Goal: Information Seeking & Learning: Check status

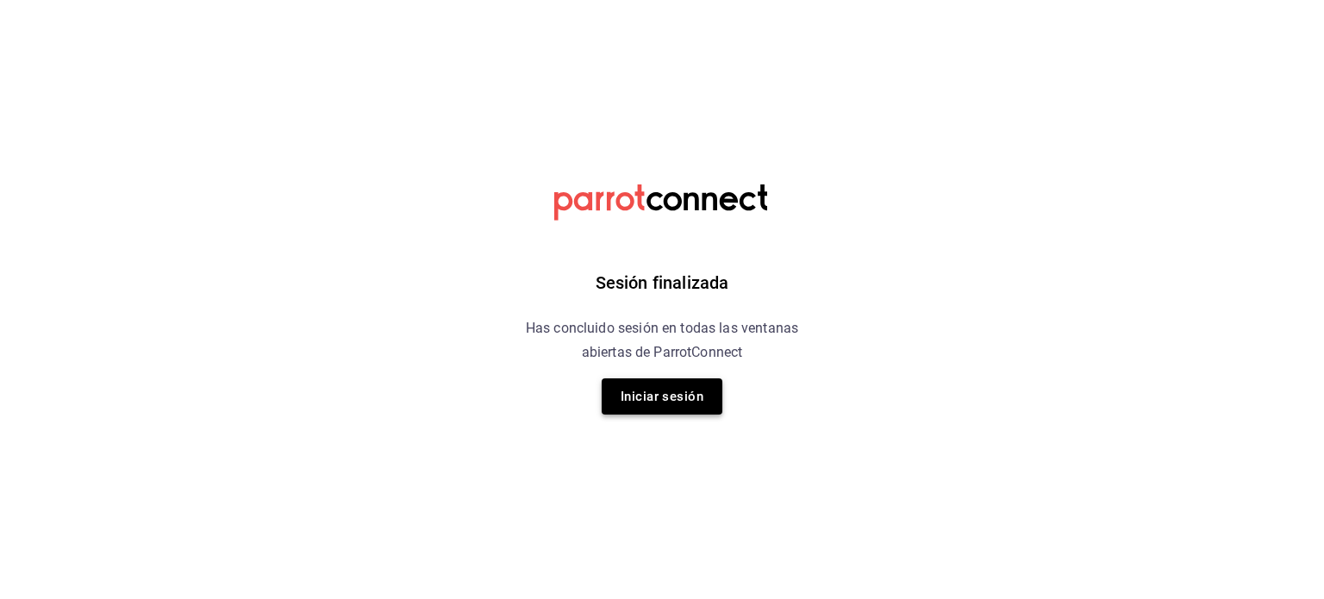
click at [656, 392] on button "Iniciar sesión" at bounding box center [662, 396] width 121 height 36
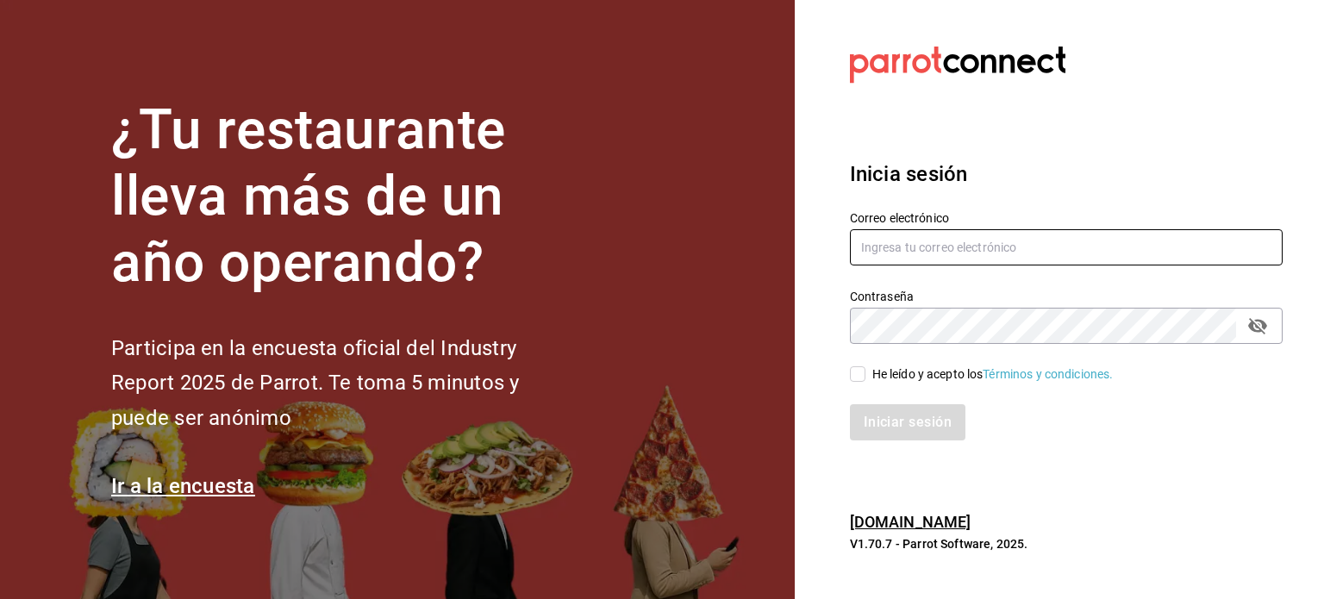
click at [904, 247] on input "text" at bounding box center [1066, 247] width 433 height 36
type input "[EMAIL_ADDRESS][DOMAIN_NAME]"
click at [864, 378] on input "He leído y acepto los Términos y condiciones." at bounding box center [858, 374] width 16 height 16
checkbox input "true"
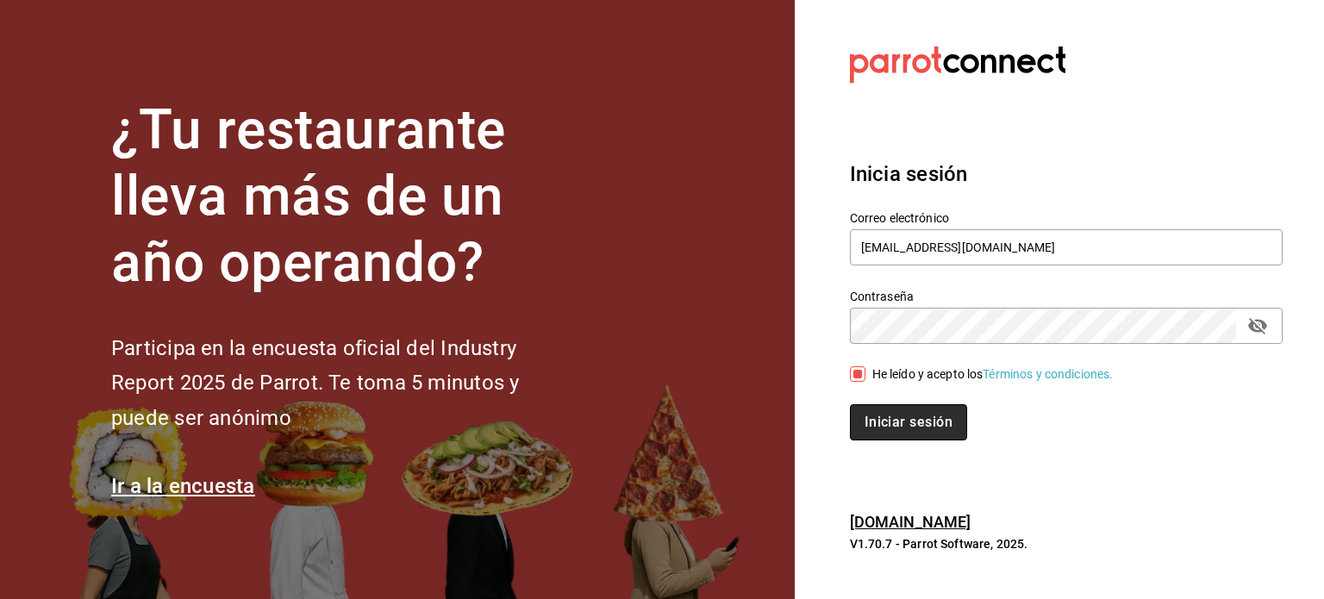
click at [893, 404] on button "Iniciar sesión" at bounding box center [908, 422] width 117 height 36
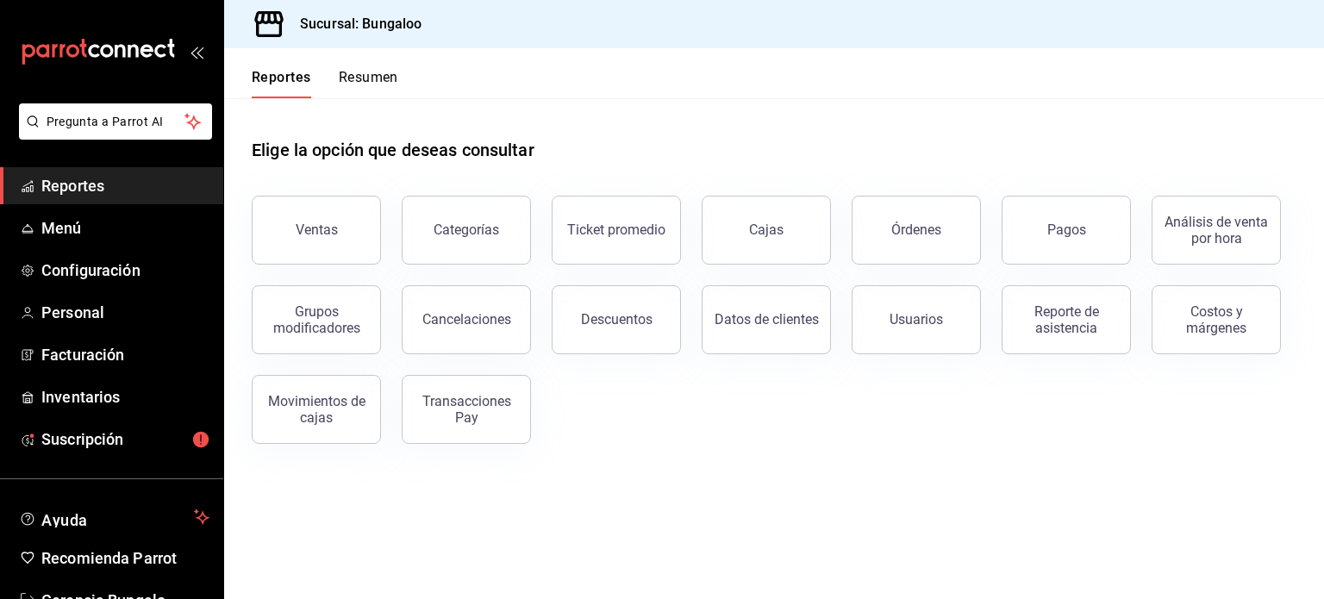
click at [299, 220] on button "Ventas" at bounding box center [316, 230] width 129 height 69
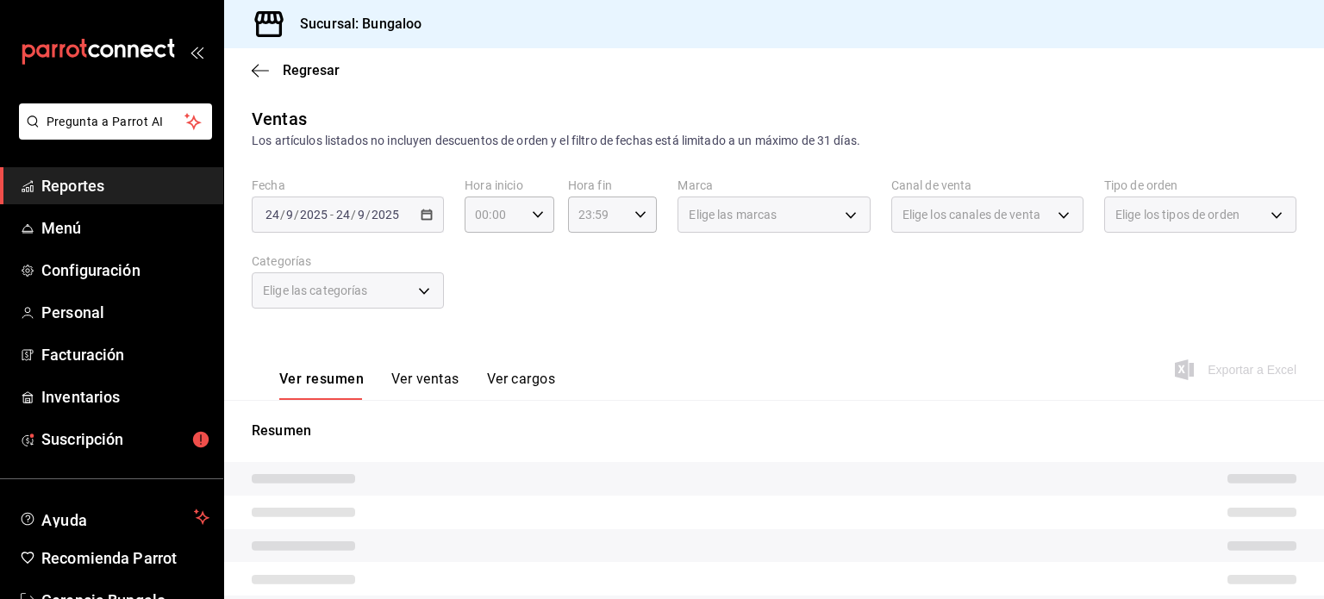
click at [416, 219] on div "[DATE] [DATE] - [DATE] [DATE]" at bounding box center [348, 215] width 192 height 36
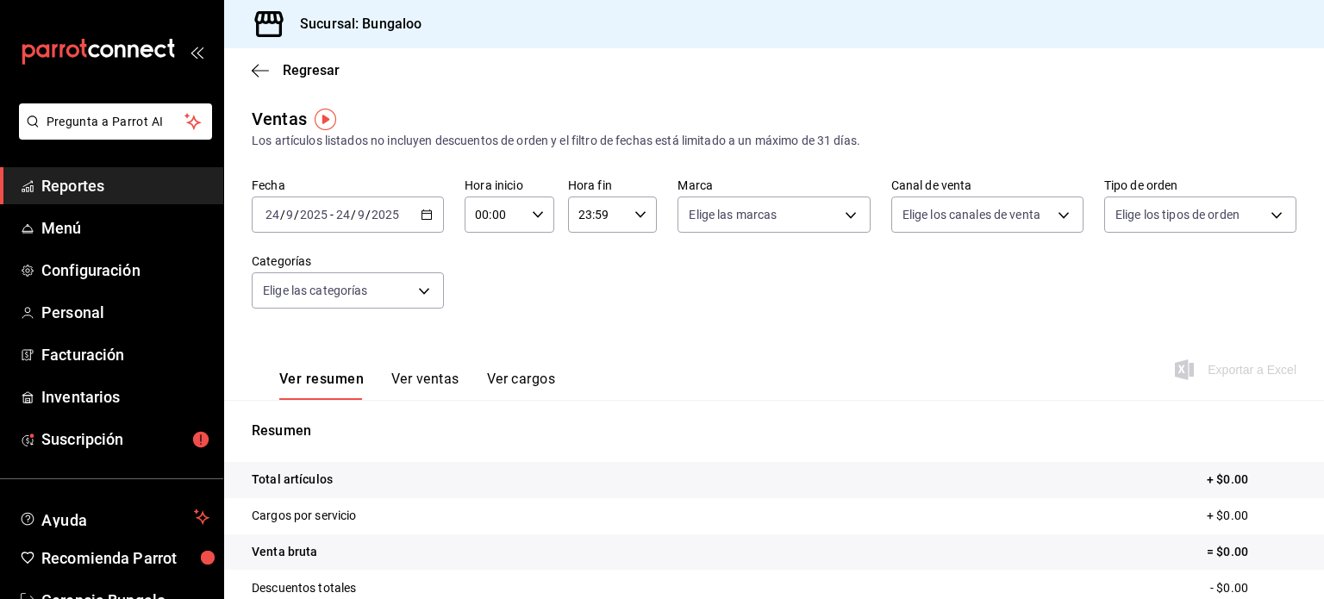
click at [421, 216] on icon "button" at bounding box center [427, 215] width 12 height 12
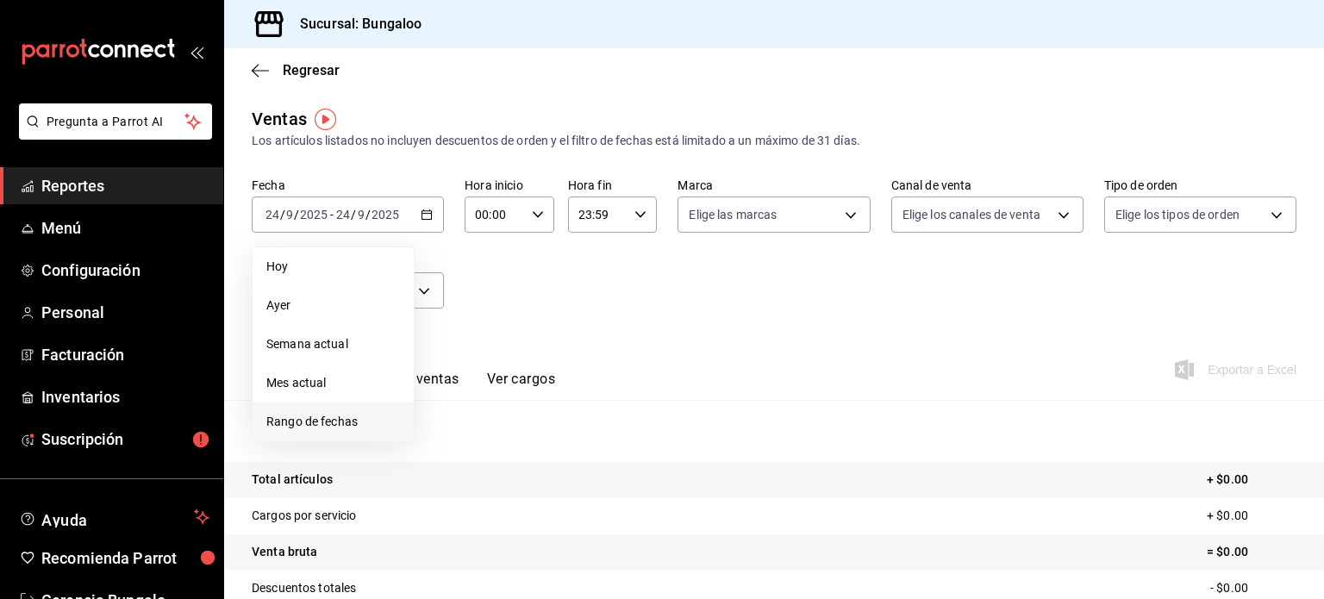
click at [331, 419] on span "Rango de fechas" at bounding box center [333, 422] width 134 height 18
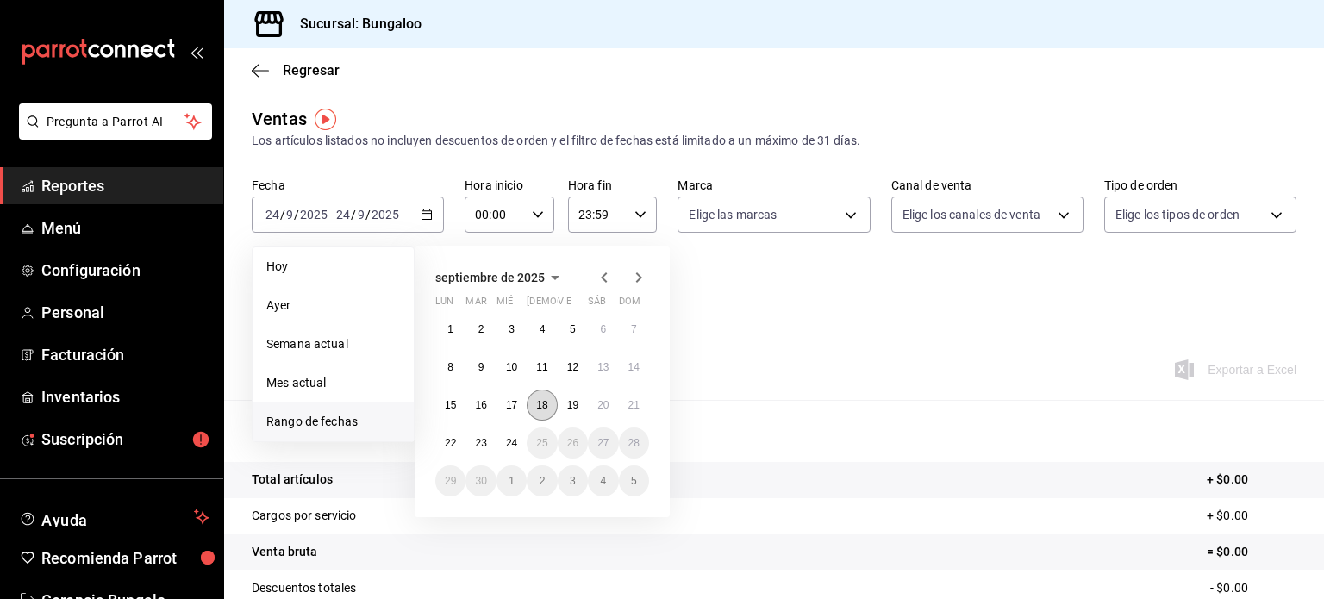
click at [547, 410] on button "18" at bounding box center [542, 405] width 30 height 31
click at [619, 404] on button "21" at bounding box center [634, 405] width 30 height 31
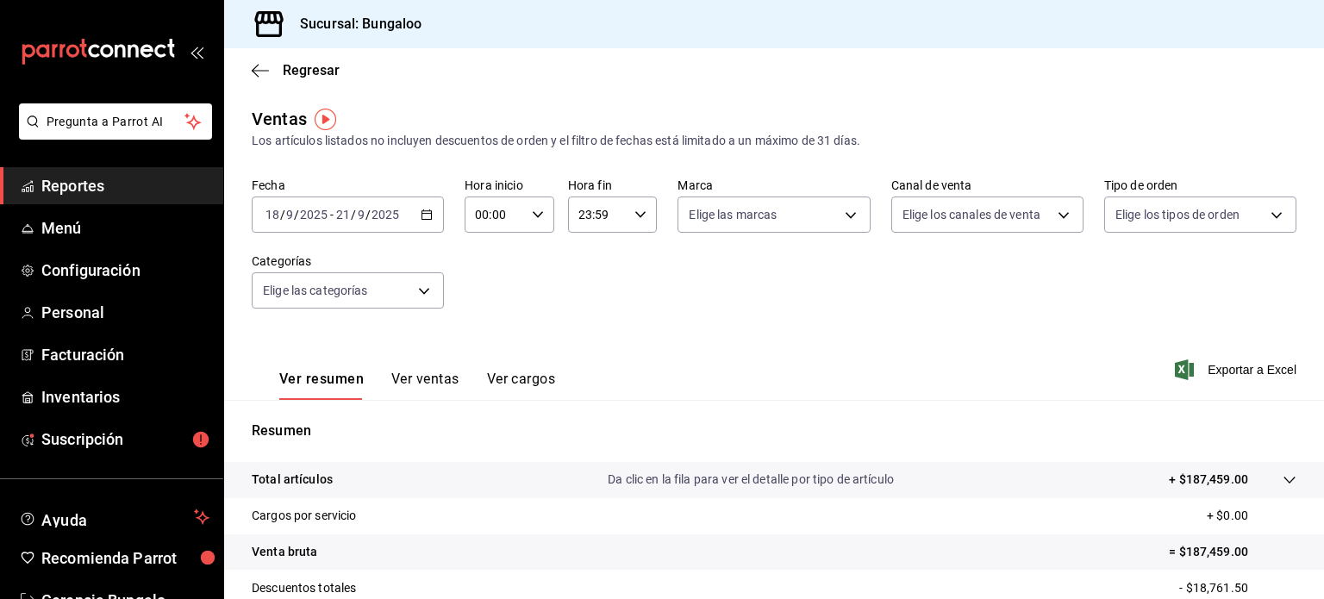
click at [431, 382] on button "Ver ventas" at bounding box center [425, 385] width 68 height 29
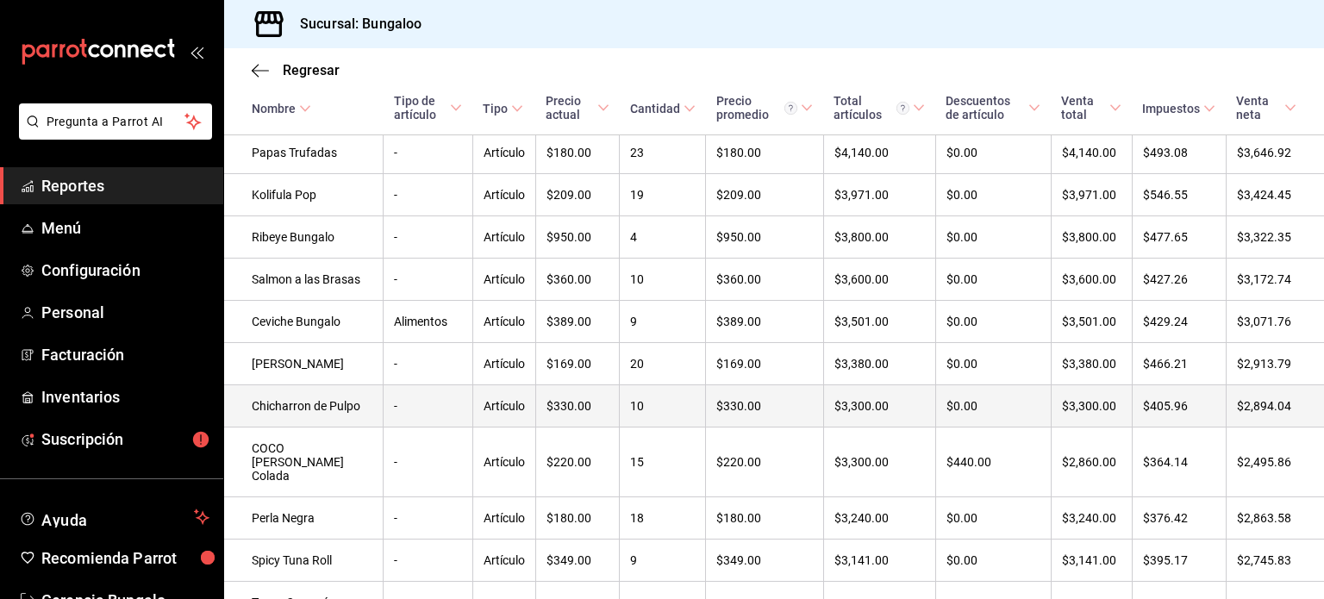
scroll to position [862, 0]
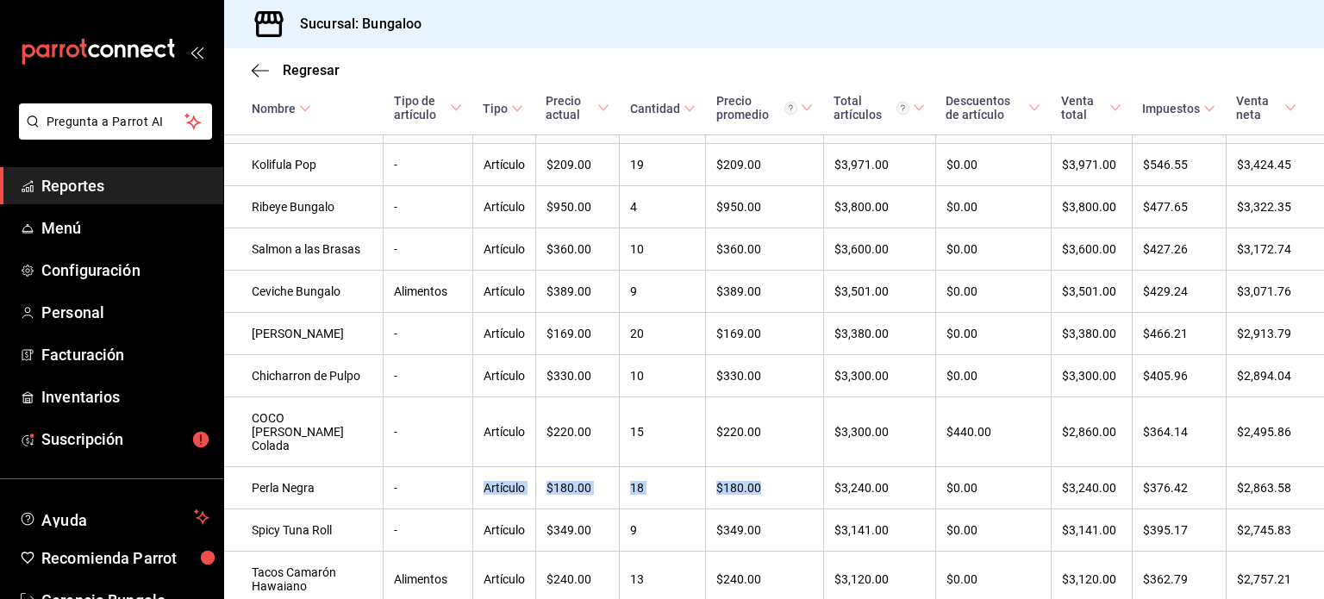
drag, startPoint x: 459, startPoint y: 499, endPoint x: 809, endPoint y: 497, distance: 350.0
click at [801, 498] on tr "Perla Negra - Artículo $180.00 18 $180.00 $3,240.00 $0.00 $3,240.00 $376.42 $2,…" at bounding box center [774, 488] width 1100 height 42
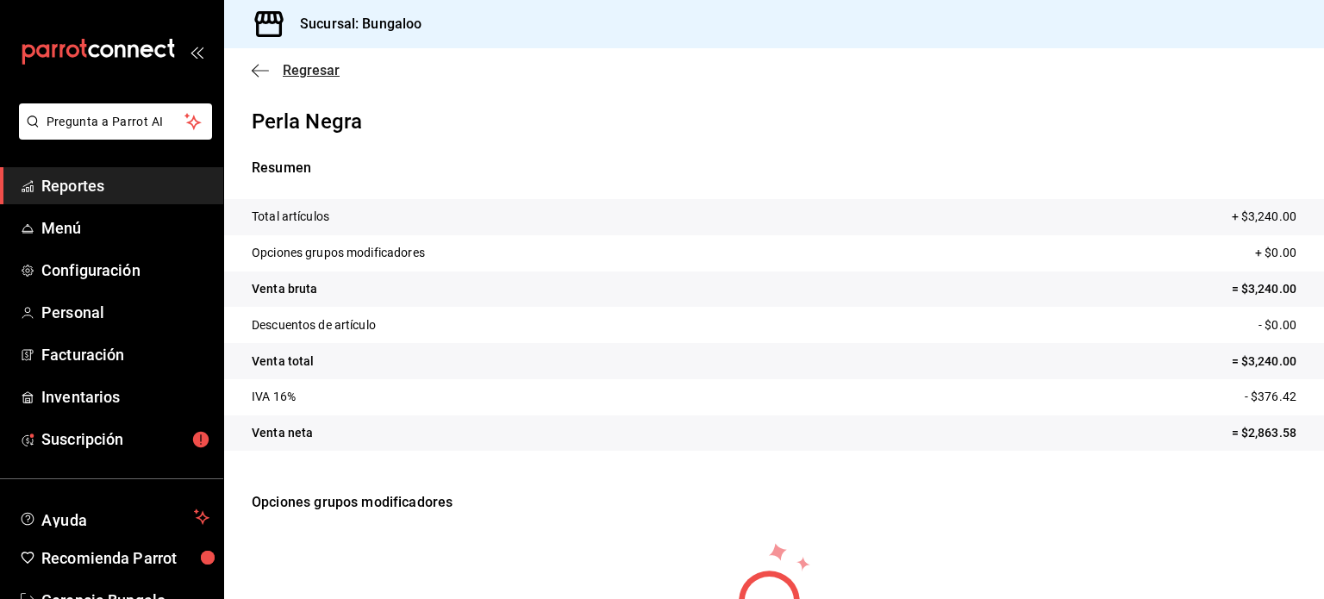
click at [258, 76] on icon "button" at bounding box center [255, 70] width 7 height 13
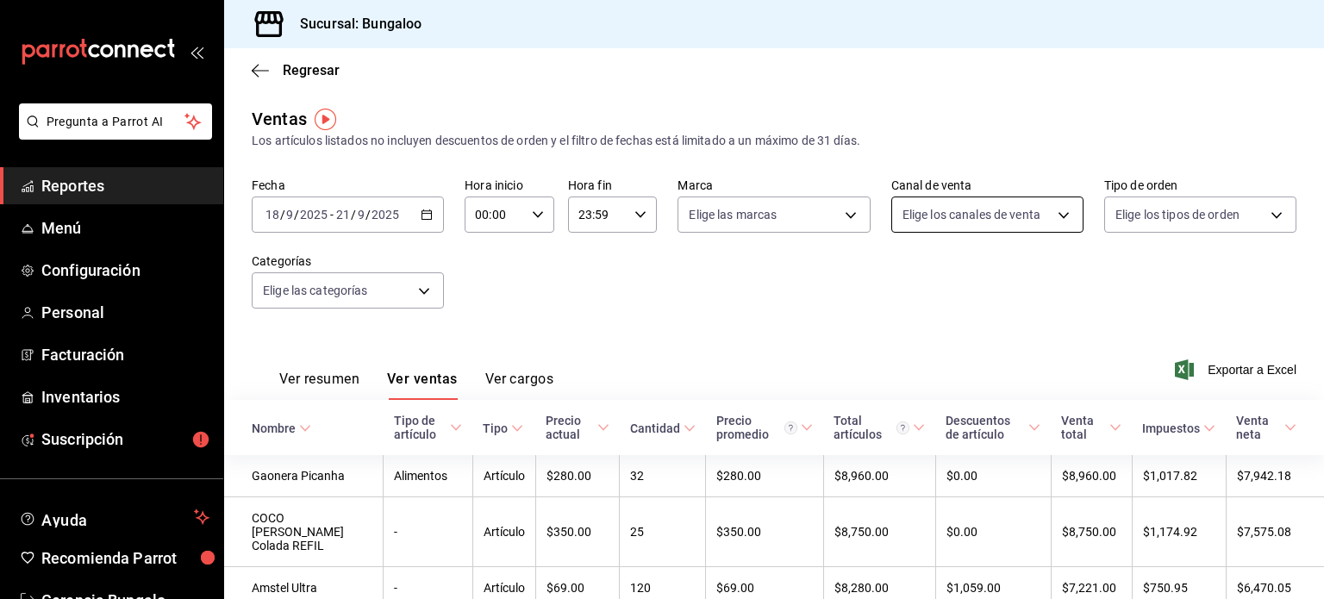
click at [972, 211] on body "Pregunta a Parrot AI Reportes Menú Configuración Personal Facturación Inventari…" at bounding box center [662, 299] width 1324 height 599
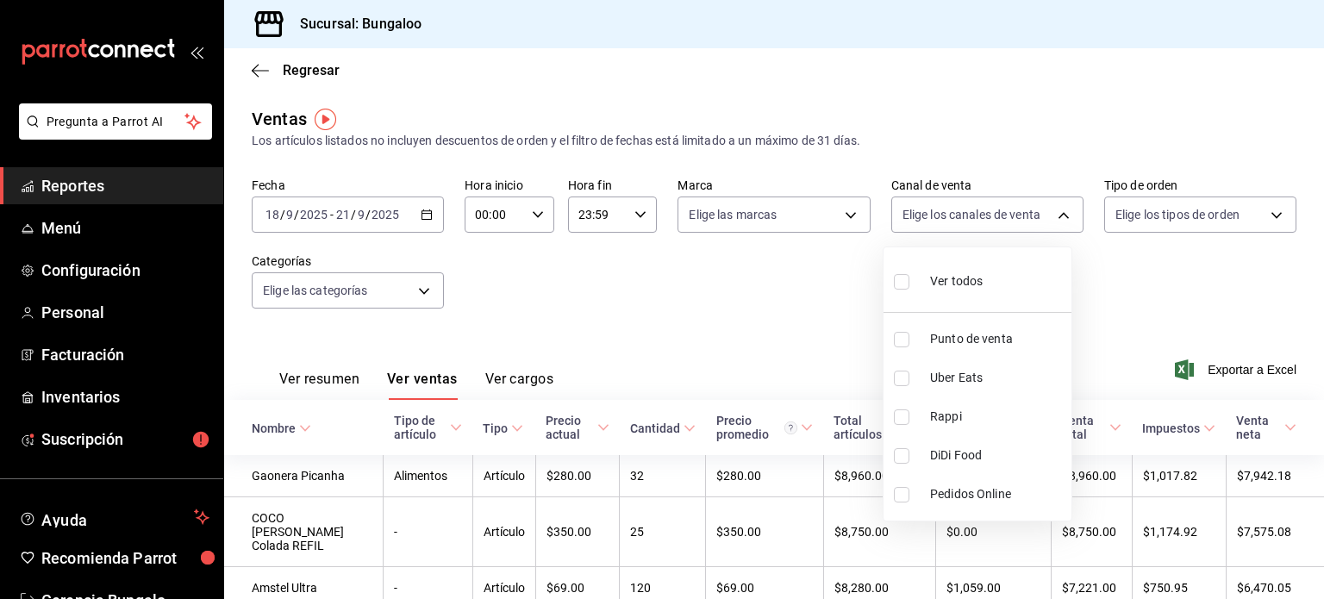
click at [976, 210] on div at bounding box center [662, 299] width 1324 height 599
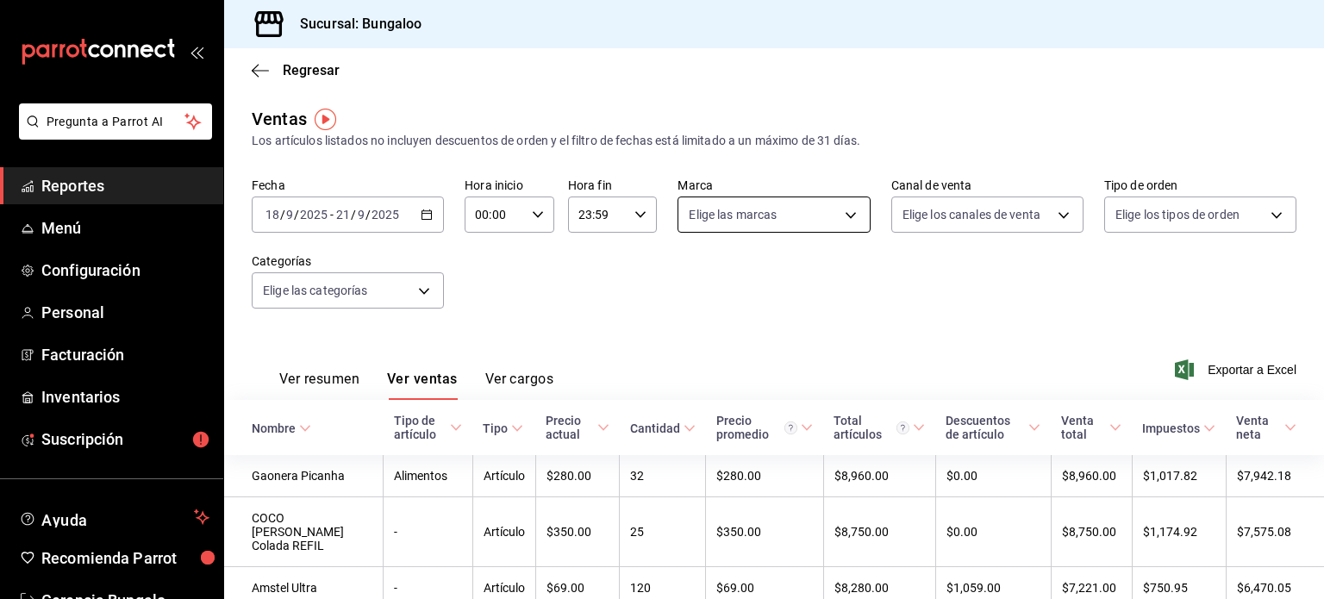
click at [814, 210] on body "Pregunta a Parrot AI Reportes Menú Configuración Personal Facturación Inventari…" at bounding box center [662, 299] width 1324 height 599
click at [814, 211] on div at bounding box center [662, 299] width 1324 height 599
click at [266, 78] on icon "button" at bounding box center [260, 71] width 17 height 16
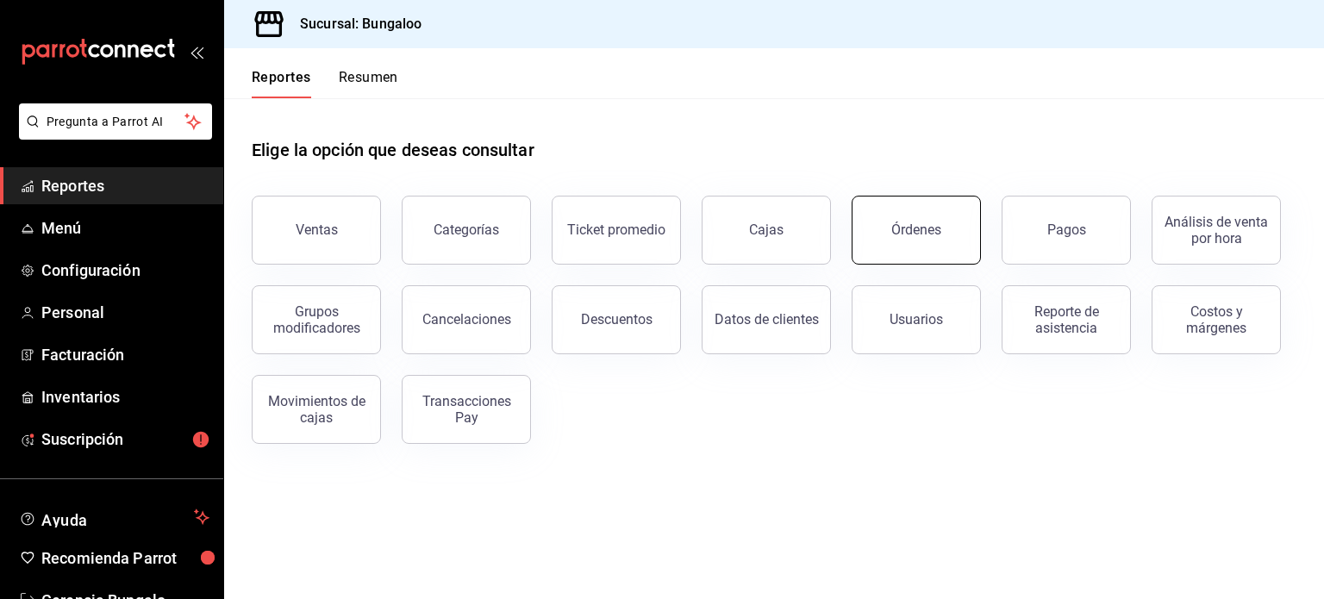
click at [945, 230] on button "Órdenes" at bounding box center [916, 230] width 129 height 69
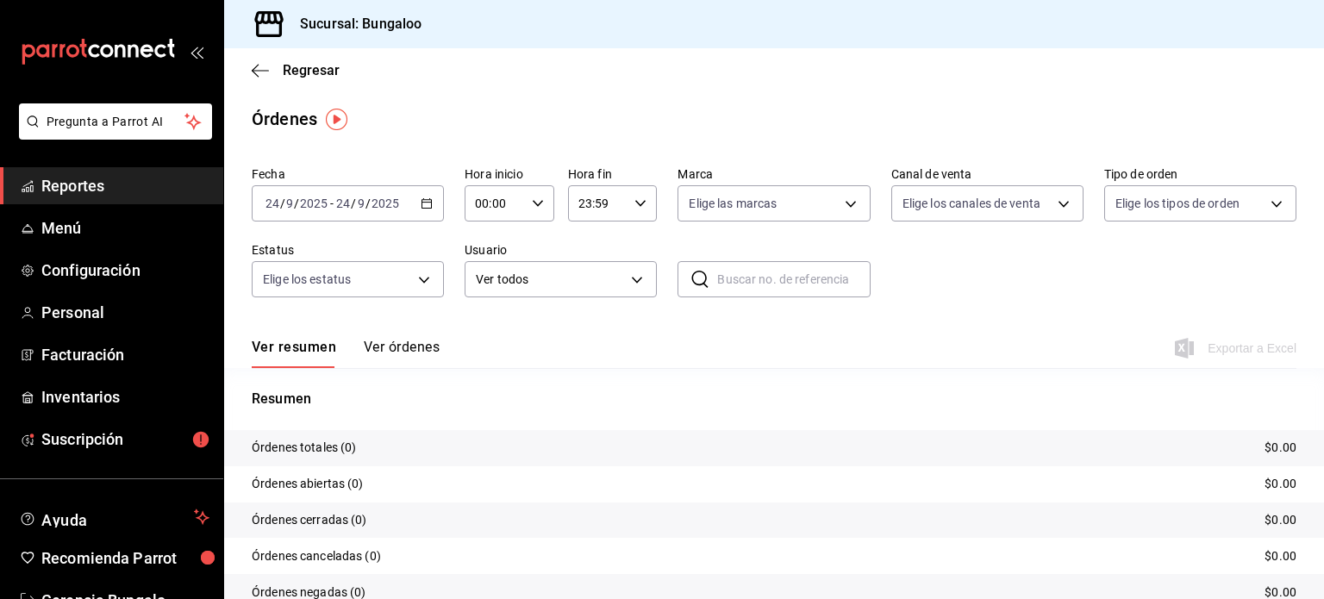
click at [422, 205] on icon "button" at bounding box center [427, 203] width 12 height 12
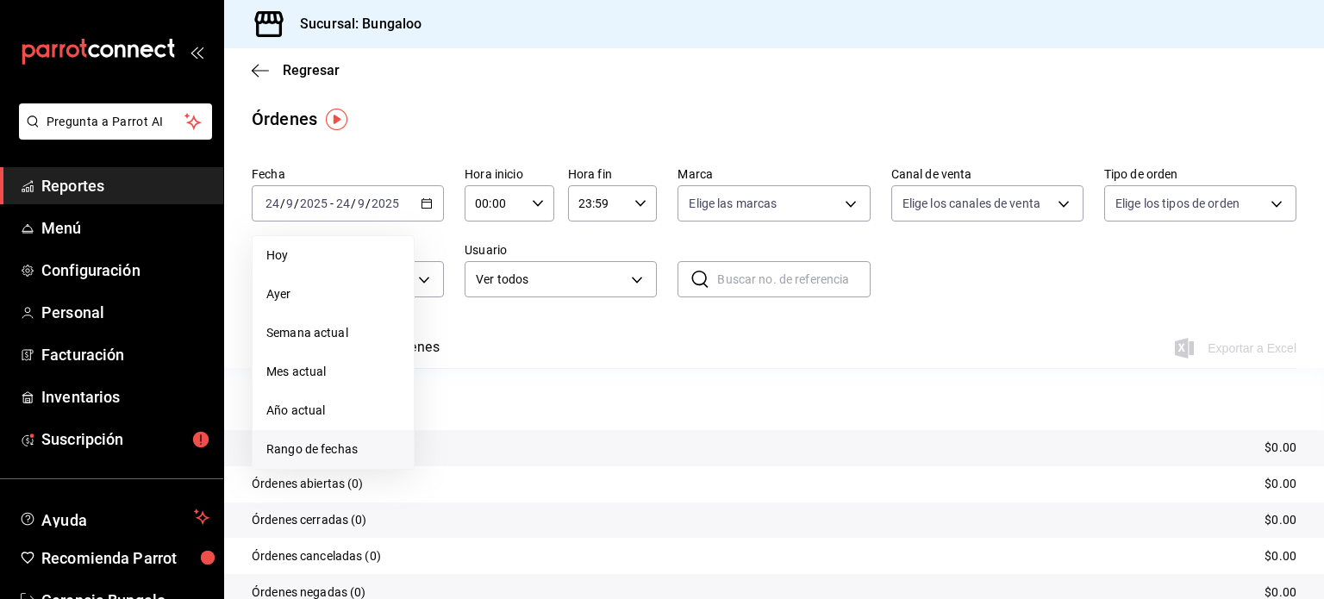
click at [325, 448] on span "Rango de fechas" at bounding box center [333, 450] width 134 height 18
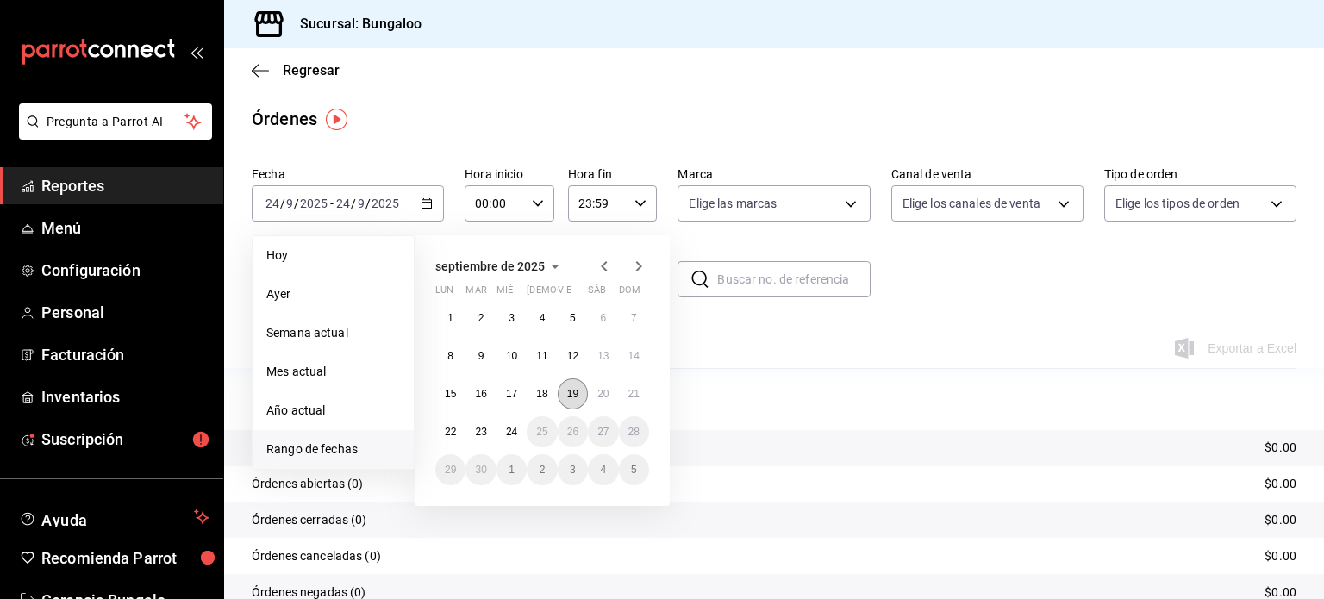
click at [576, 396] on abbr "19" at bounding box center [572, 394] width 11 height 12
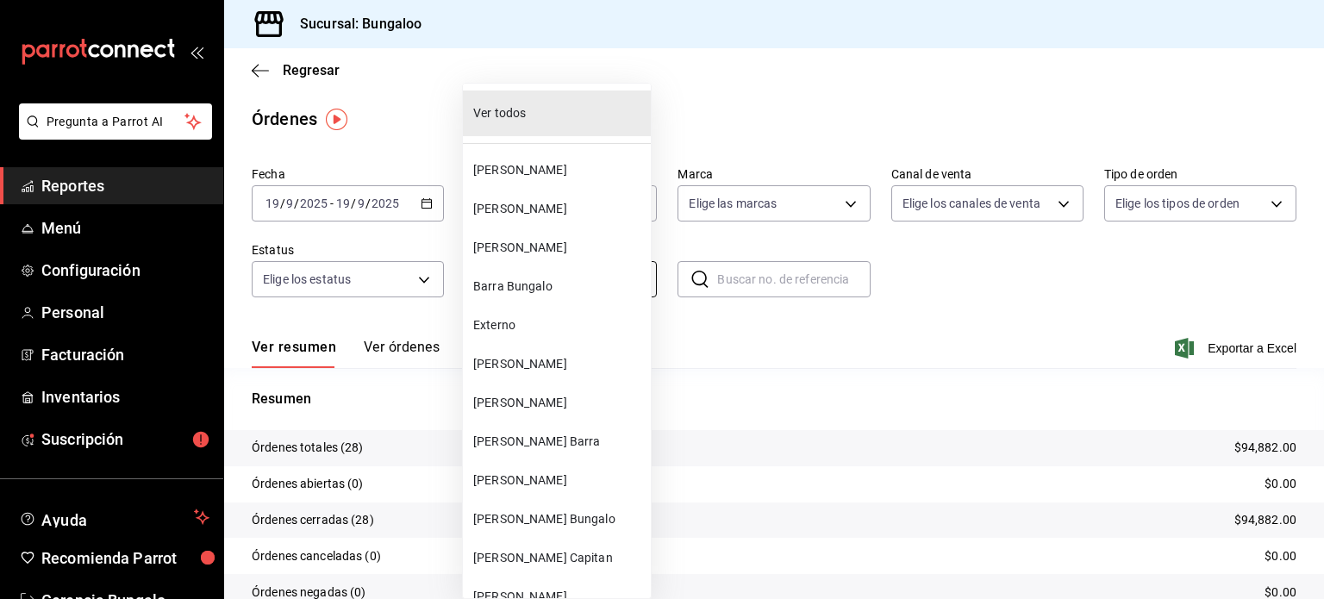
click at [559, 278] on body "Pregunta a Parrot AI Reportes Menú Configuración Personal Facturación Inventari…" at bounding box center [662, 299] width 1324 height 599
click at [524, 167] on span "[PERSON_NAME]" at bounding box center [558, 170] width 171 height 18
type input "fc2377b7-c424-4173-a262-b41db30e8f0f"
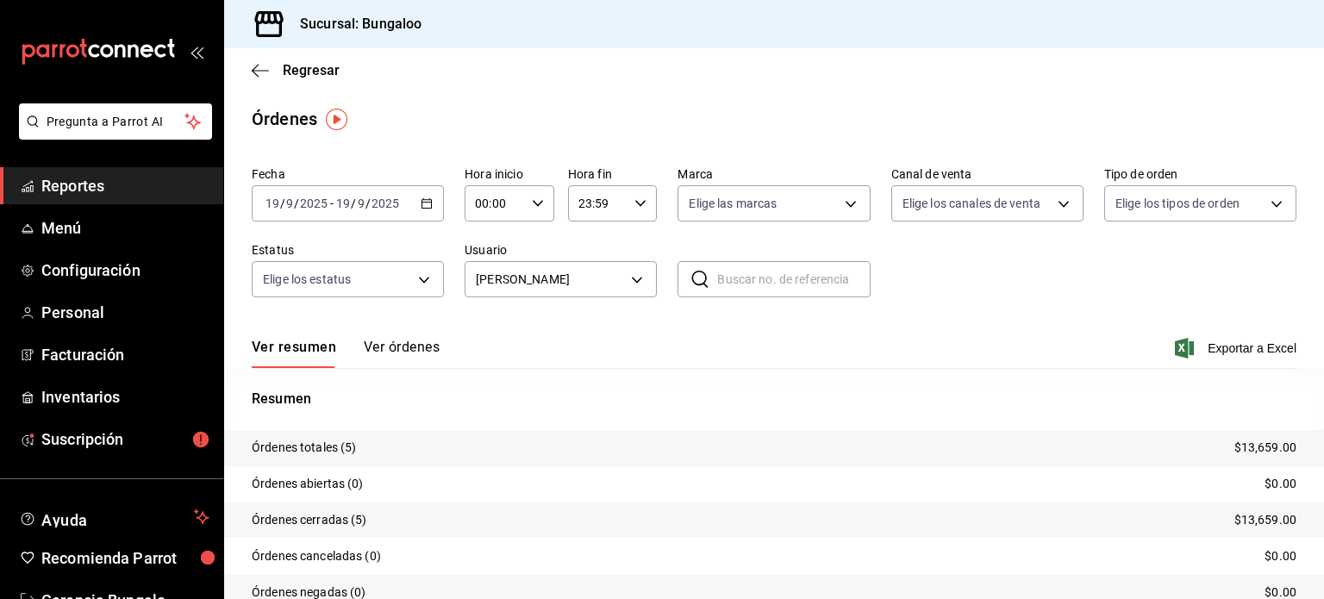
click at [411, 353] on button "Ver órdenes" at bounding box center [402, 353] width 76 height 29
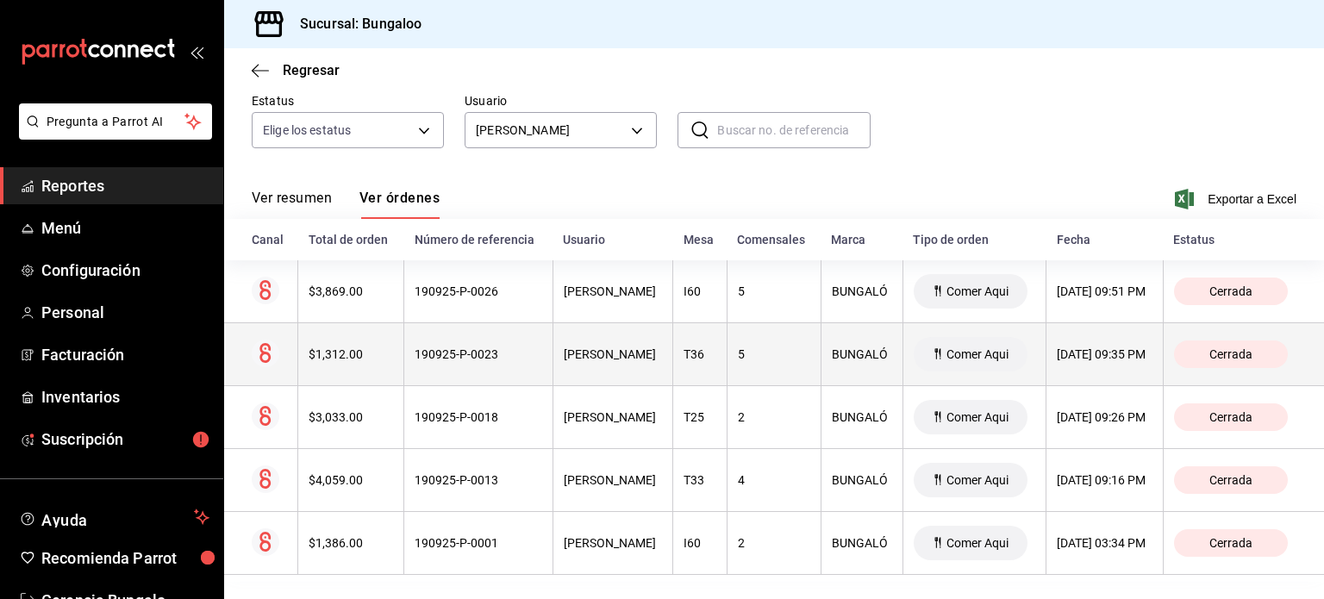
scroll to position [172, 0]
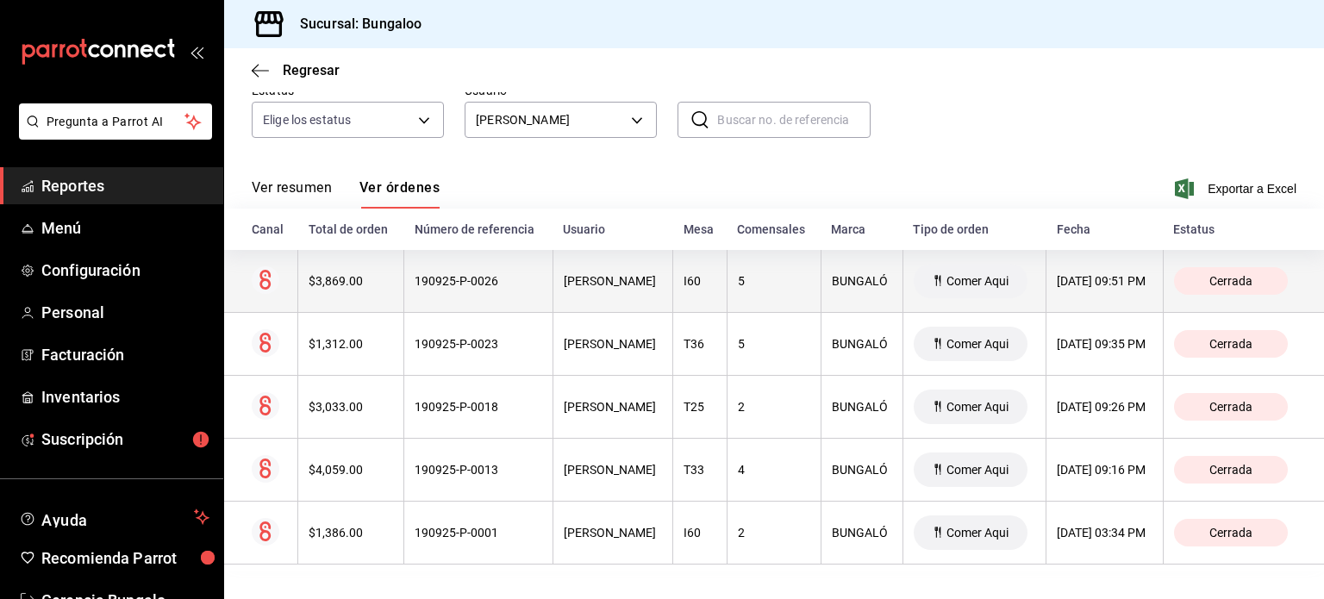
click at [590, 292] on th "[PERSON_NAME]" at bounding box center [613, 281] width 121 height 63
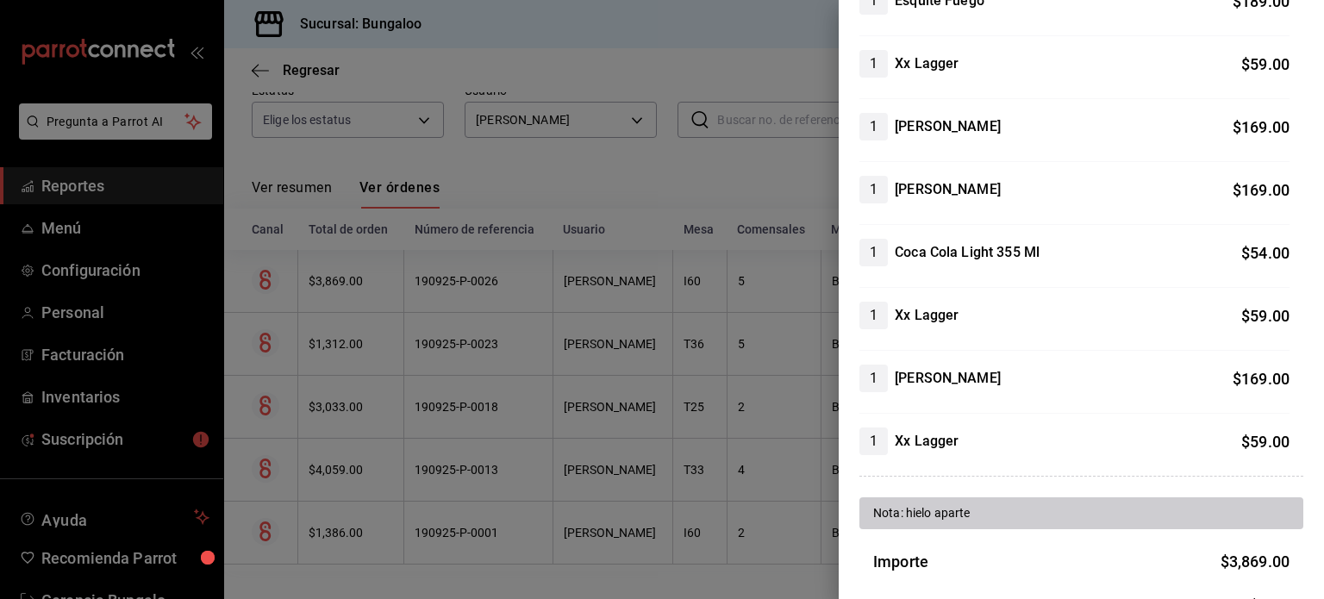
scroll to position [1121, 0]
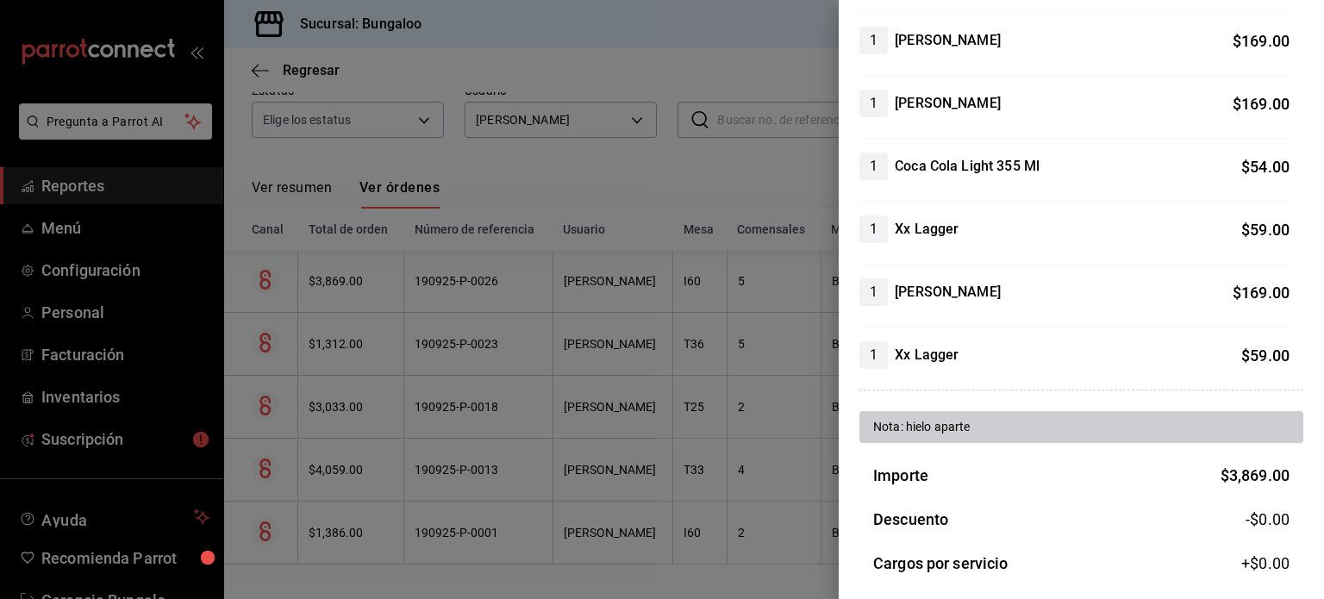
click at [543, 334] on div at bounding box center [662, 299] width 1324 height 599
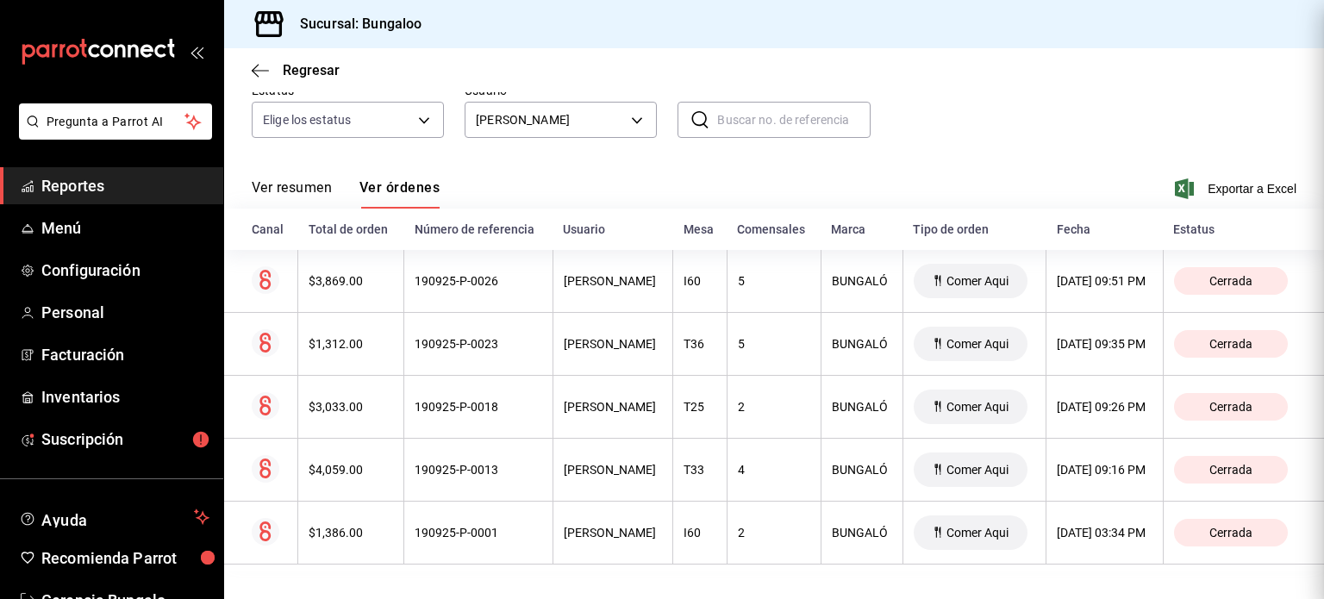
scroll to position [0, 0]
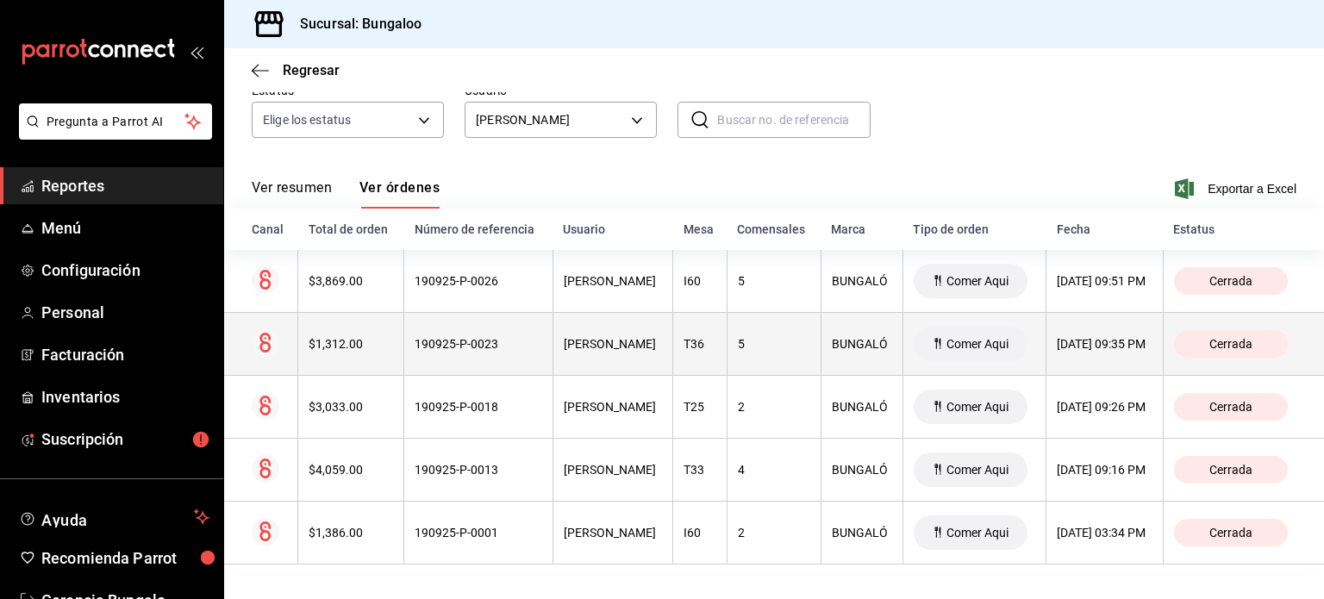
click at [585, 351] on div "[PERSON_NAME]" at bounding box center [613, 344] width 99 height 14
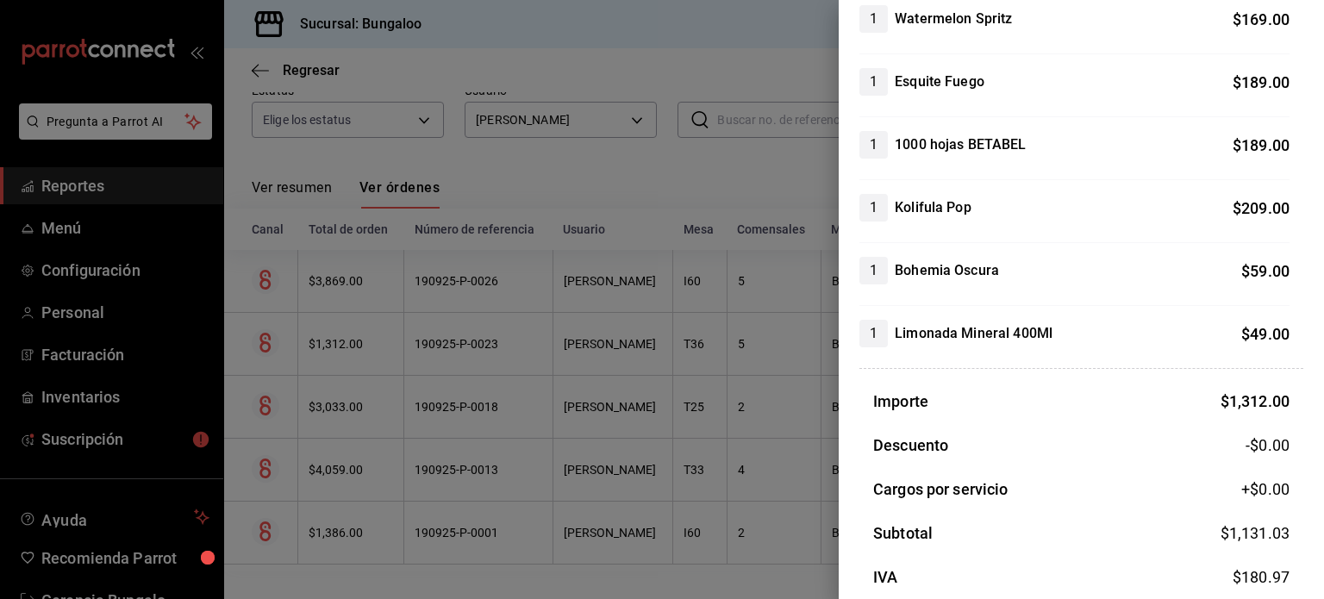
scroll to position [431, 0]
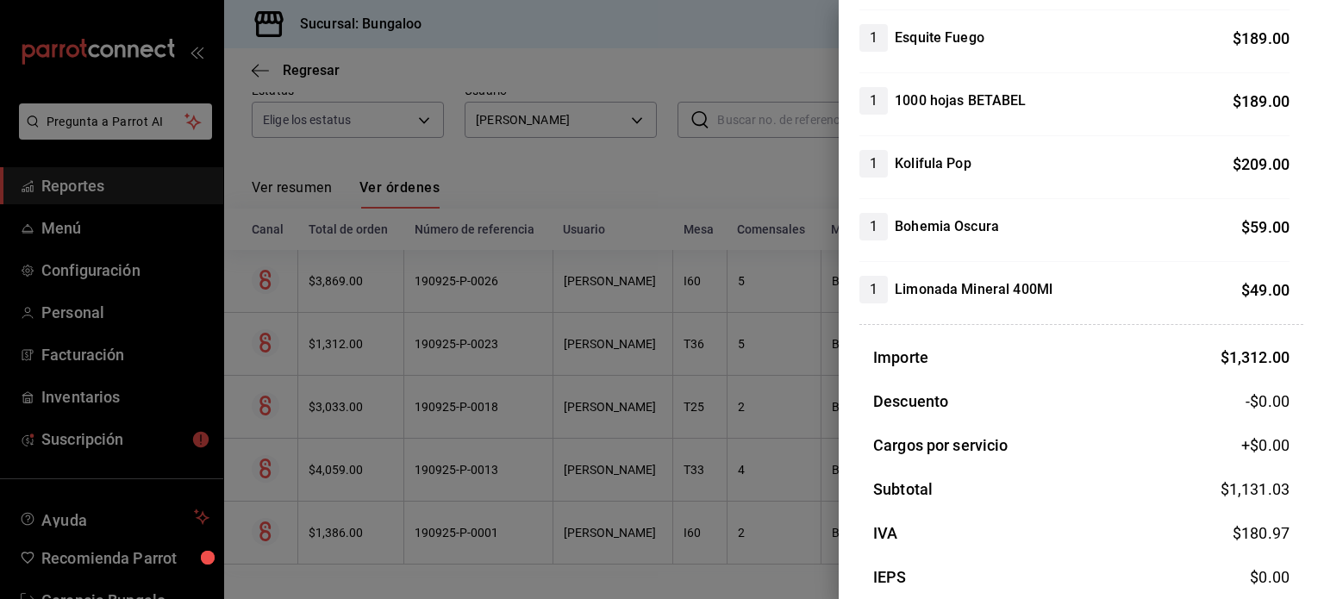
click at [612, 391] on div at bounding box center [662, 299] width 1324 height 599
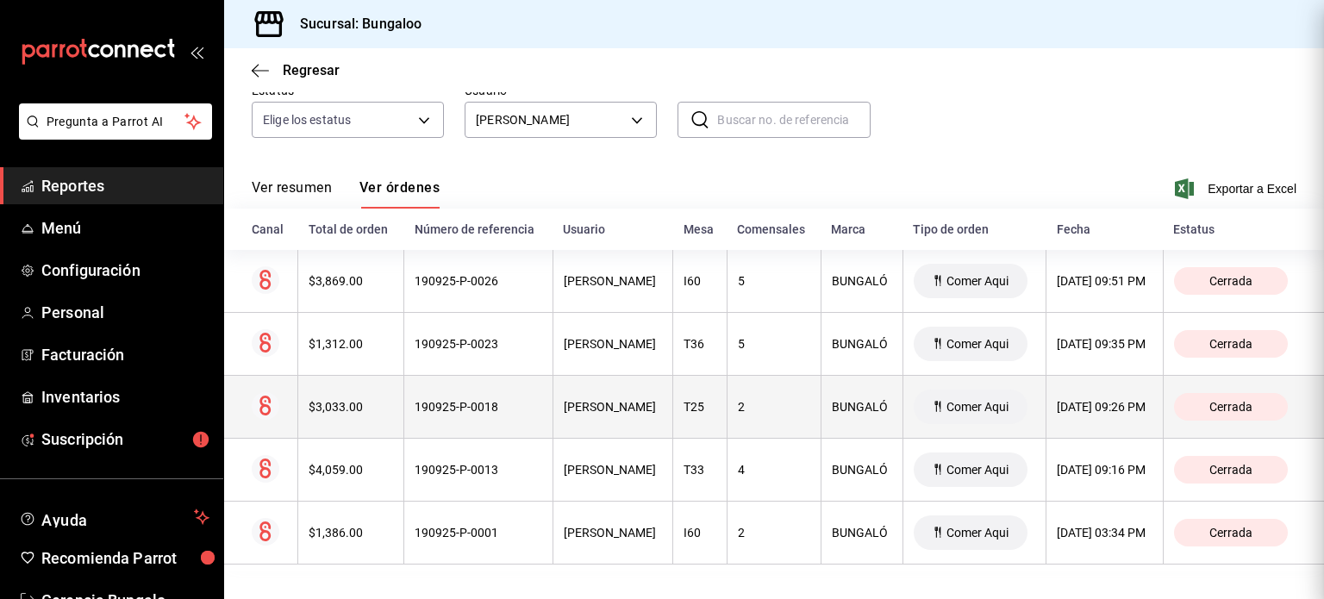
scroll to position [0, 0]
click at [605, 412] on div "[PERSON_NAME]" at bounding box center [613, 407] width 99 height 14
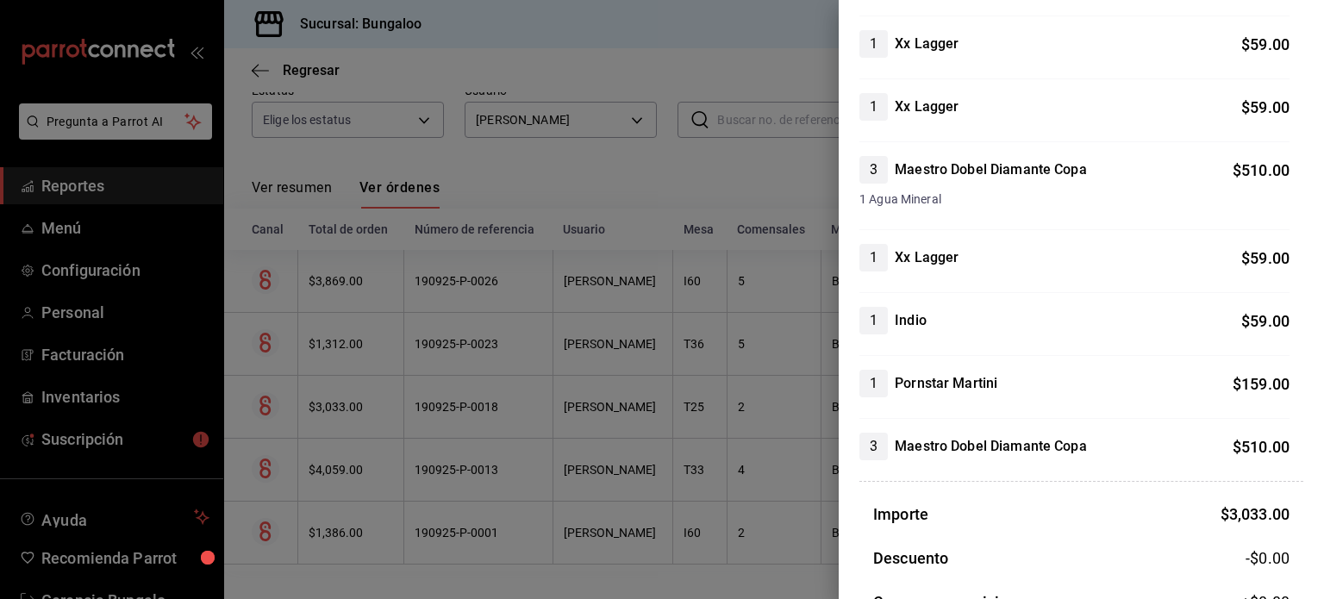
scroll to position [1121, 0]
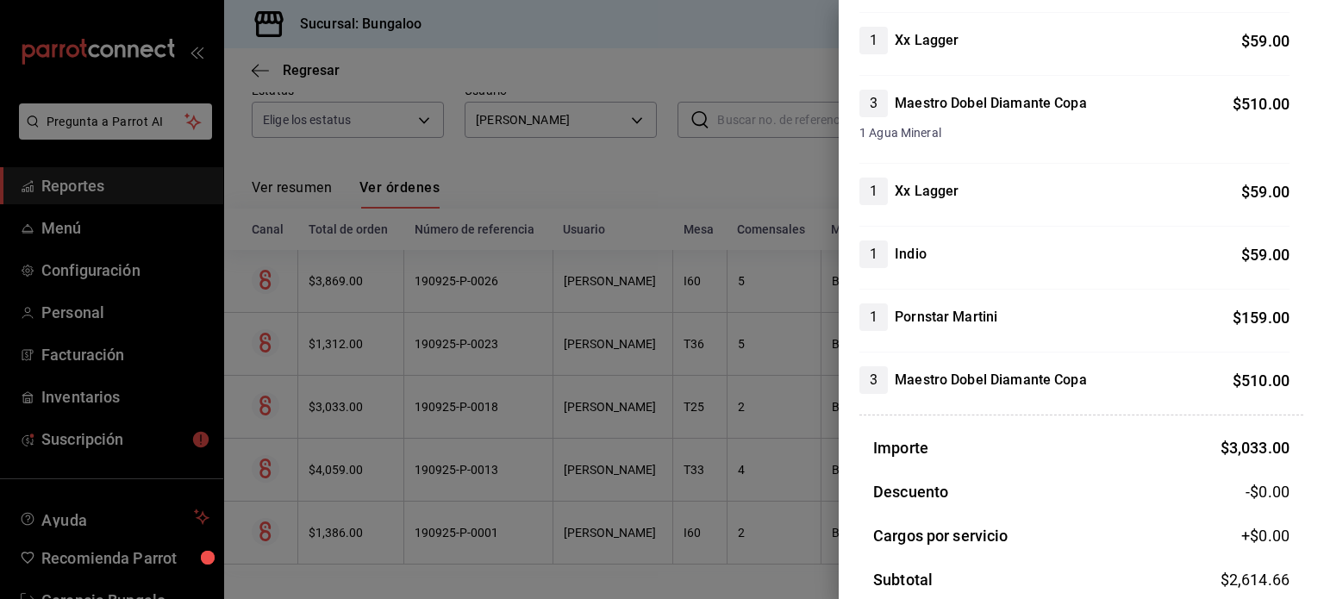
click at [626, 406] on div at bounding box center [662, 299] width 1324 height 599
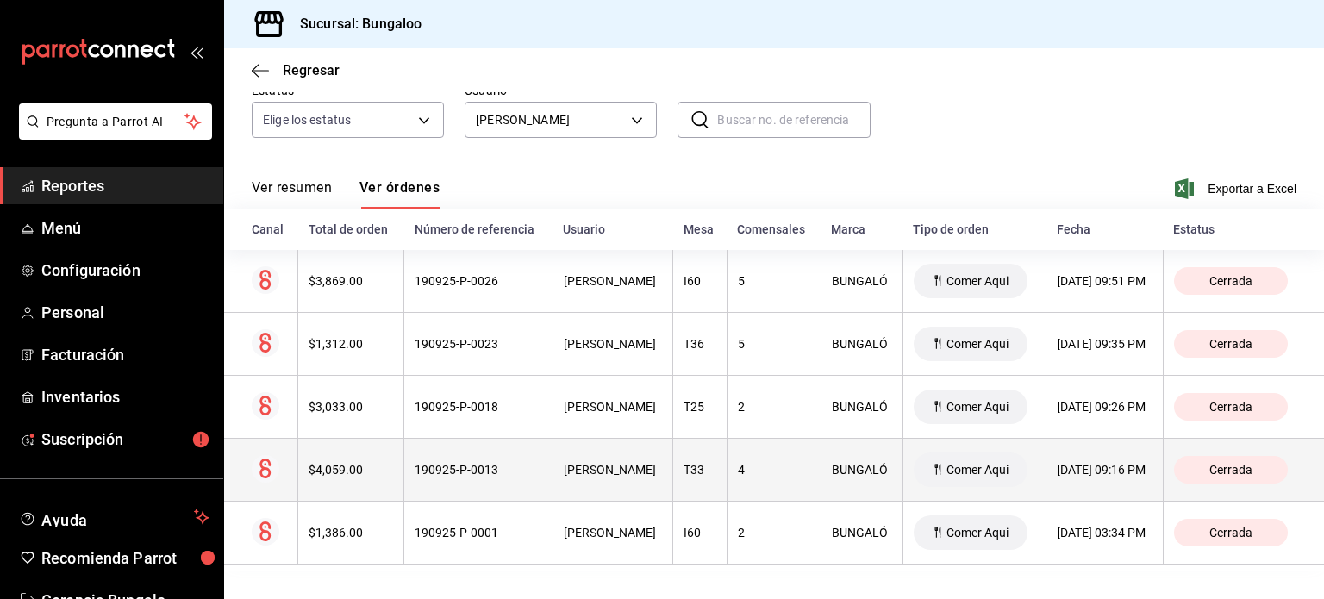
scroll to position [173, 0]
click at [621, 463] on div "[PERSON_NAME]" at bounding box center [613, 470] width 99 height 14
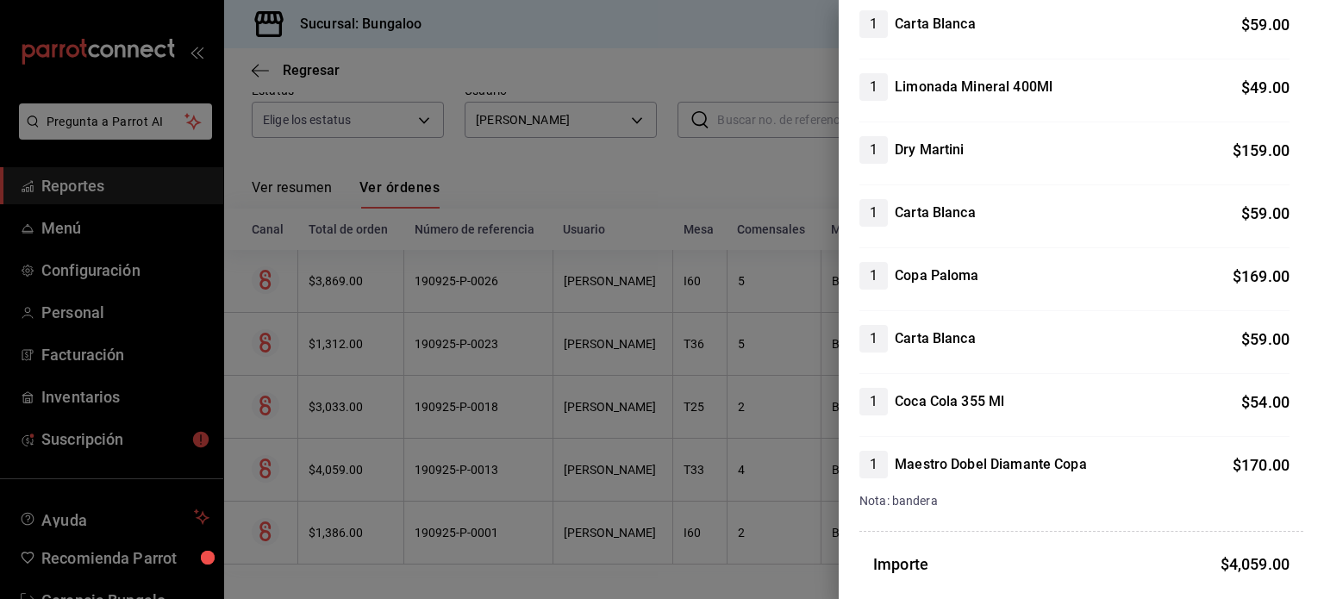
scroll to position [1724, 0]
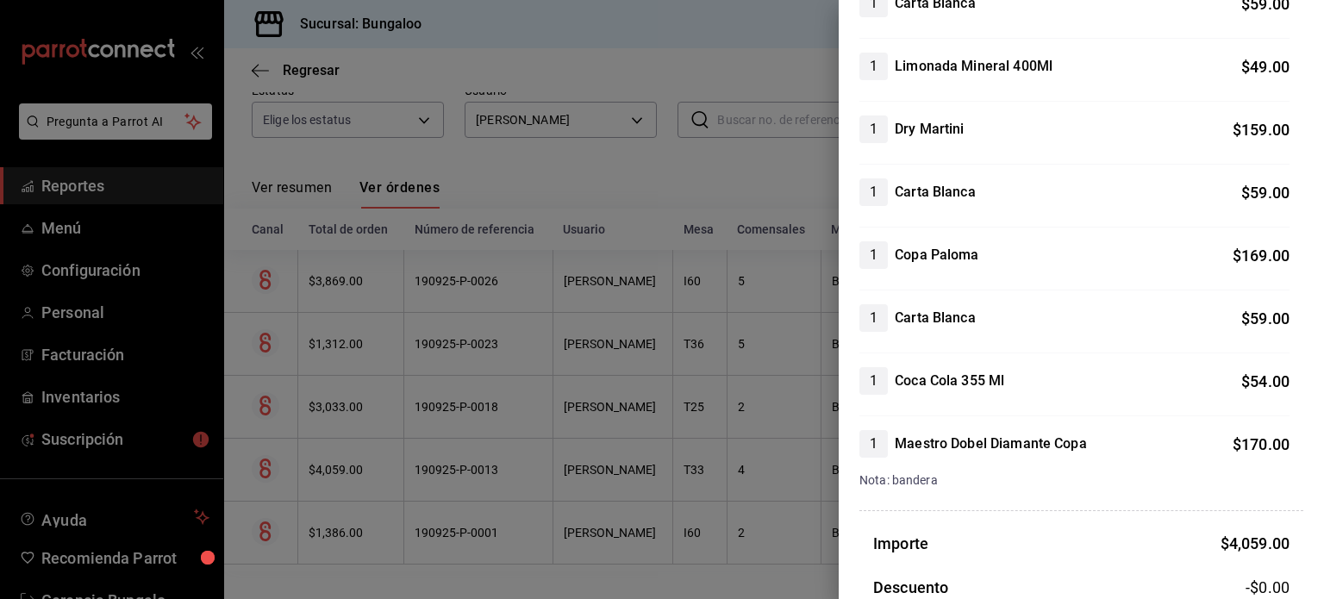
click at [594, 485] on div at bounding box center [662, 299] width 1324 height 599
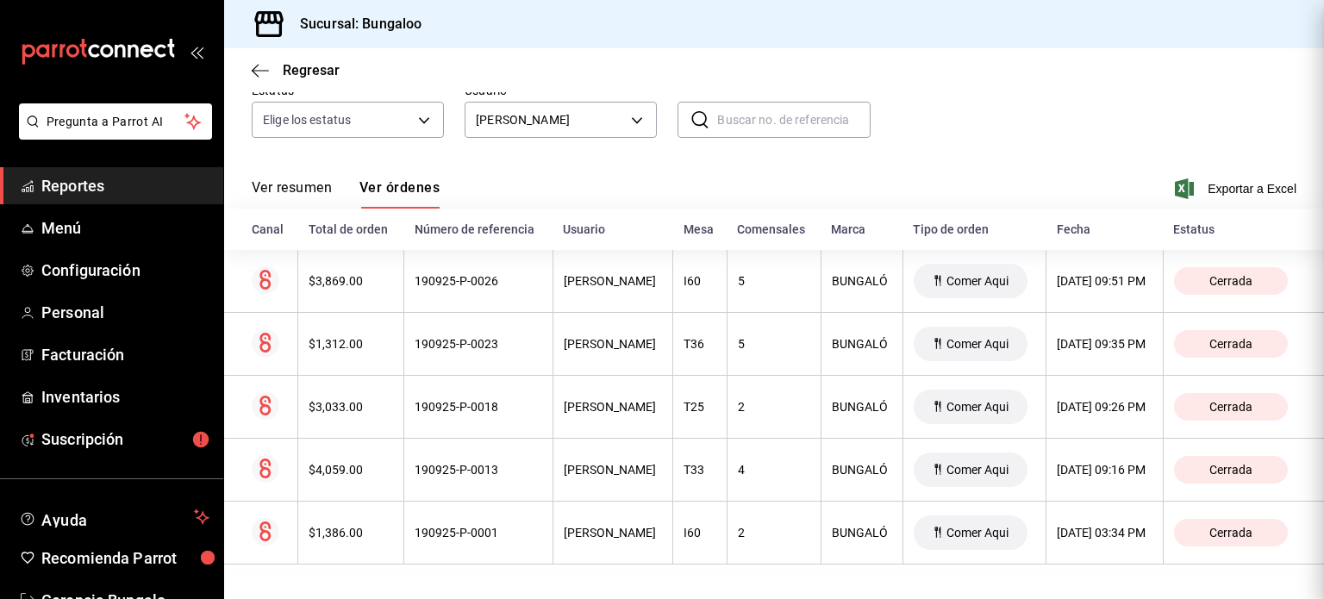
scroll to position [0, 0]
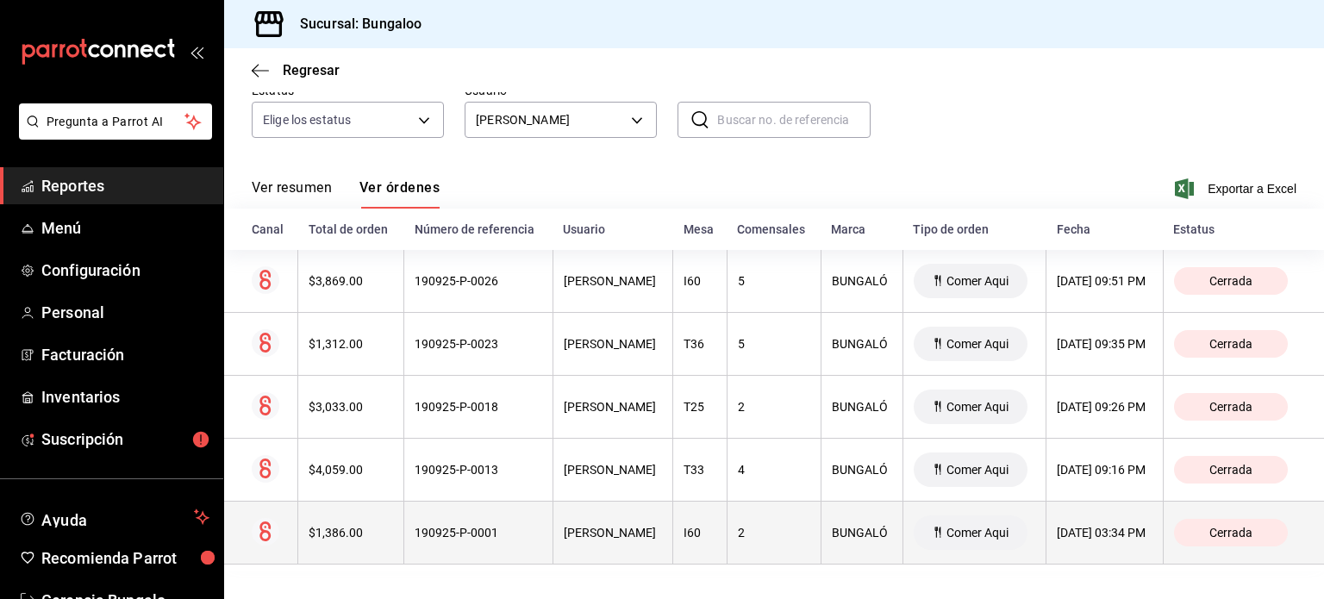
click at [622, 534] on div "[PERSON_NAME]" at bounding box center [613, 533] width 99 height 14
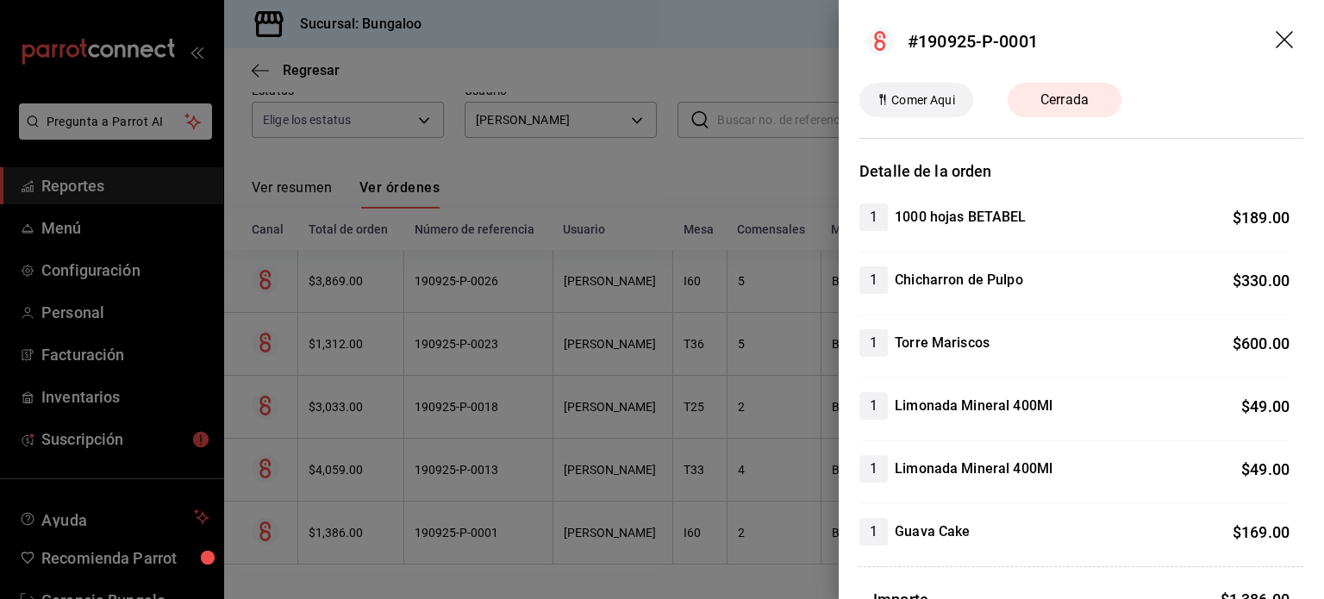
click at [655, 351] on div at bounding box center [662, 299] width 1324 height 599
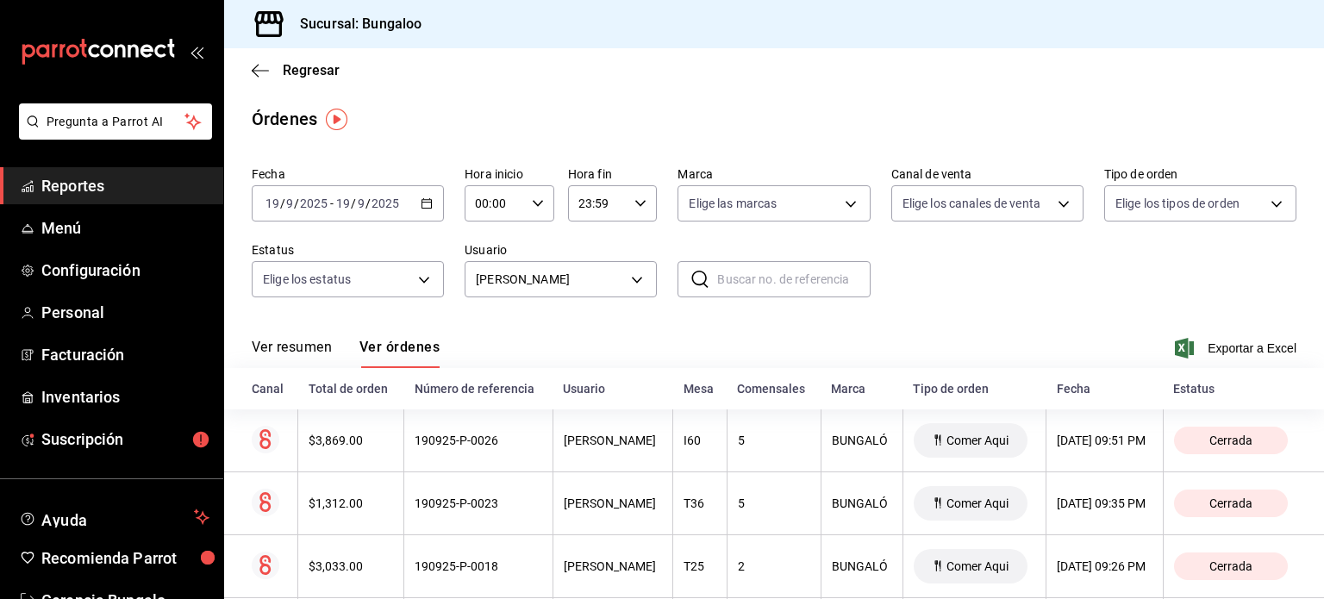
click at [422, 213] on div "[DATE] [DATE] - [DATE] [DATE]" at bounding box center [348, 203] width 192 height 36
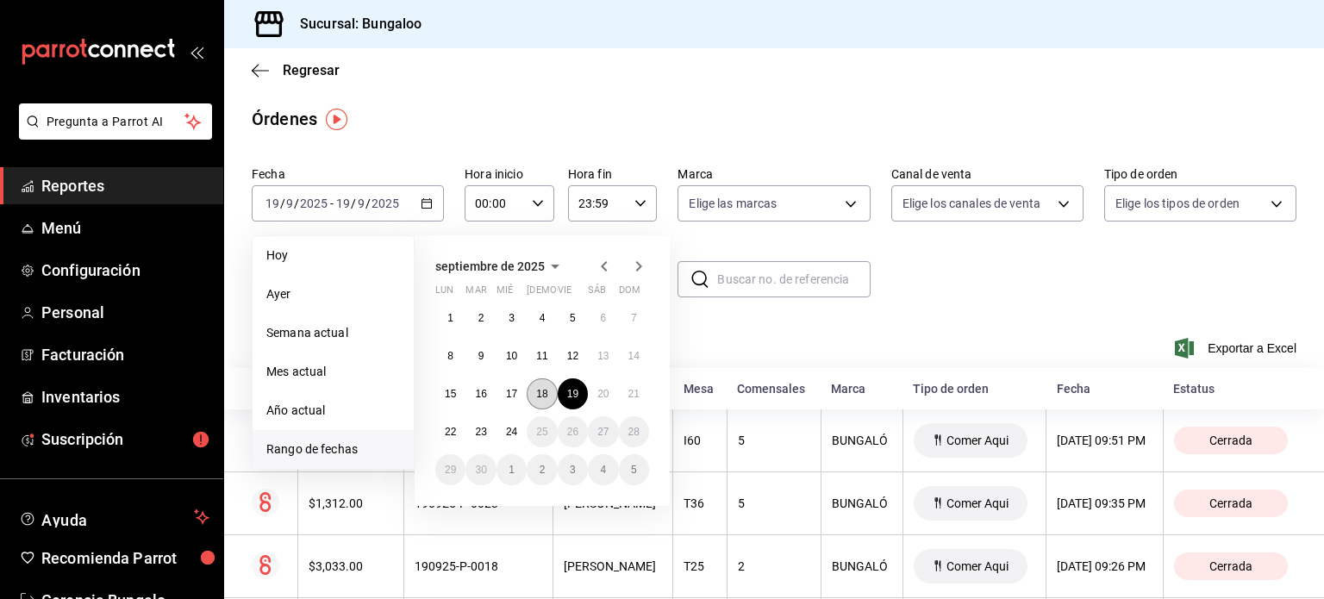
click at [546, 388] on abbr "18" at bounding box center [541, 394] width 11 height 12
click at [544, 391] on abbr "18" at bounding box center [541, 394] width 11 height 12
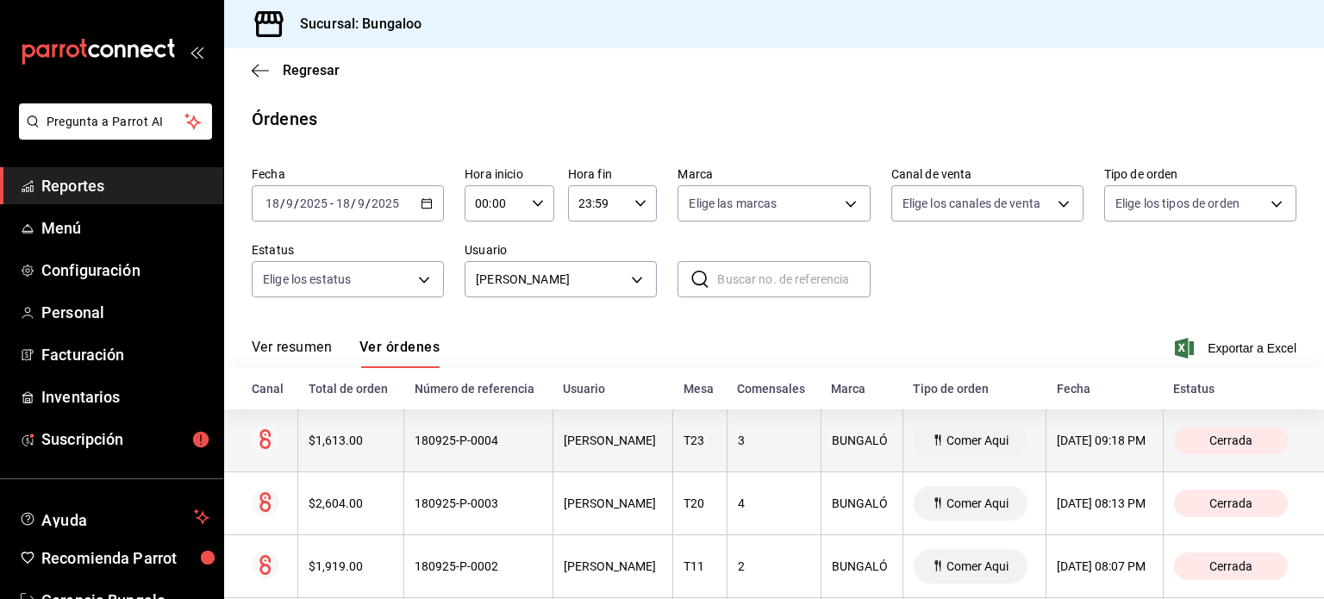
scroll to position [110, 0]
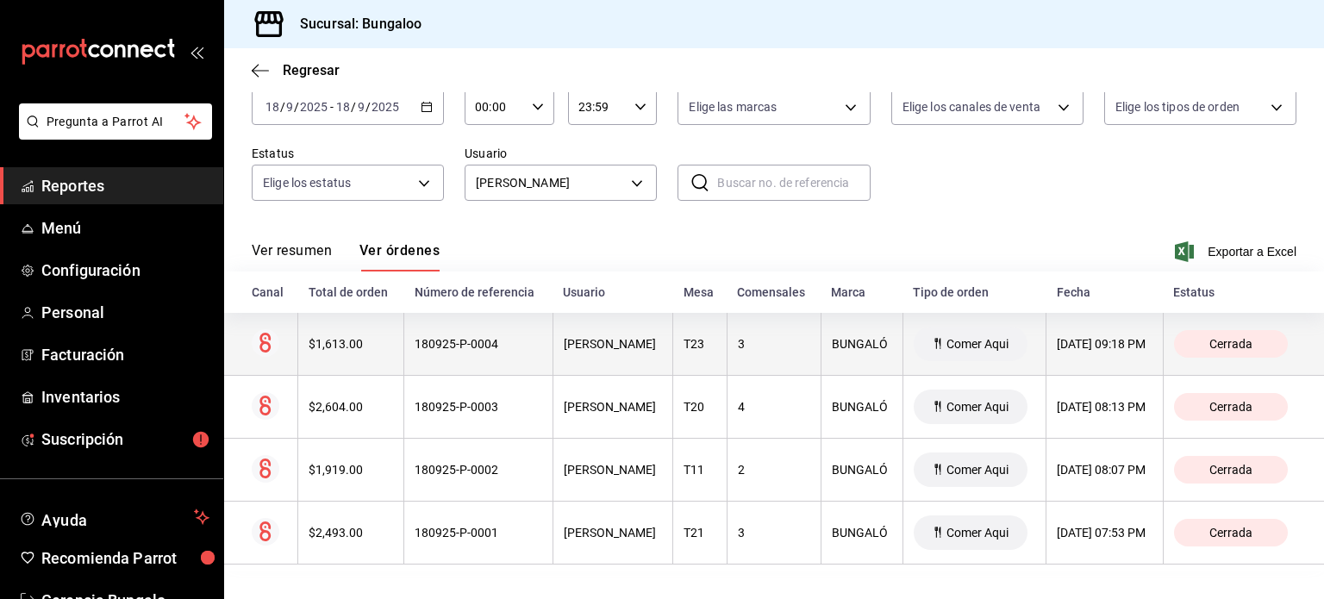
click at [629, 362] on th "[PERSON_NAME]" at bounding box center [613, 344] width 121 height 63
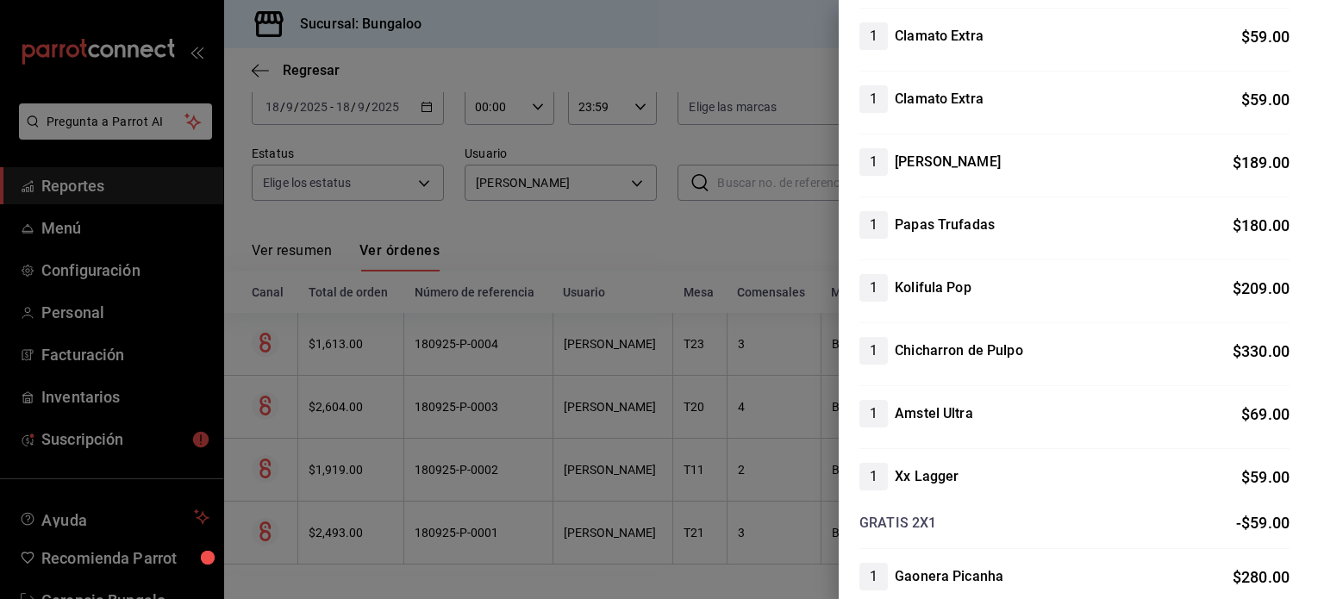
scroll to position [345, 0]
click at [638, 403] on div at bounding box center [662, 299] width 1324 height 599
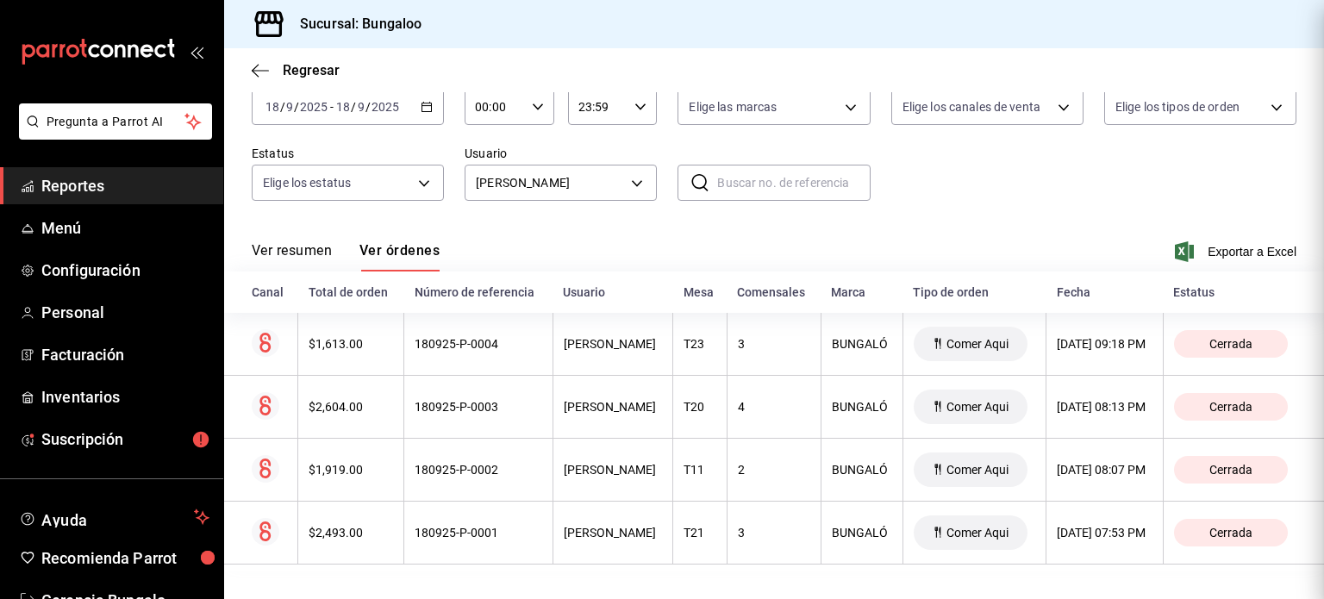
scroll to position [0, 0]
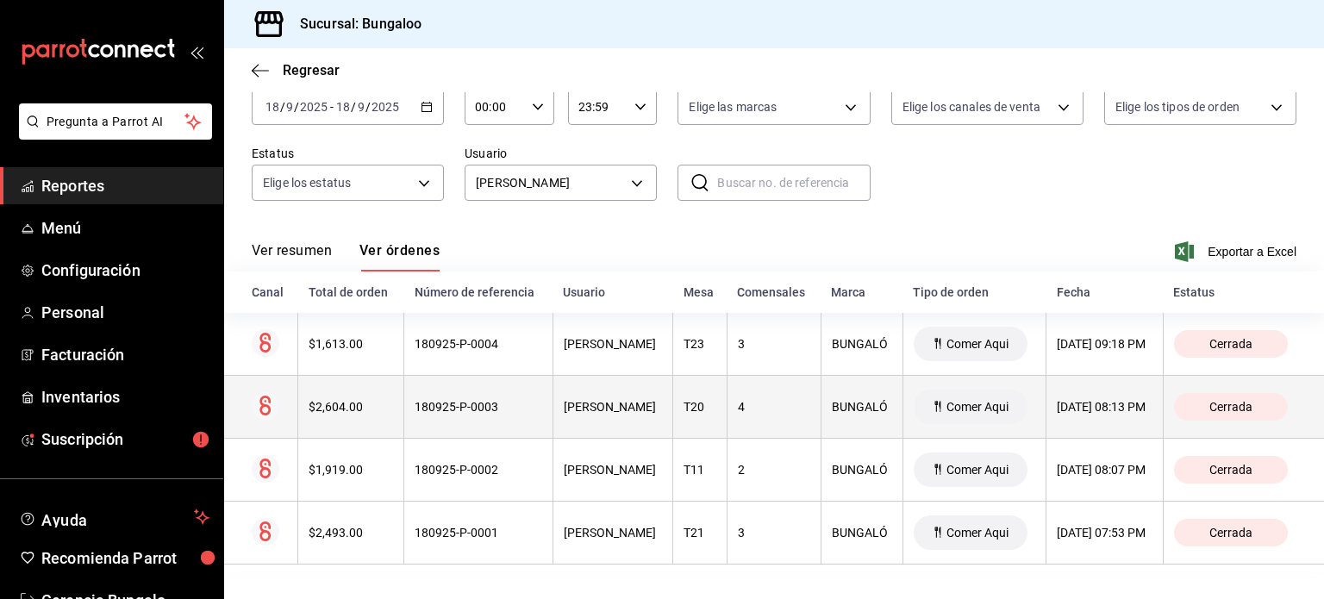
click at [625, 413] on div "[PERSON_NAME]" at bounding box center [613, 407] width 99 height 14
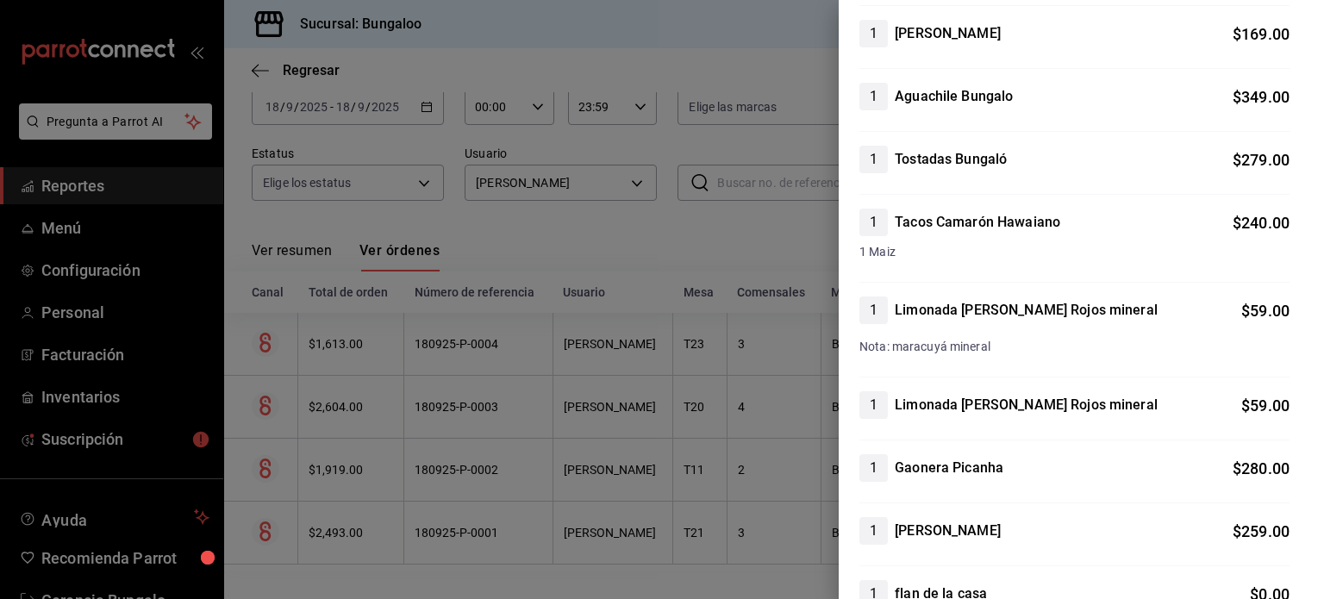
scroll to position [862, 0]
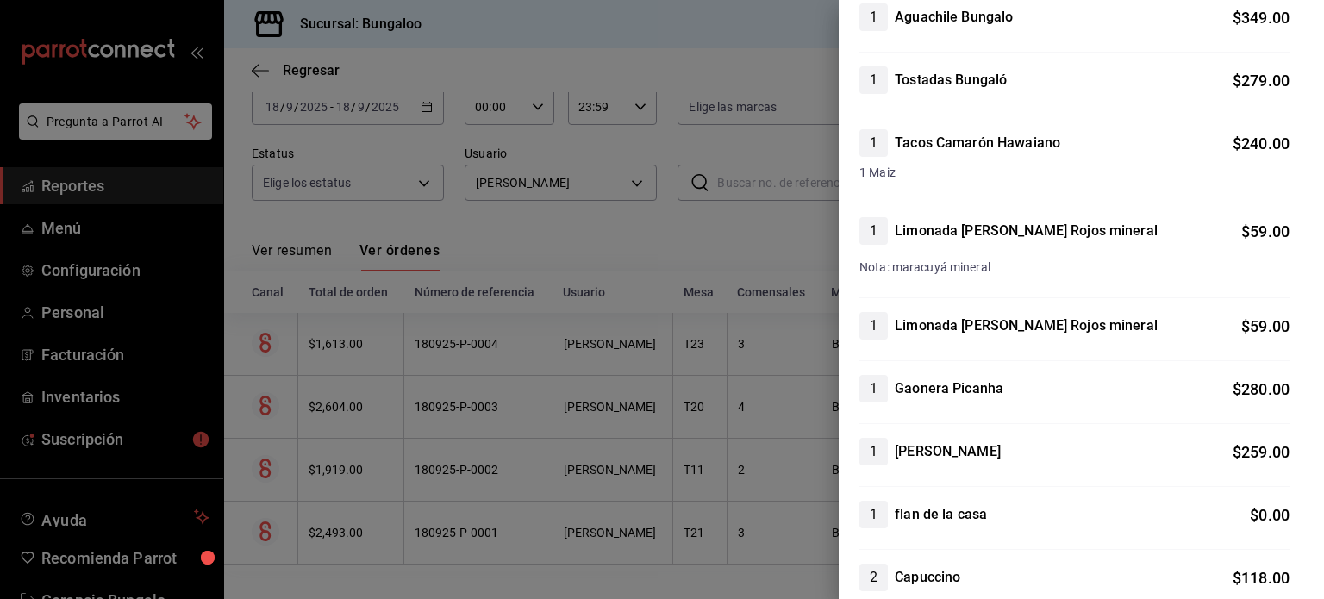
click at [572, 460] on div at bounding box center [662, 299] width 1324 height 599
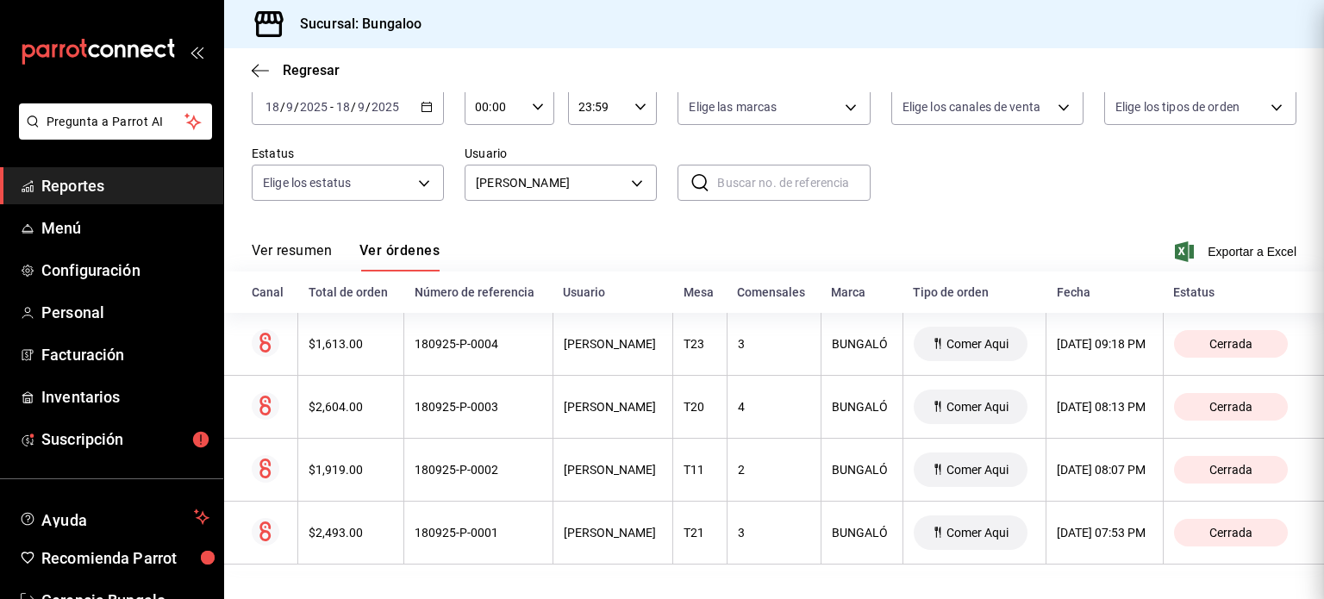
scroll to position [0, 0]
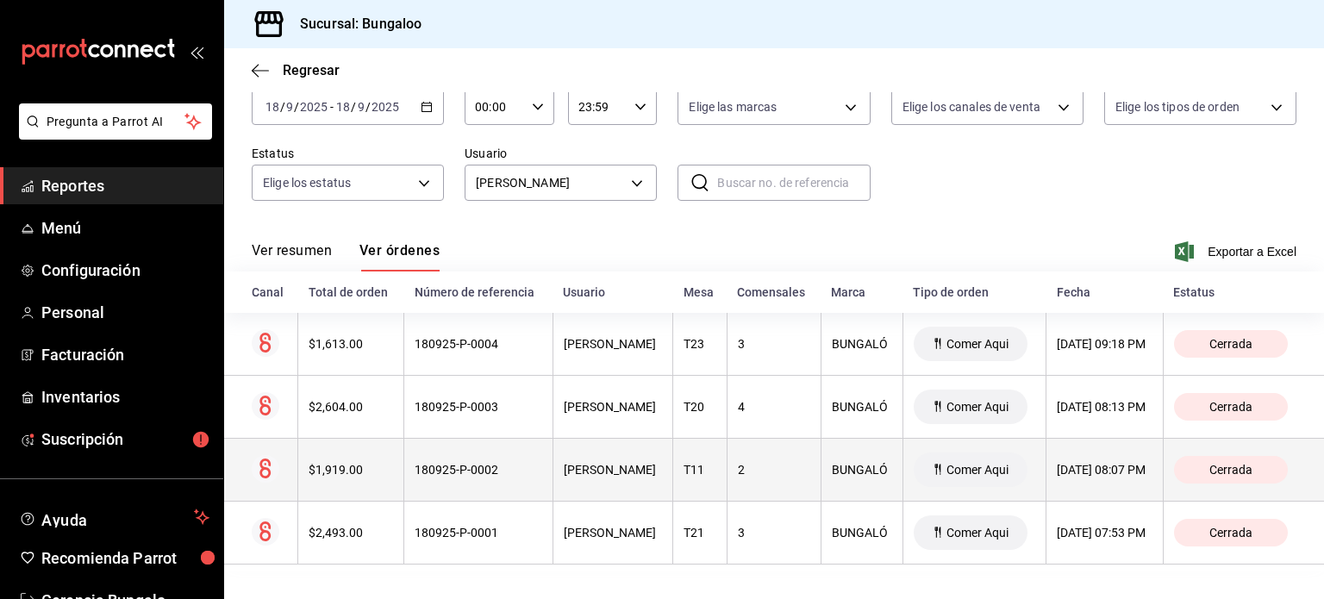
click at [610, 459] on th "[PERSON_NAME]" at bounding box center [613, 470] width 121 height 63
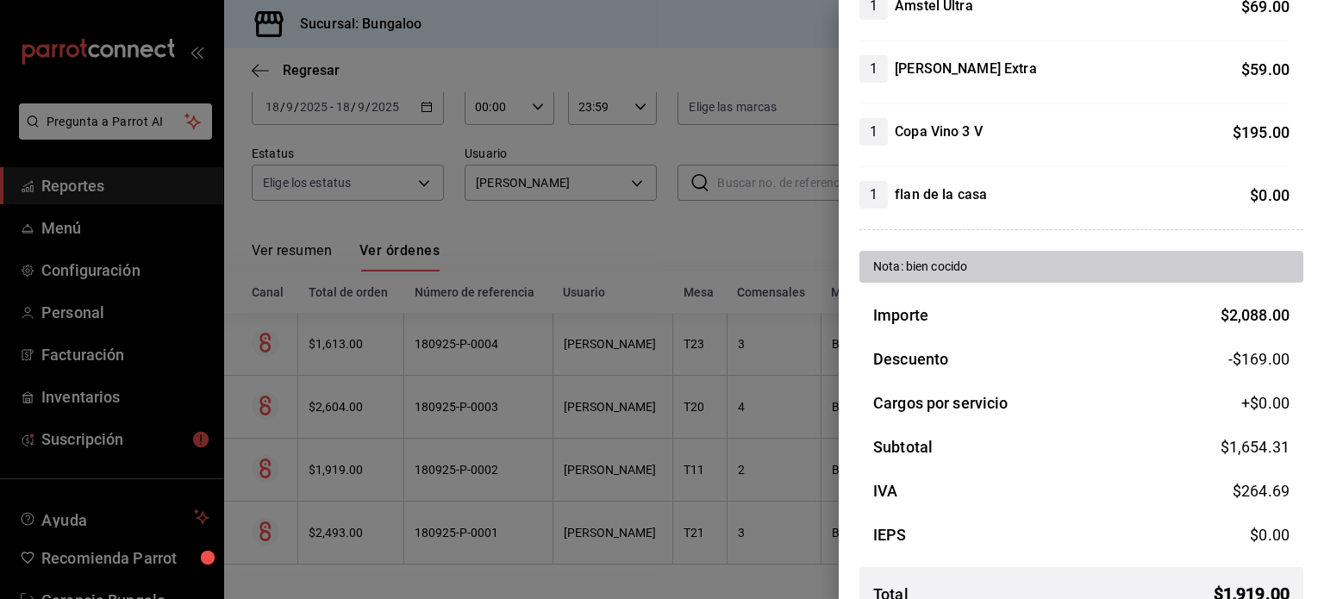
scroll to position [722, 0]
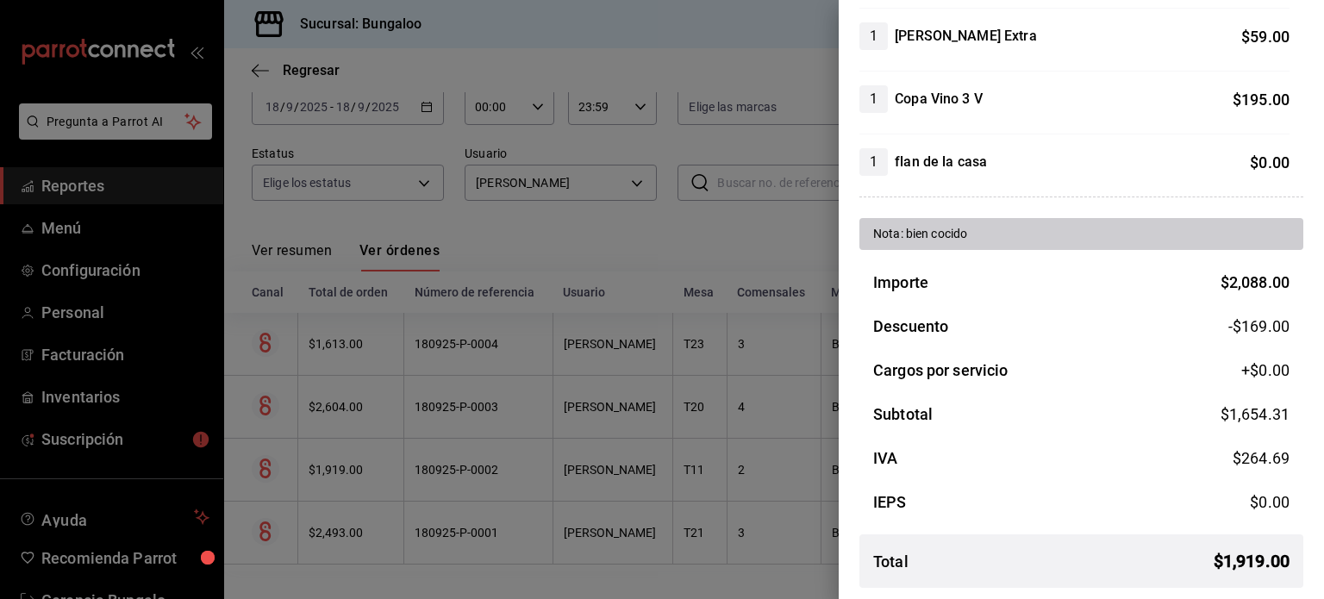
click at [622, 450] on div at bounding box center [662, 299] width 1324 height 599
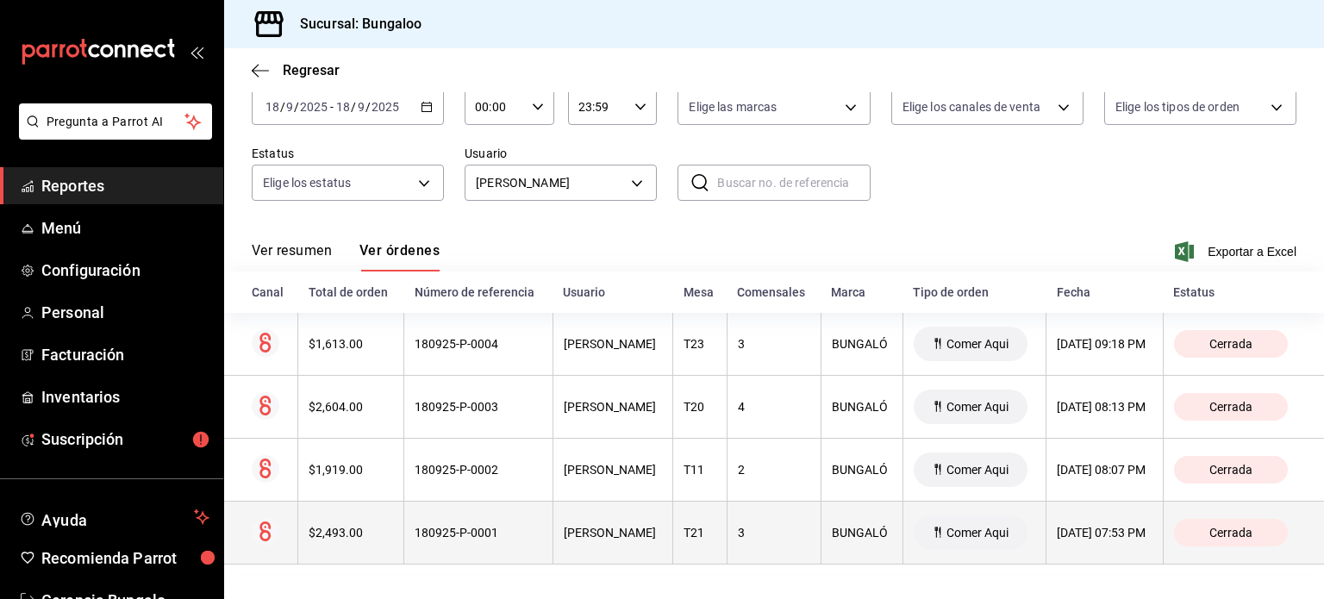
click at [631, 522] on th "[PERSON_NAME]" at bounding box center [613, 533] width 121 height 63
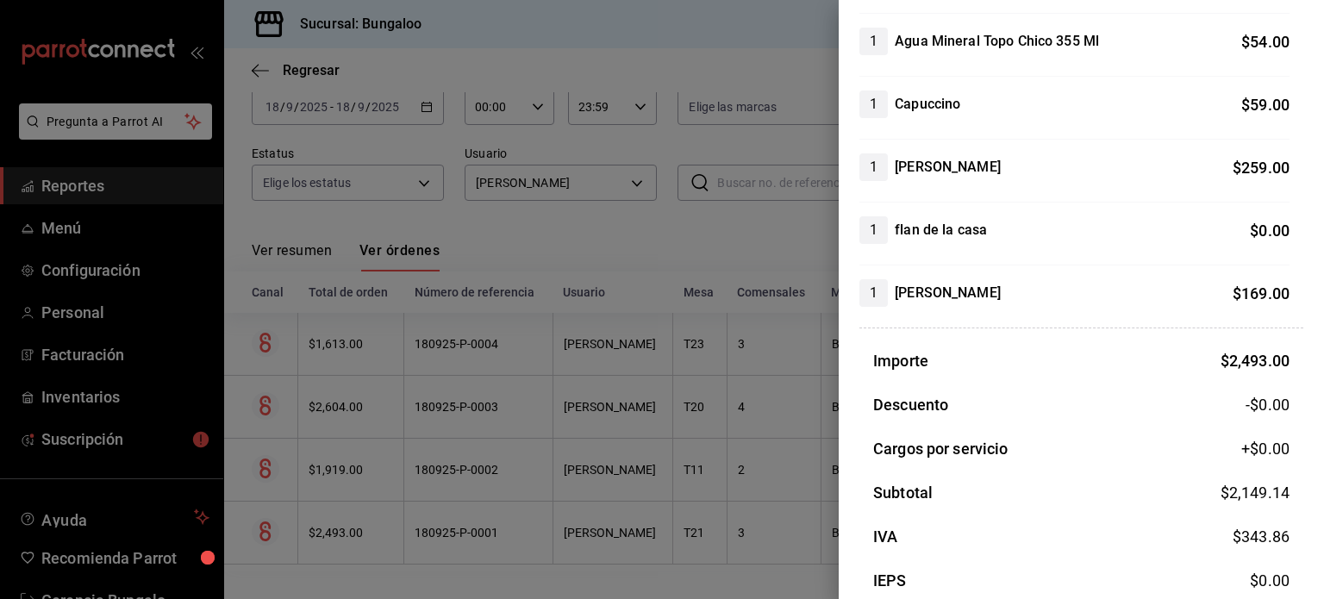
scroll to position [690, 0]
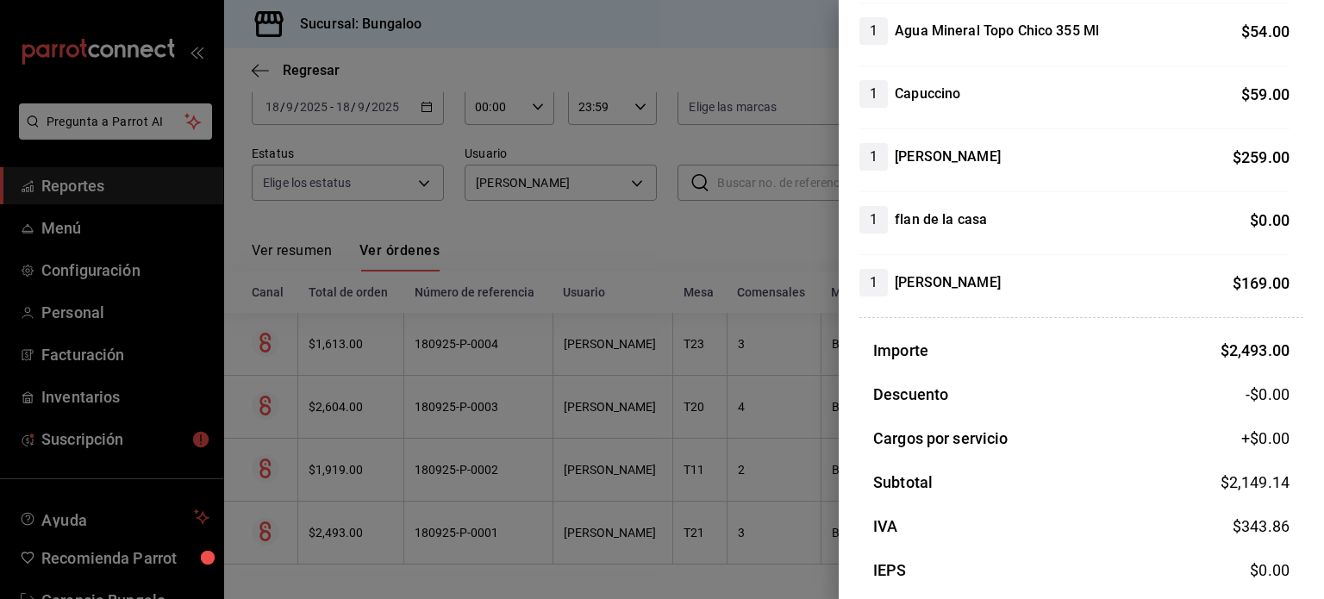
click at [647, 412] on div at bounding box center [662, 299] width 1324 height 599
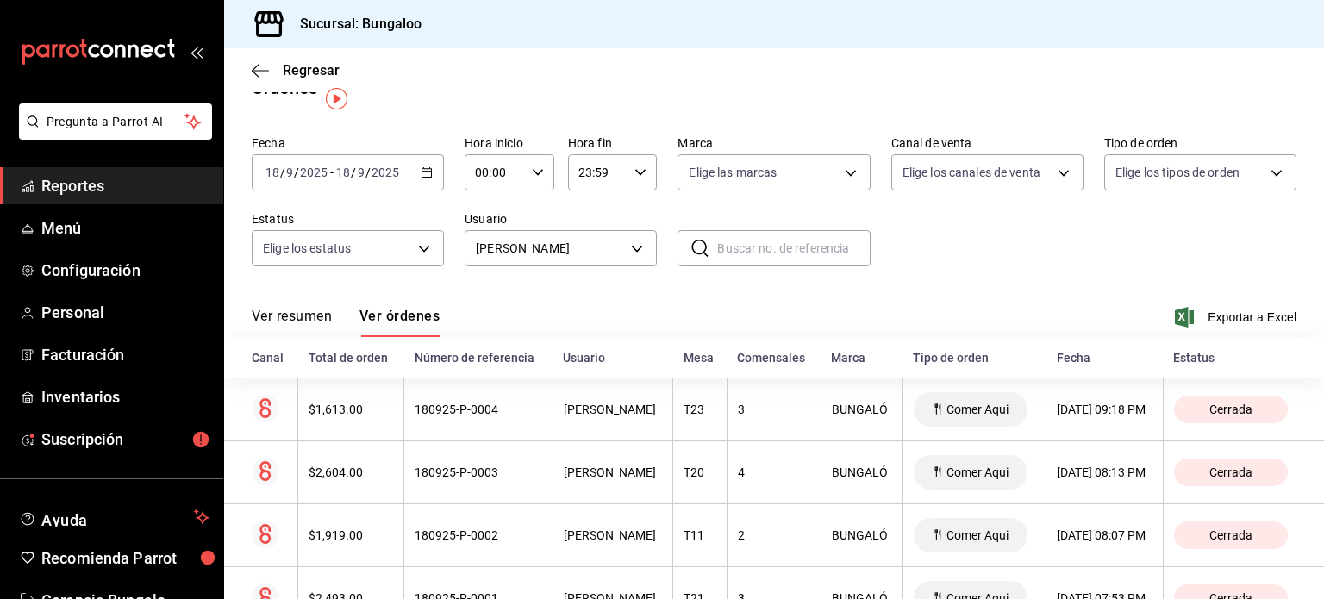
scroll to position [0, 0]
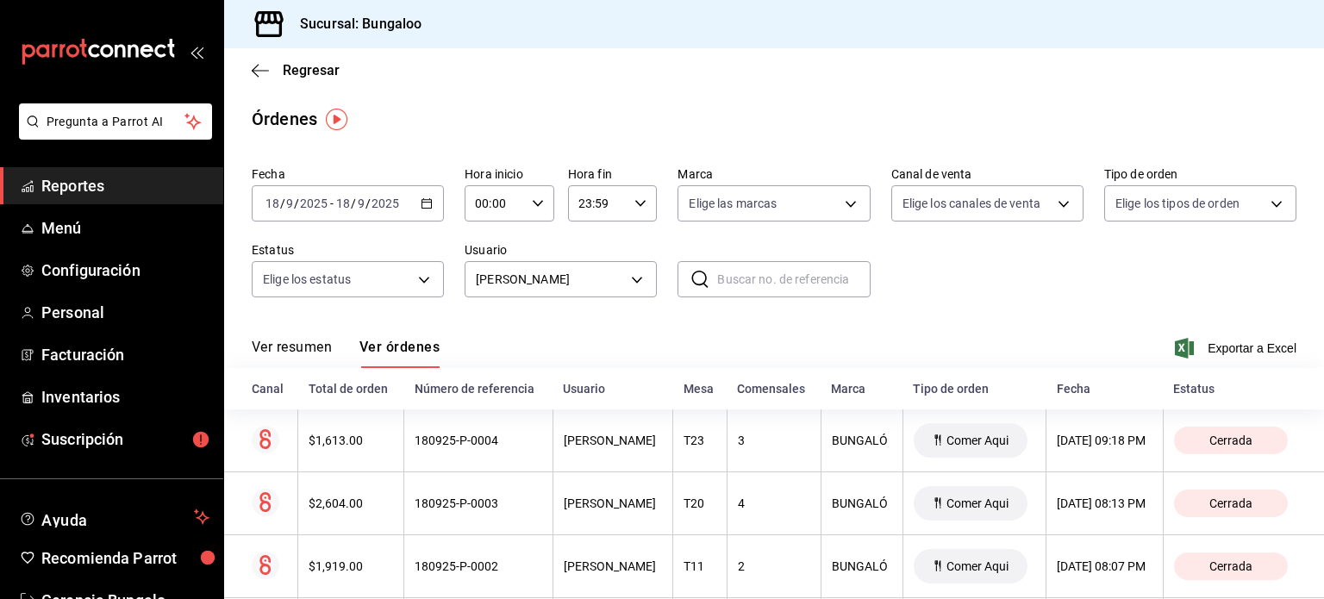
click at [422, 206] on icon "button" at bounding box center [427, 203] width 12 height 12
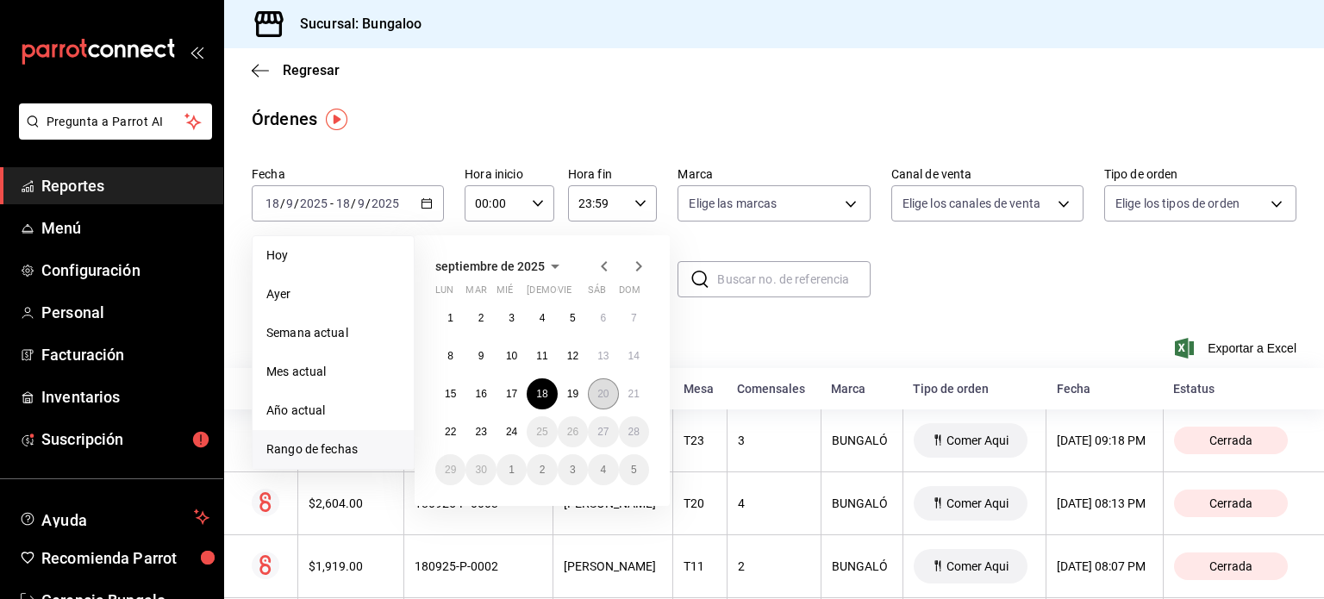
click at [603, 396] on abbr "20" at bounding box center [602, 394] width 11 height 12
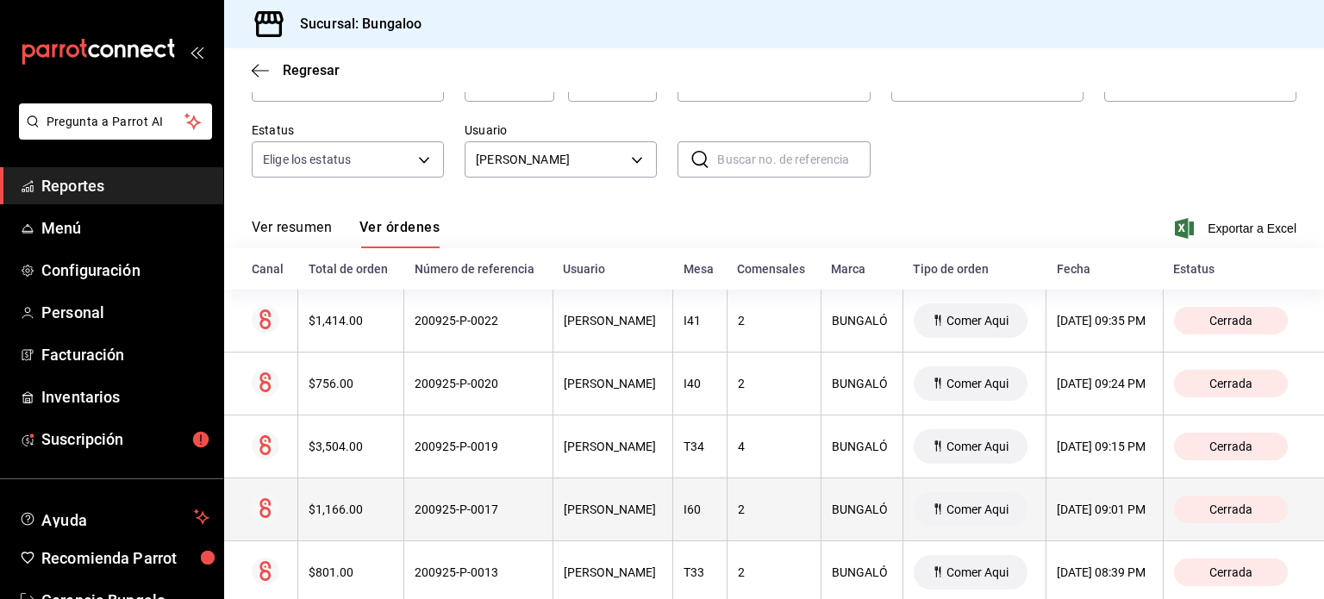
scroll to position [221, 0]
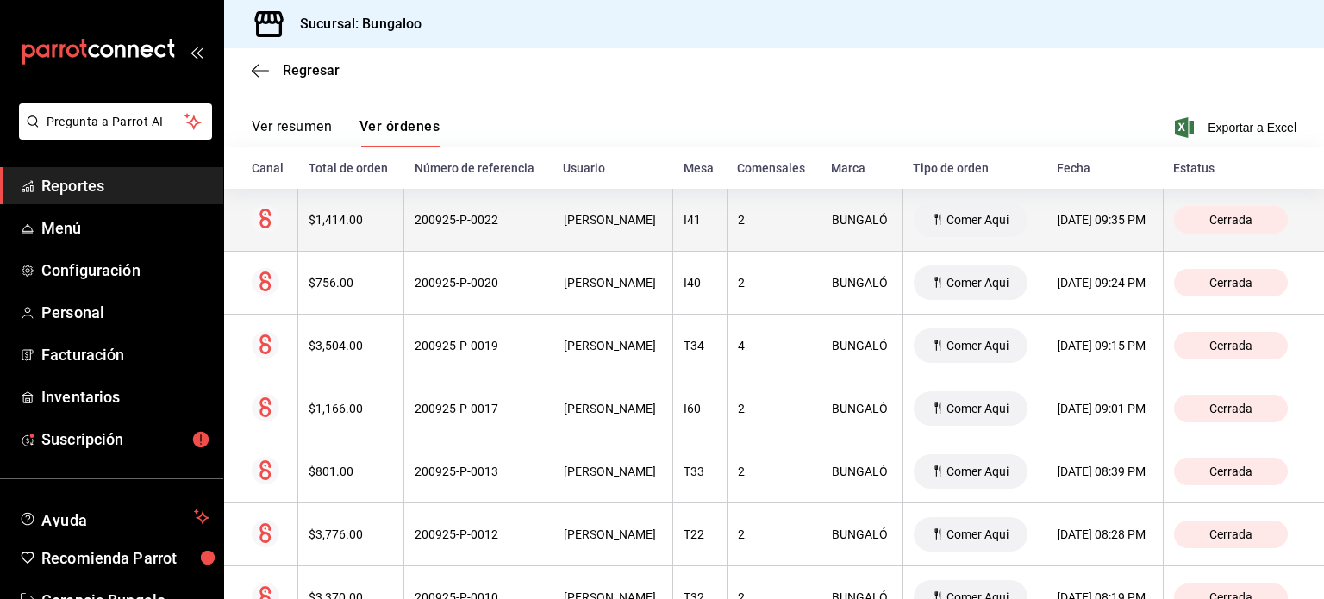
click at [605, 247] on th "[PERSON_NAME]" at bounding box center [613, 220] width 121 height 63
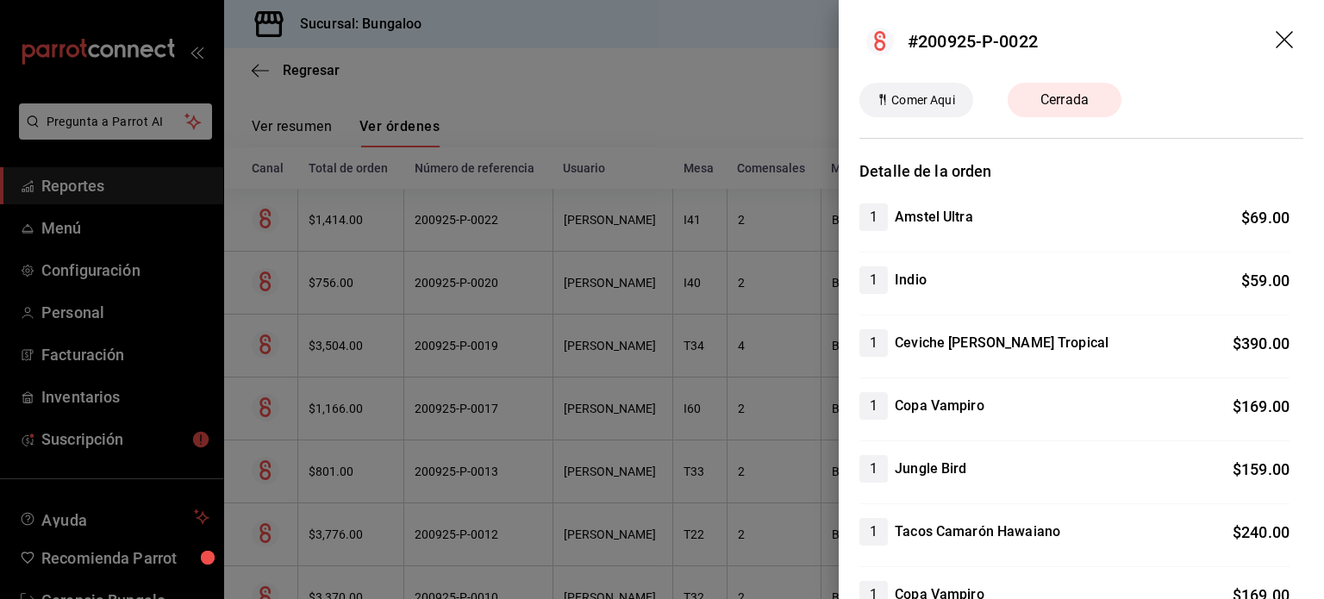
click at [612, 247] on div at bounding box center [662, 299] width 1324 height 599
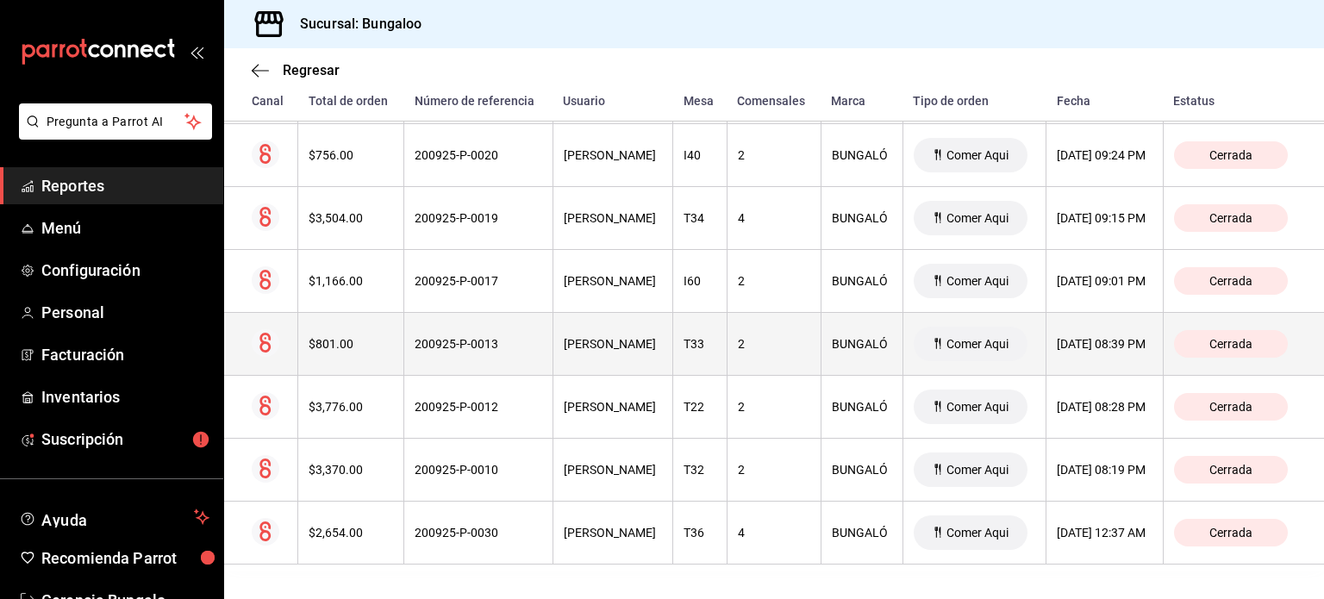
scroll to position [393, 0]
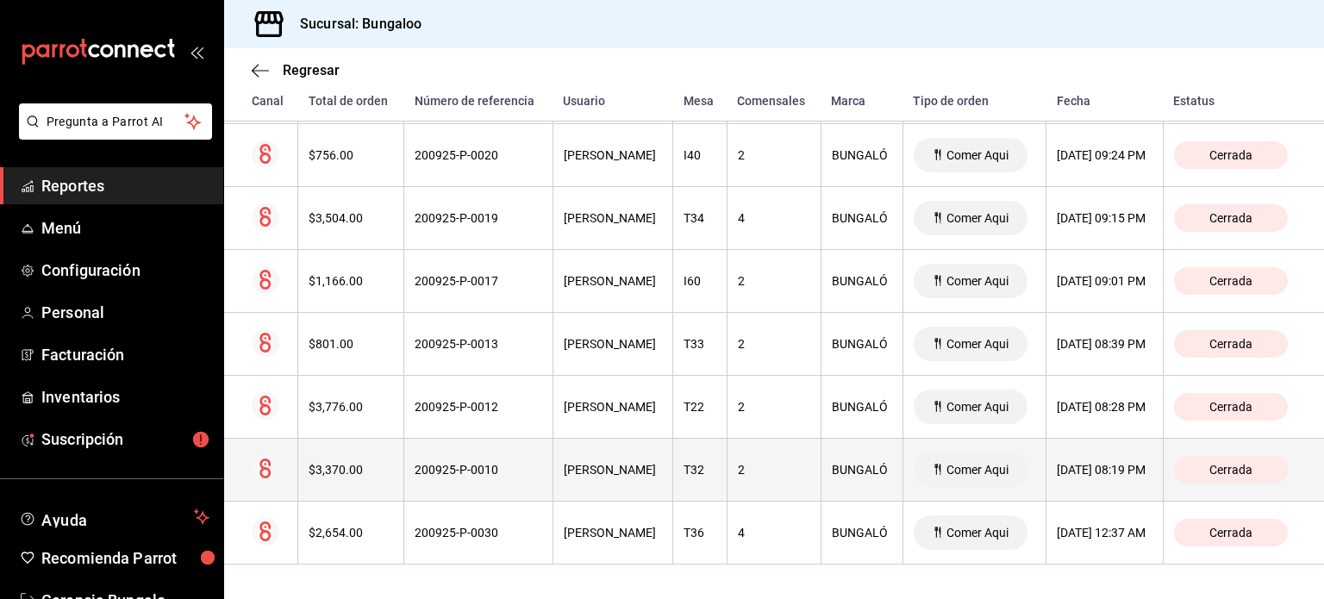
click at [607, 469] on div "[PERSON_NAME]" at bounding box center [613, 470] width 99 height 14
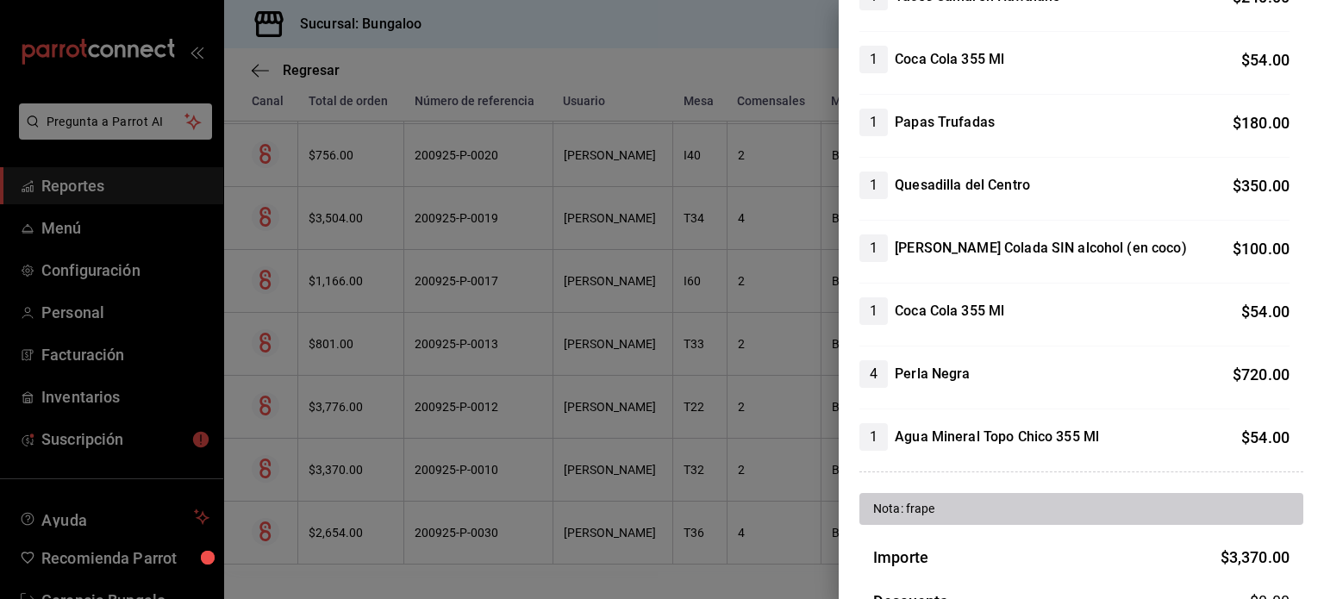
scroll to position [690, 0]
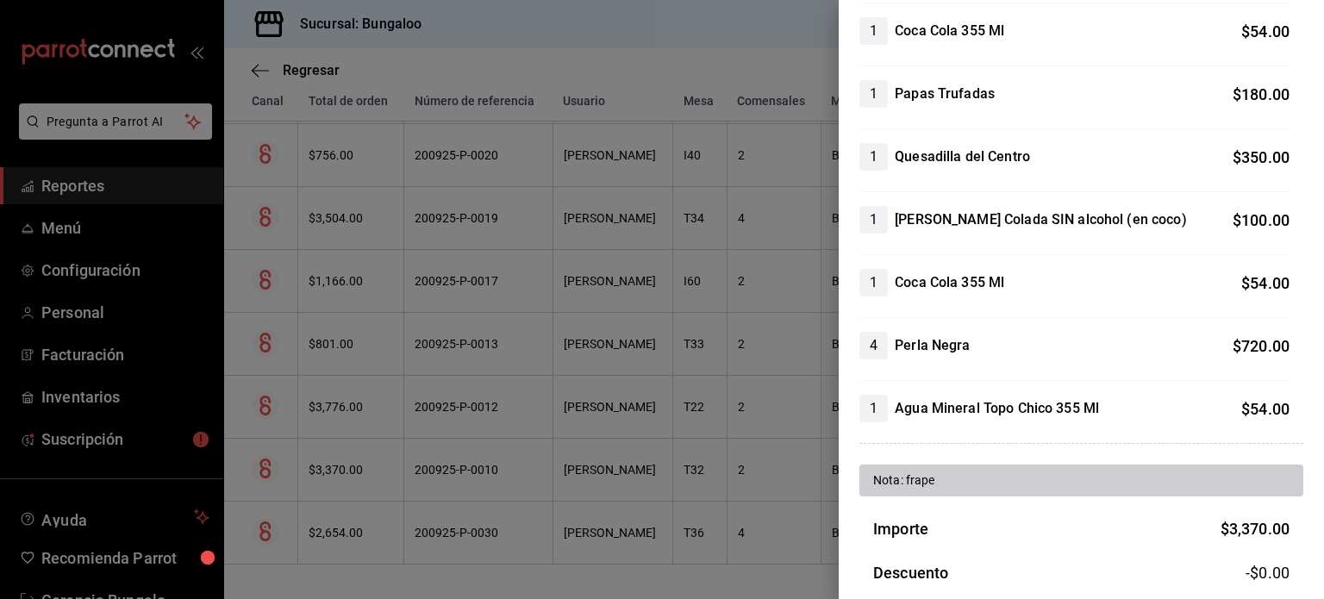
click at [587, 469] on div at bounding box center [662, 299] width 1324 height 599
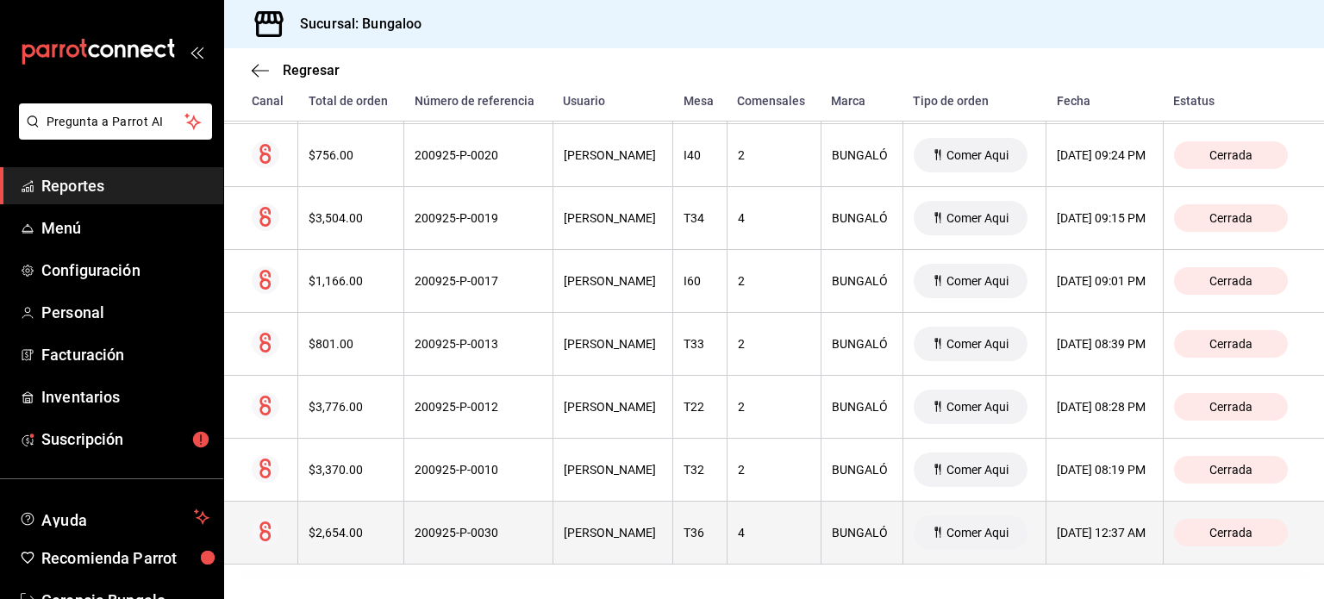
click at [604, 526] on div "[PERSON_NAME]" at bounding box center [613, 533] width 99 height 14
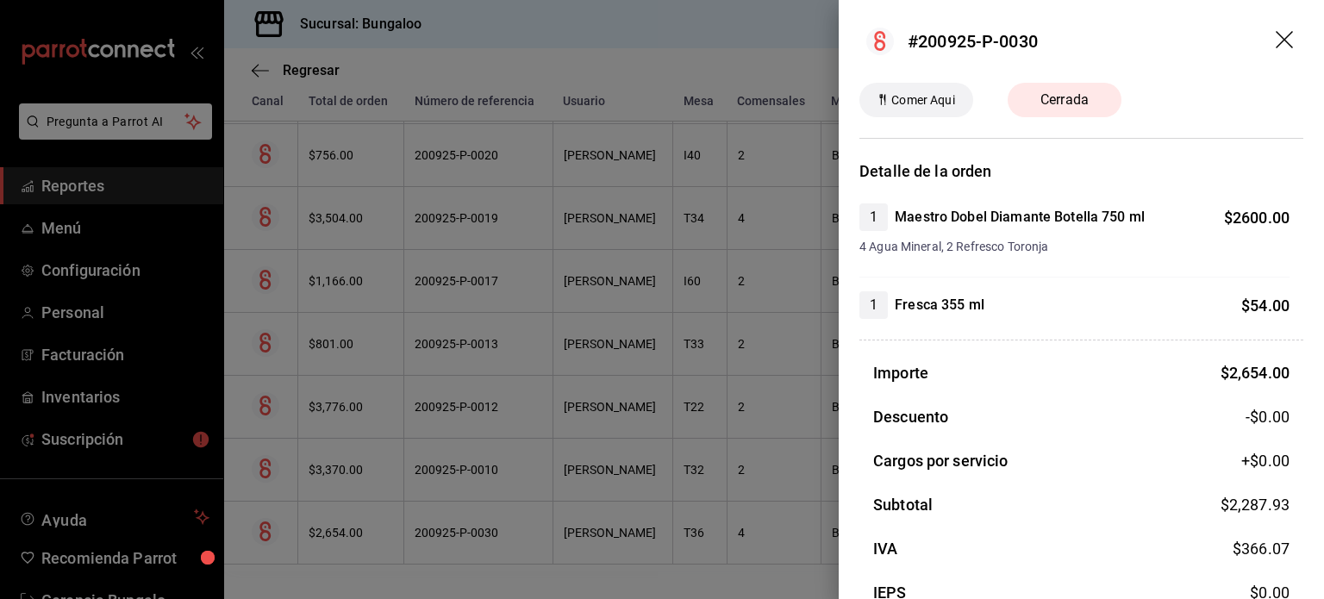
click at [1276, 43] on icon "drag" at bounding box center [1286, 41] width 21 height 21
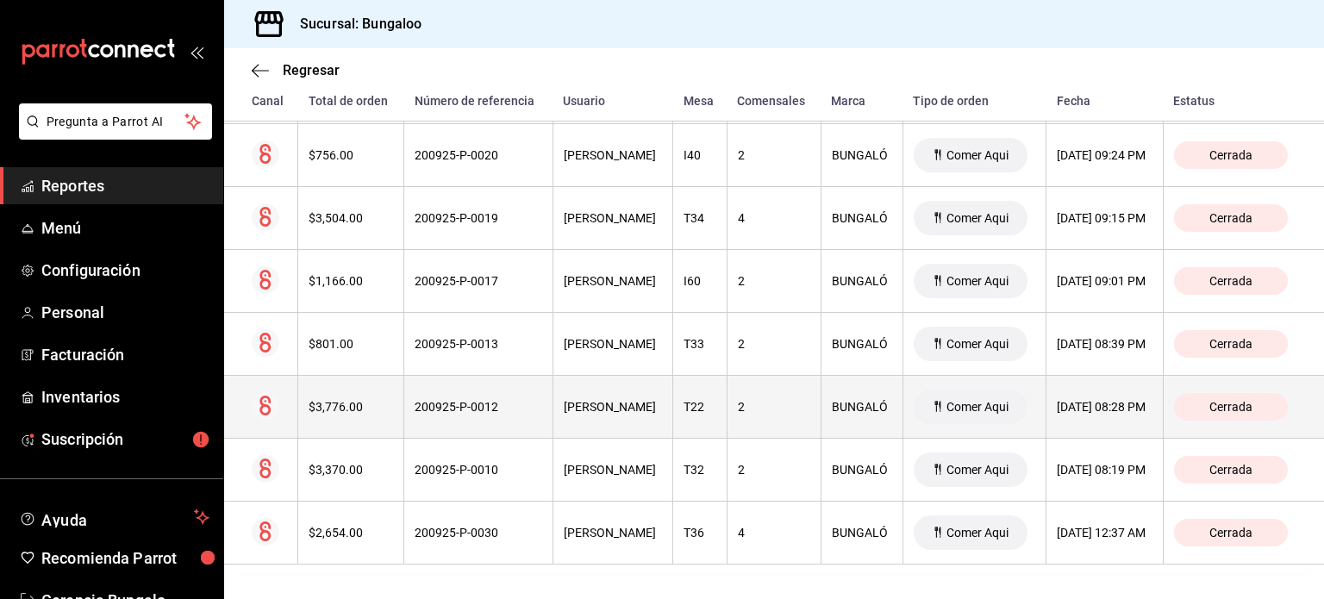
click at [606, 413] on div "[PERSON_NAME]" at bounding box center [613, 407] width 99 height 14
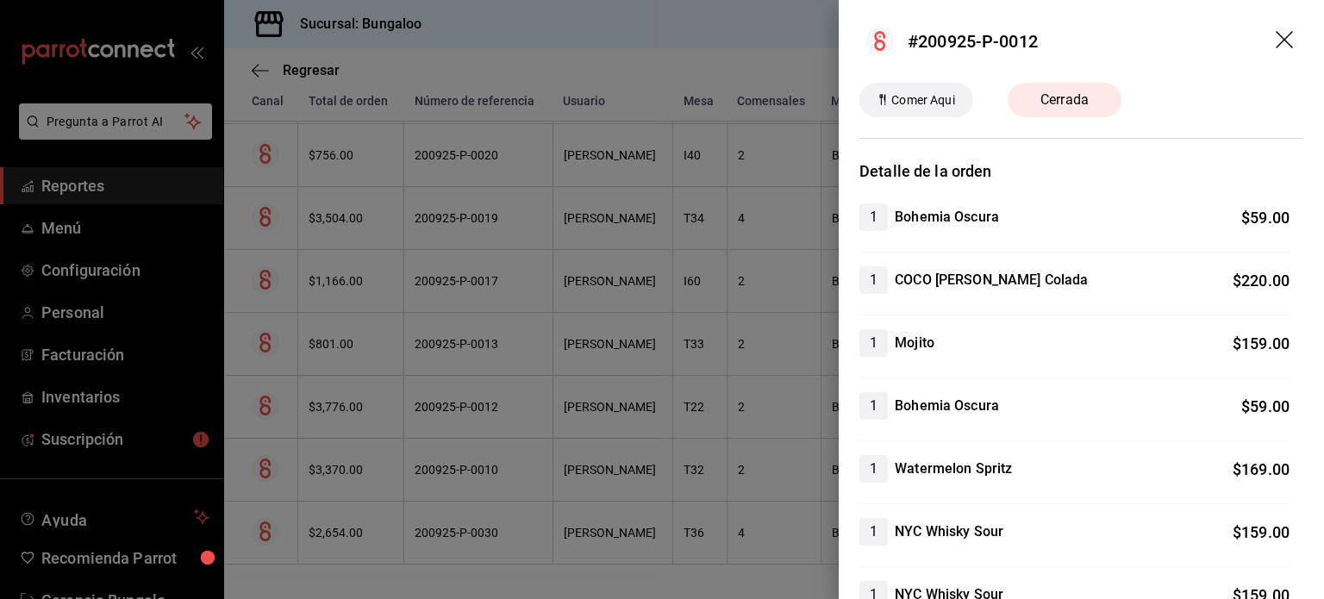
click at [1276, 47] on icon "drag" at bounding box center [1286, 41] width 21 height 21
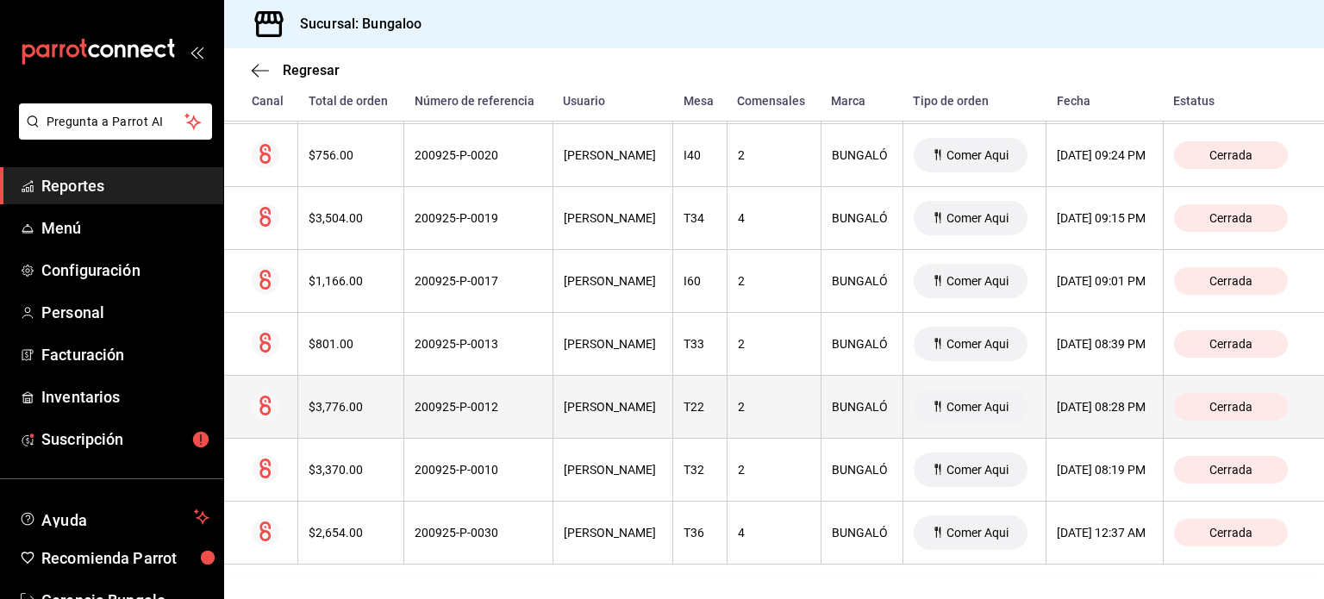
click at [616, 403] on div "[PERSON_NAME]" at bounding box center [613, 407] width 99 height 14
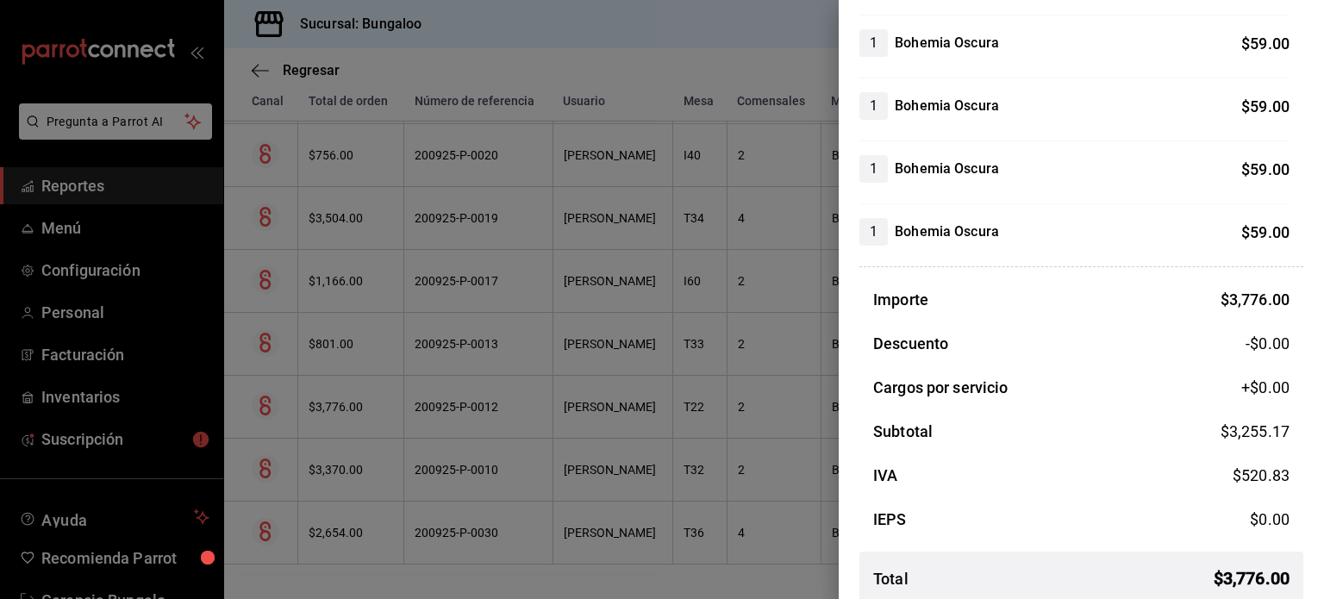
scroll to position [1598, 0]
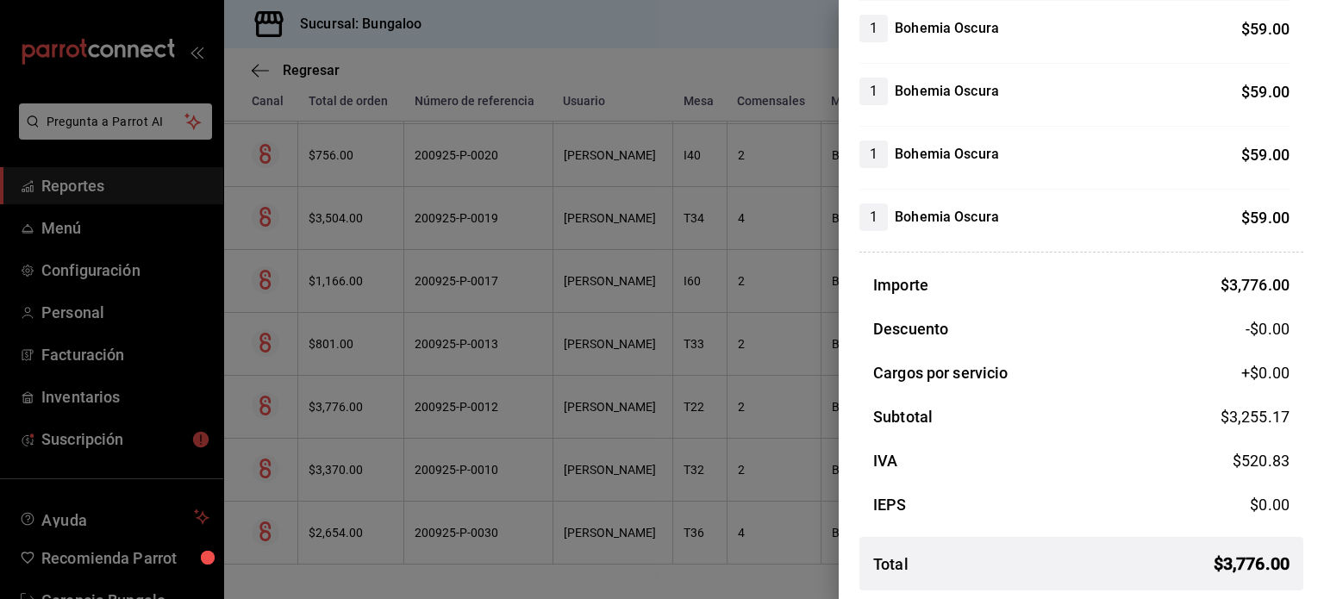
click at [610, 409] on div at bounding box center [662, 299] width 1324 height 599
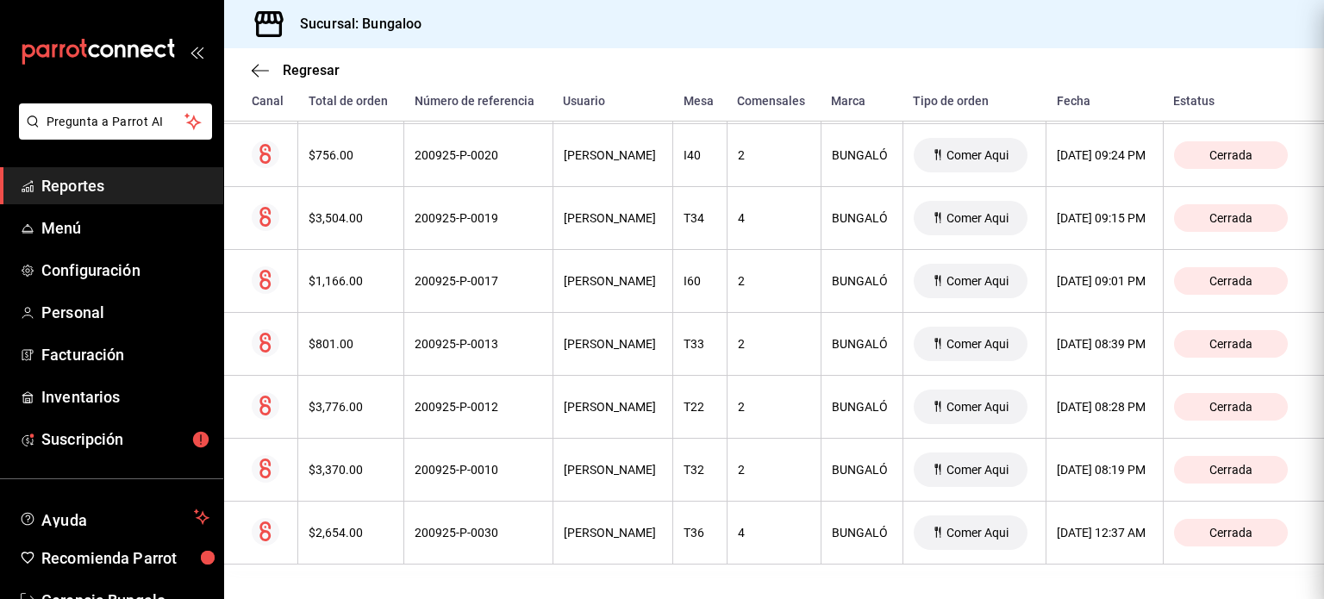
scroll to position [0, 0]
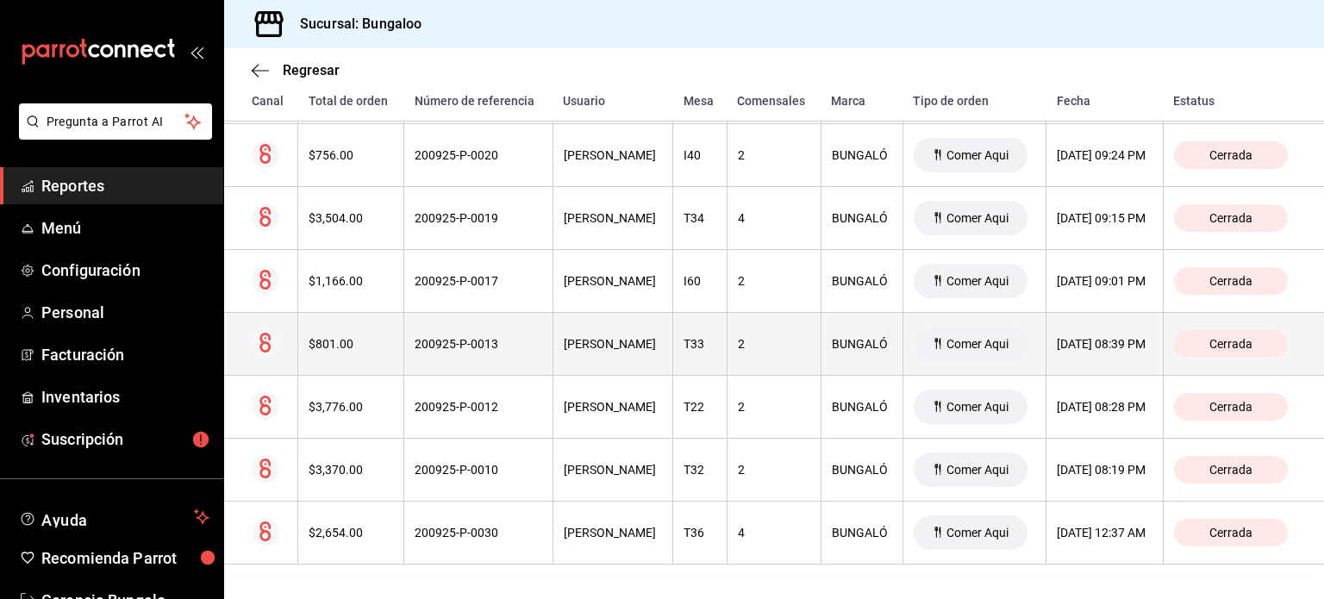
click at [610, 360] on th "[PERSON_NAME]" at bounding box center [613, 344] width 121 height 63
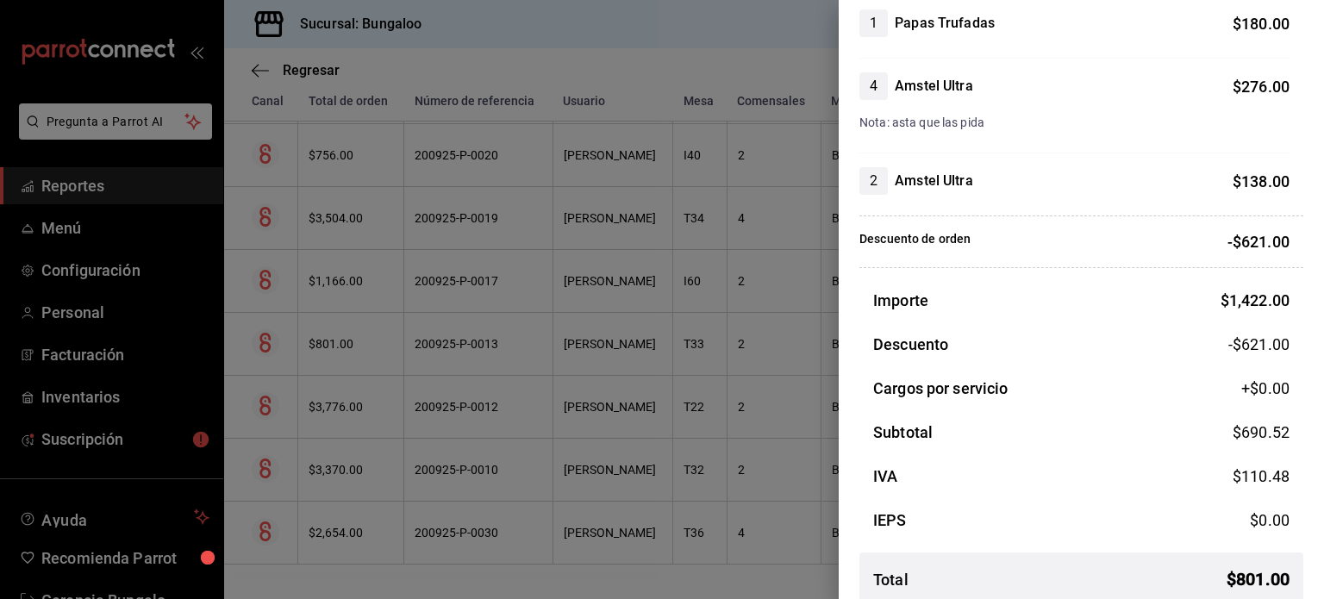
scroll to position [276, 0]
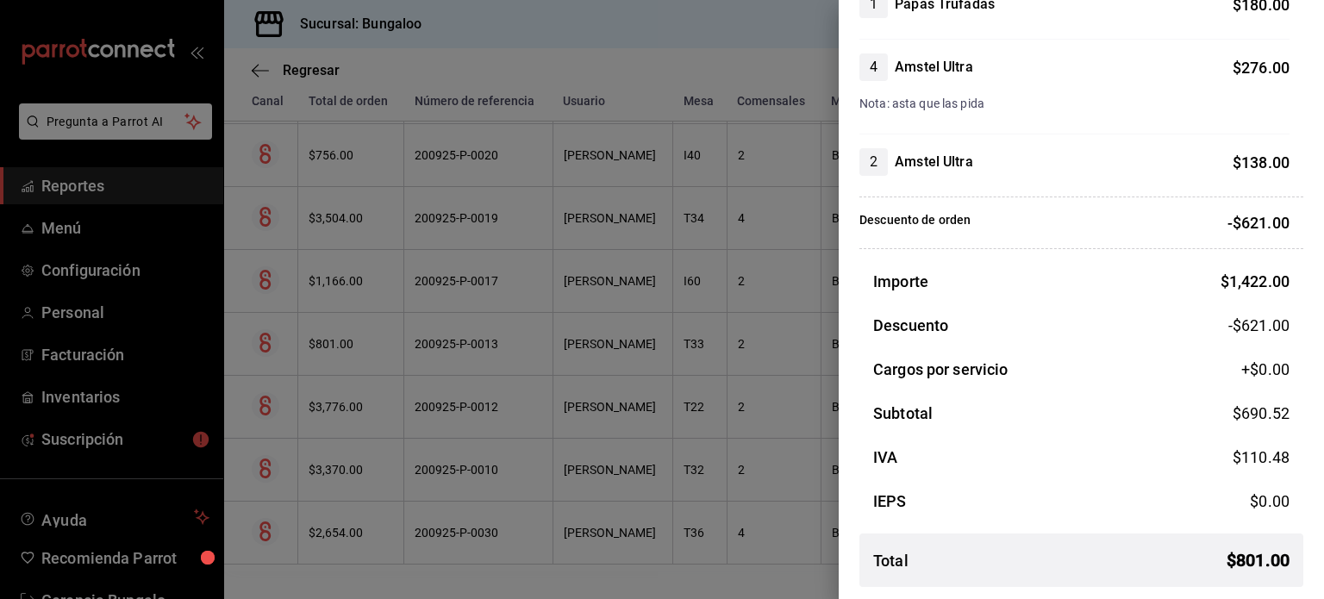
click at [621, 378] on div at bounding box center [662, 299] width 1324 height 599
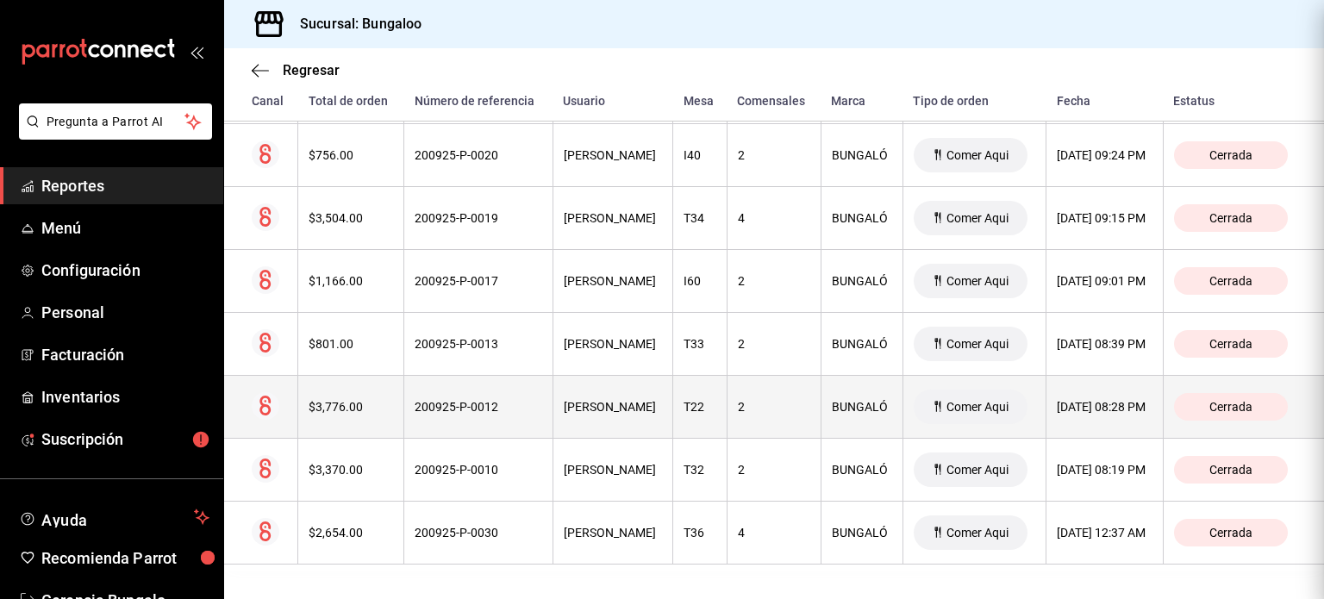
scroll to position [0, 0]
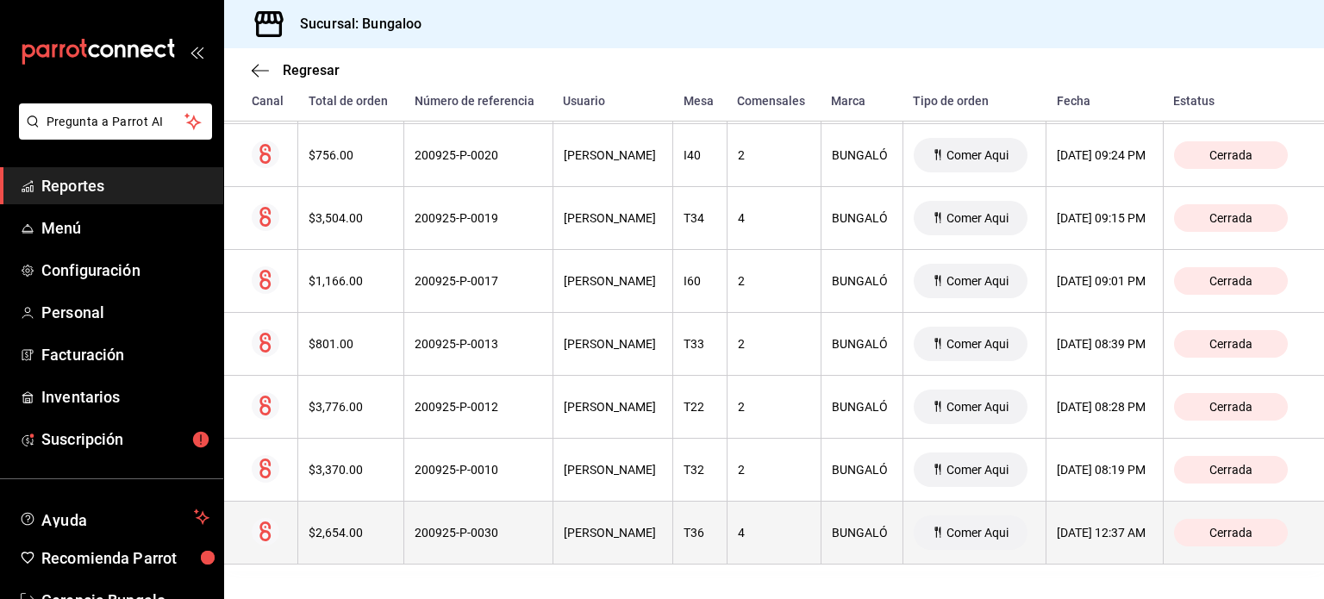
click at [617, 528] on div "[PERSON_NAME]" at bounding box center [613, 533] width 99 height 14
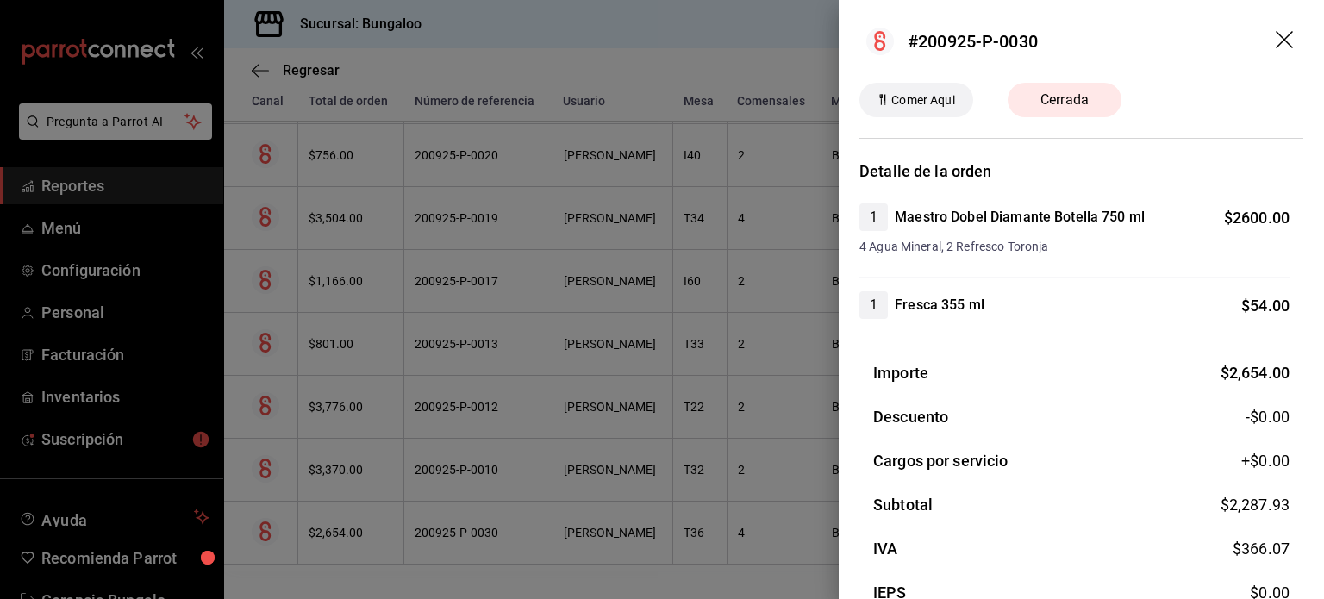
click at [630, 511] on div at bounding box center [662, 299] width 1324 height 599
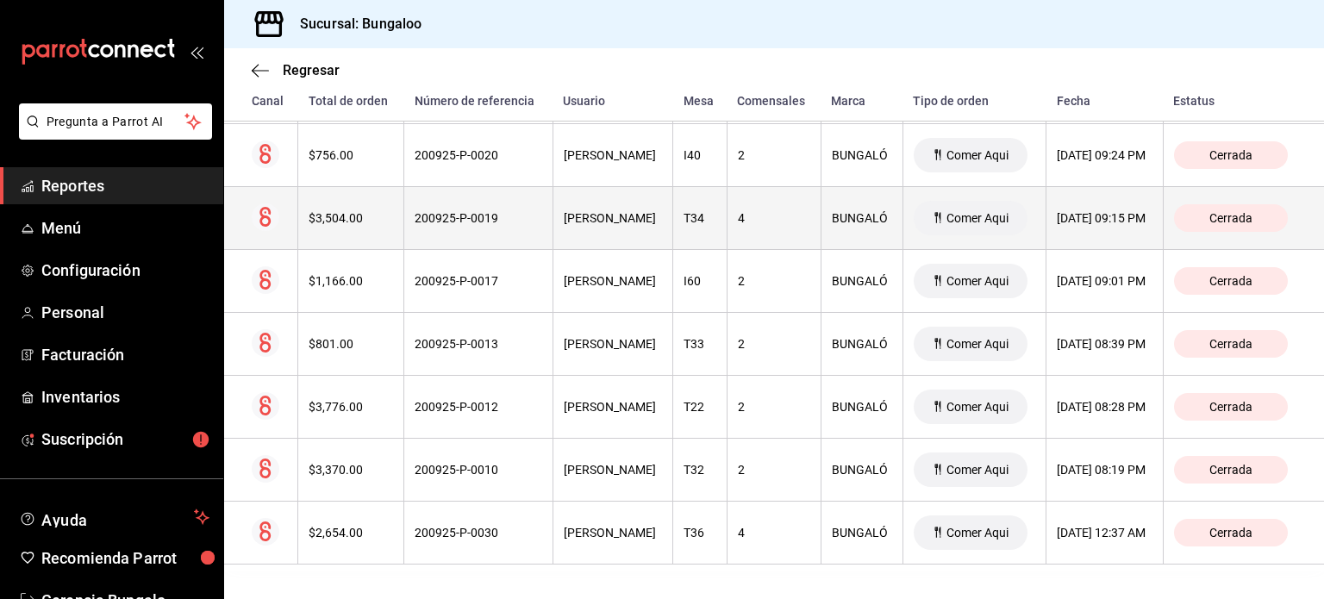
click at [619, 230] on th "[PERSON_NAME]" at bounding box center [613, 218] width 121 height 63
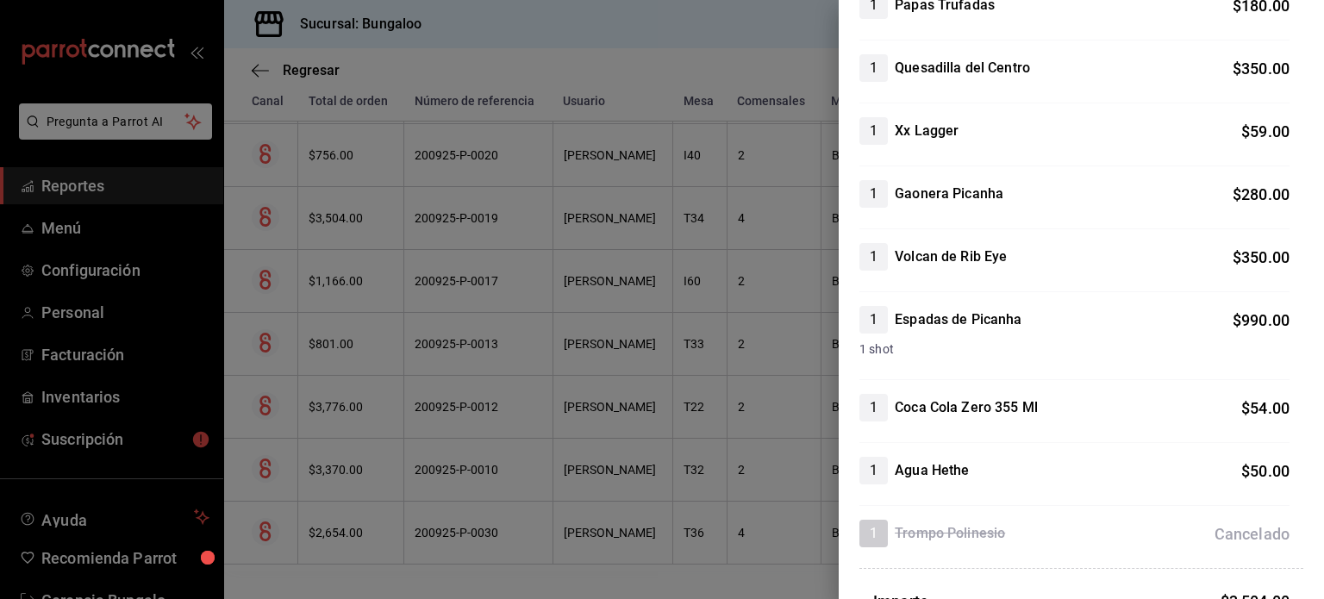
scroll to position [603, 0]
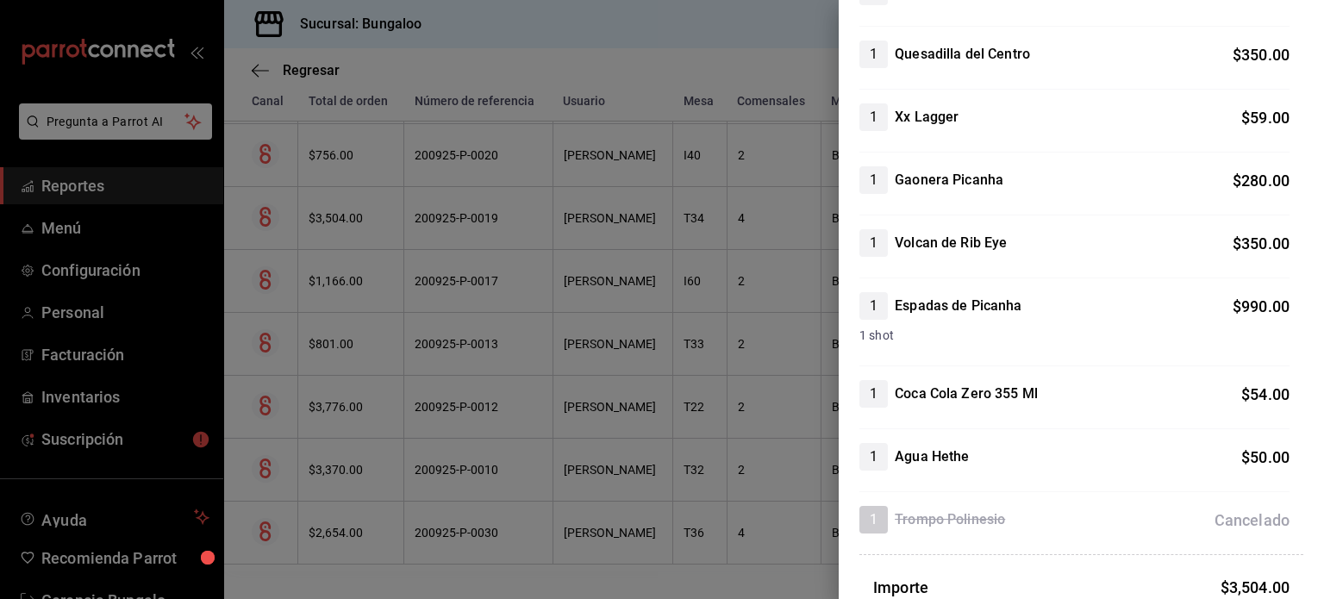
click at [629, 328] on div at bounding box center [662, 299] width 1324 height 599
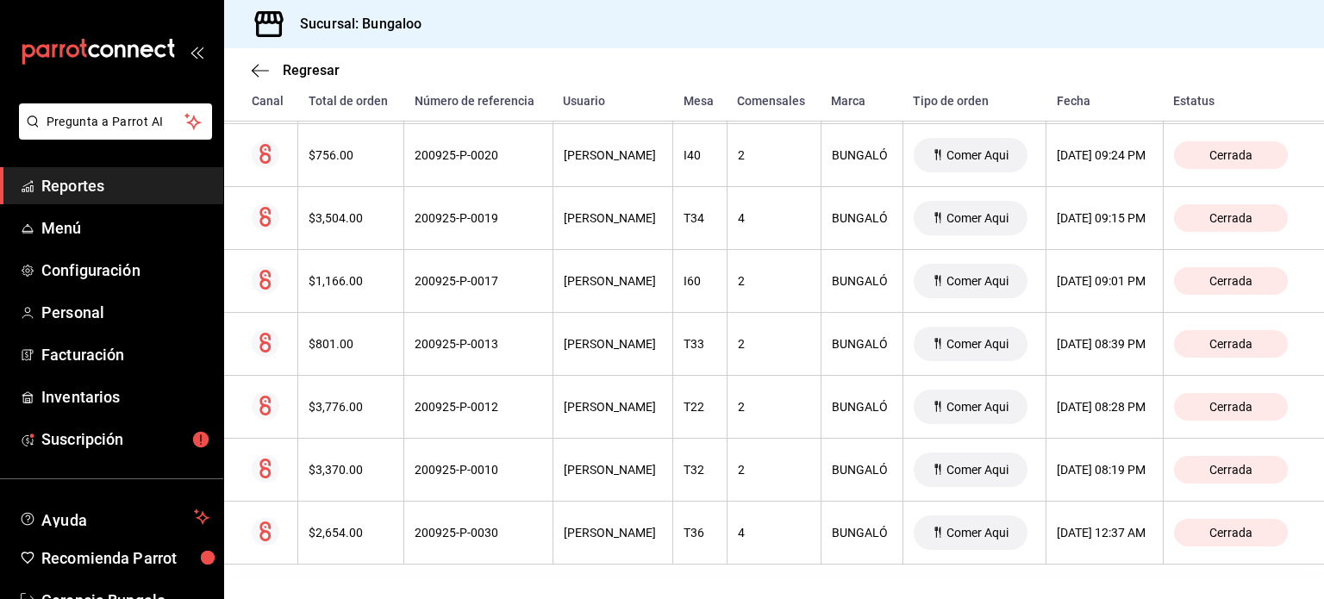
scroll to position [307, 0]
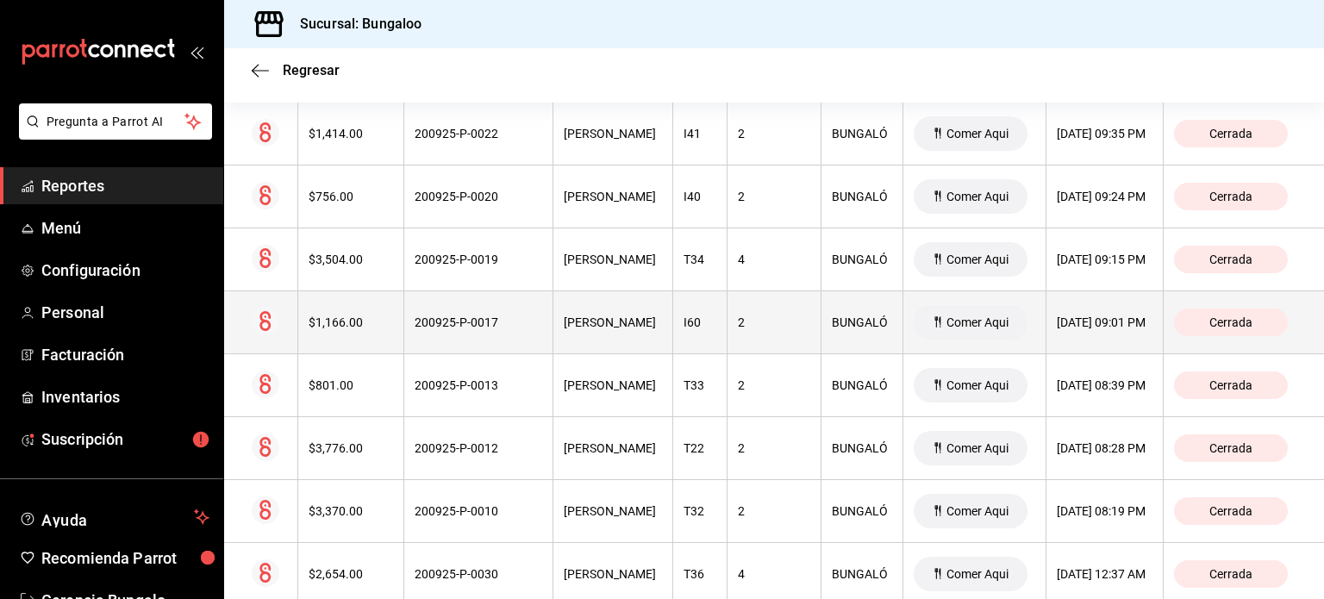
click at [625, 328] on div "[PERSON_NAME]" at bounding box center [613, 323] width 99 height 14
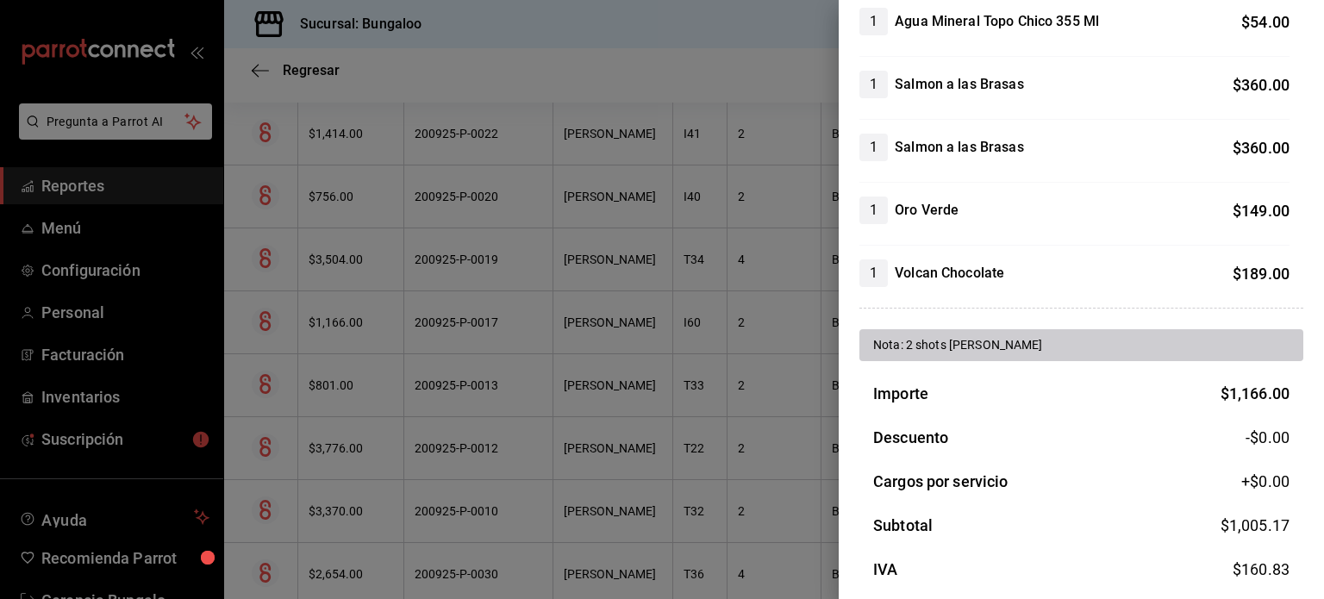
scroll to position [0, 0]
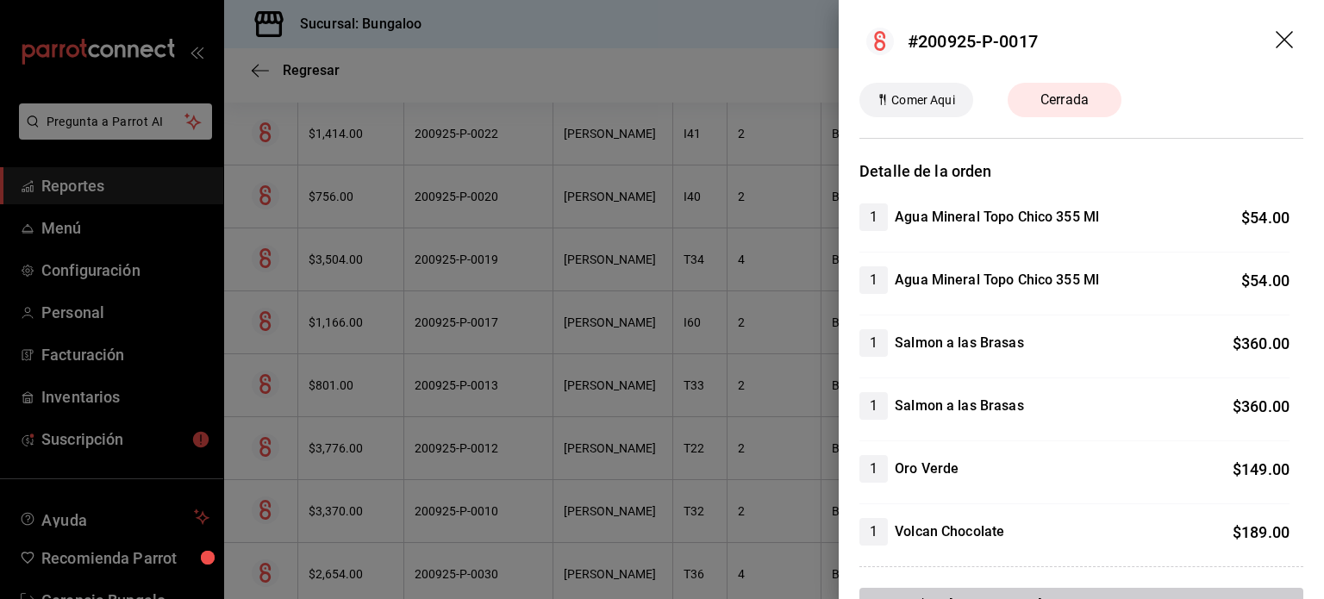
click at [591, 375] on div at bounding box center [662, 299] width 1324 height 599
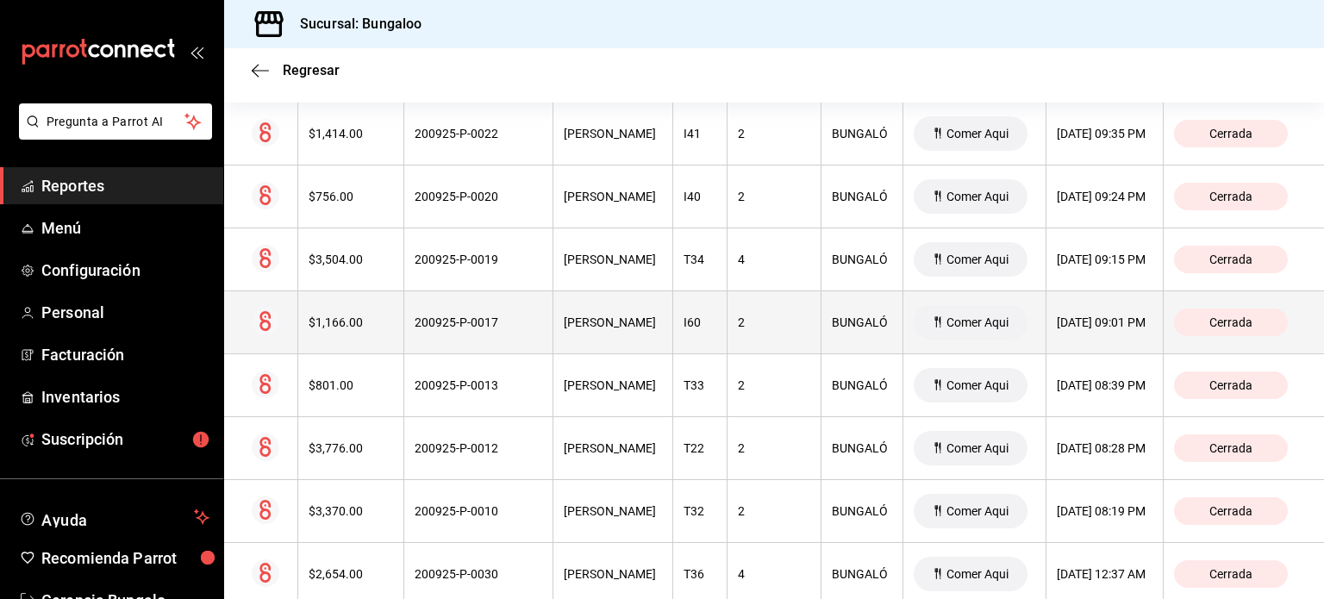
click at [622, 329] on div "[PERSON_NAME]" at bounding box center [613, 323] width 99 height 14
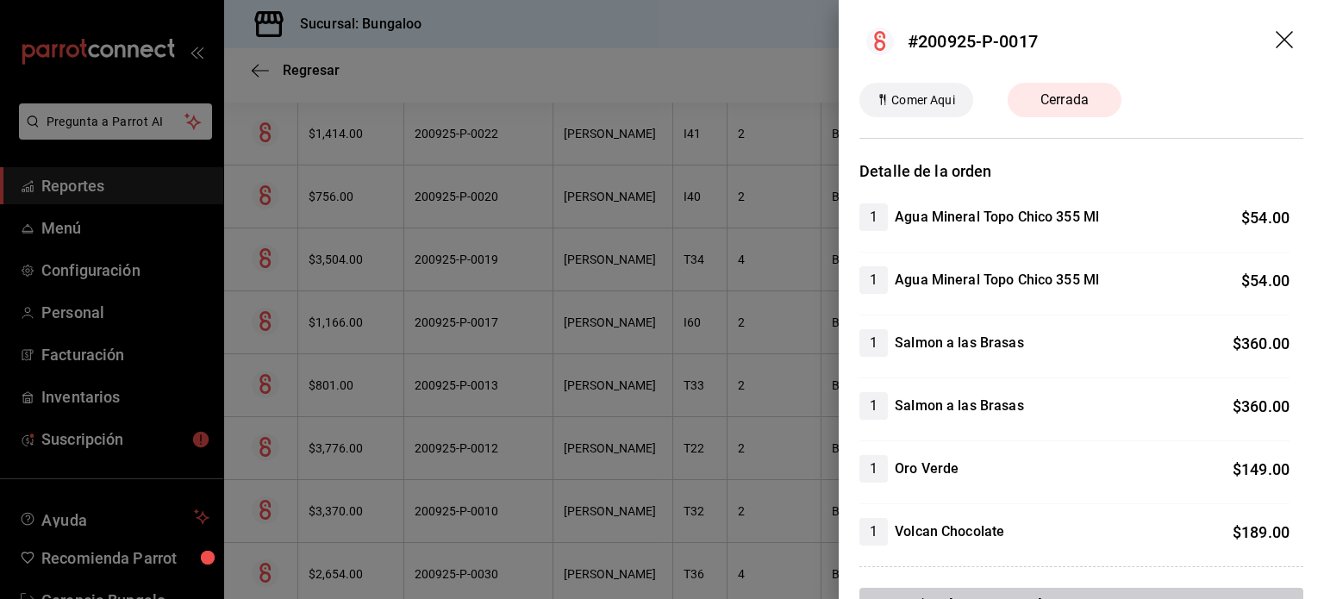
click at [1276, 34] on icon "drag" at bounding box center [1286, 41] width 21 height 21
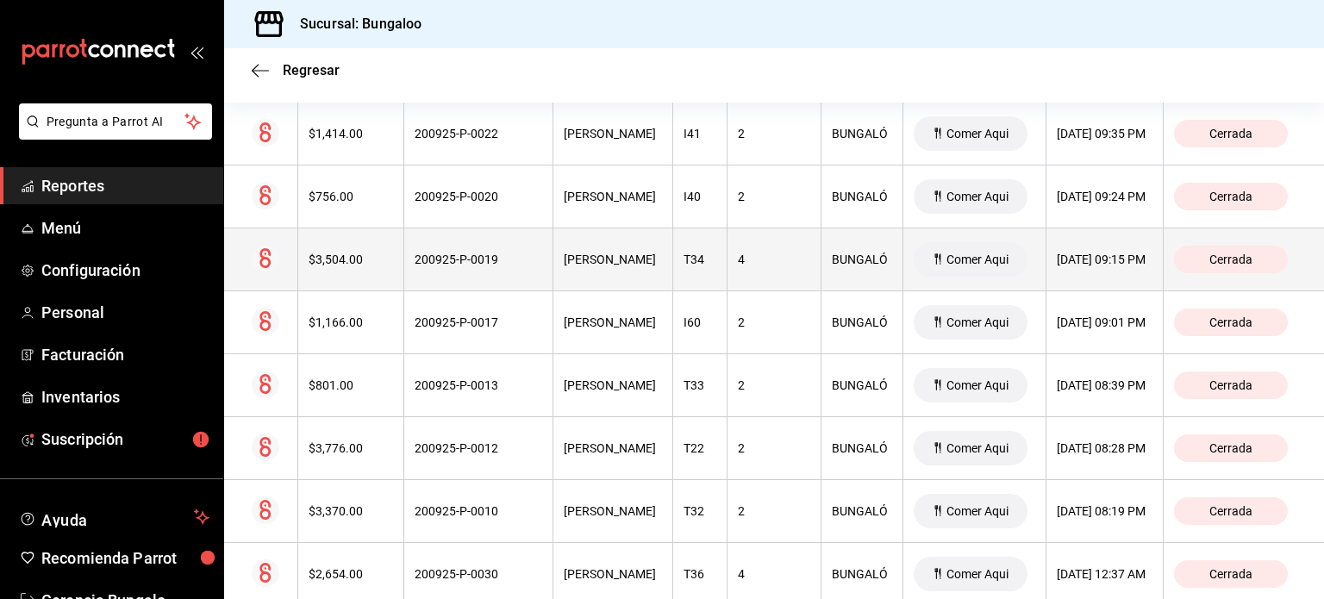
click at [631, 289] on th "[PERSON_NAME]" at bounding box center [613, 259] width 121 height 63
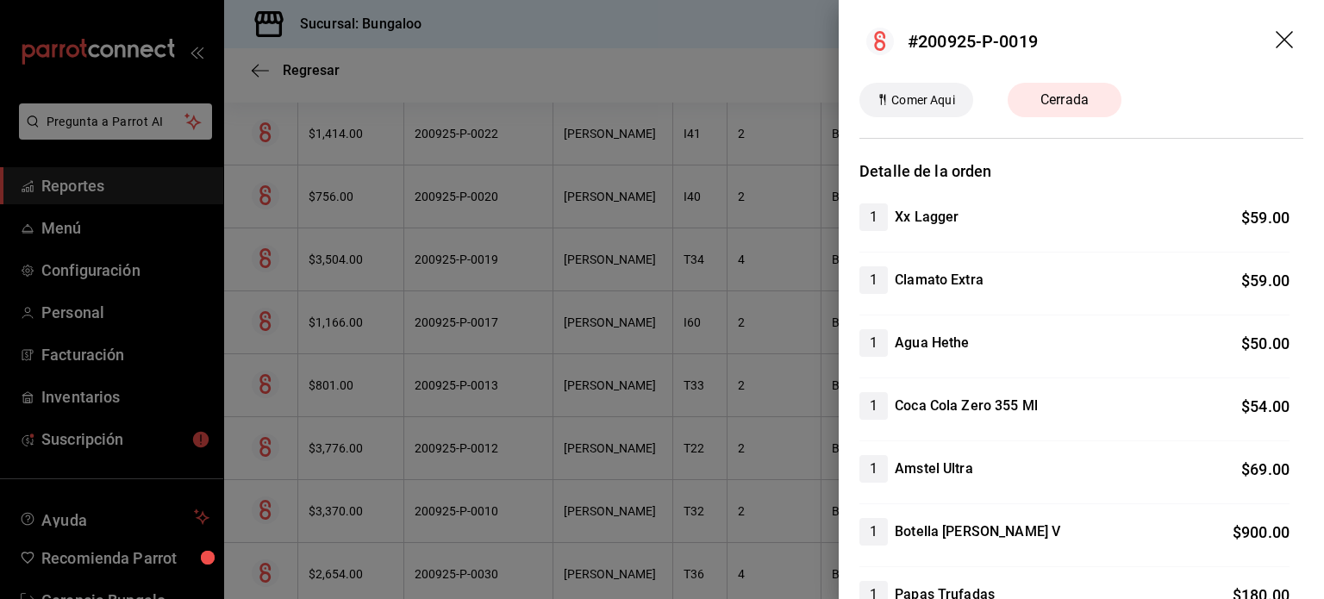
click at [1282, 41] on icon "drag" at bounding box center [1286, 41] width 21 height 21
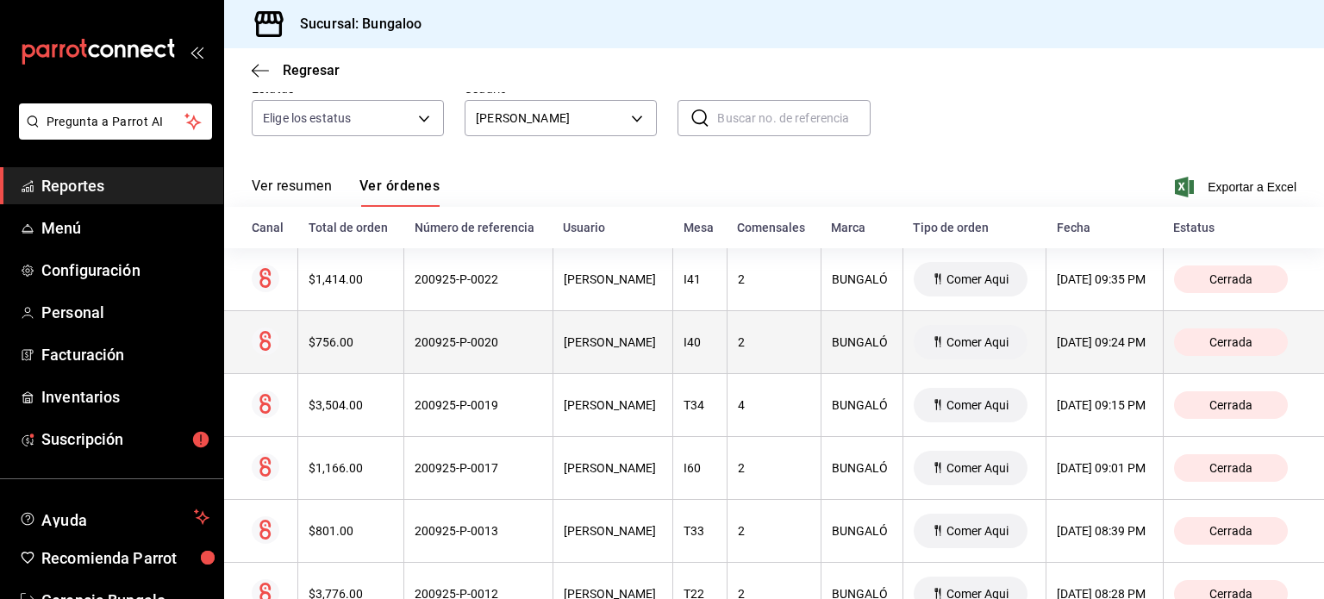
scroll to position [172, 0]
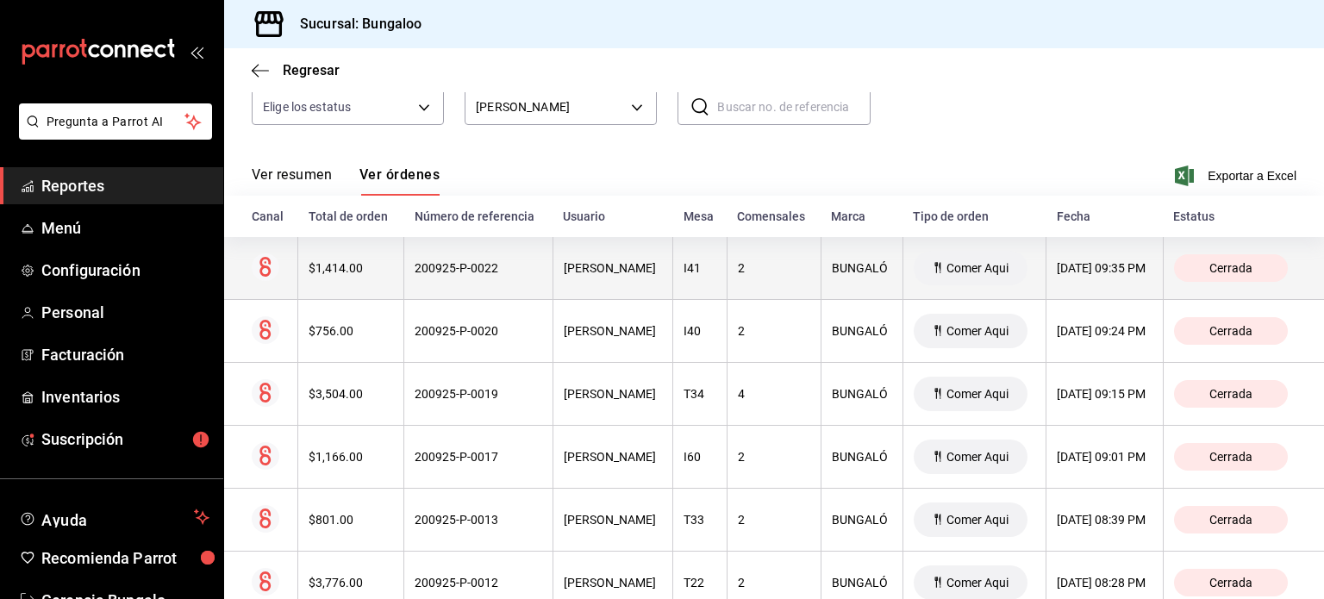
click at [629, 275] on div "[PERSON_NAME]" at bounding box center [613, 268] width 99 height 14
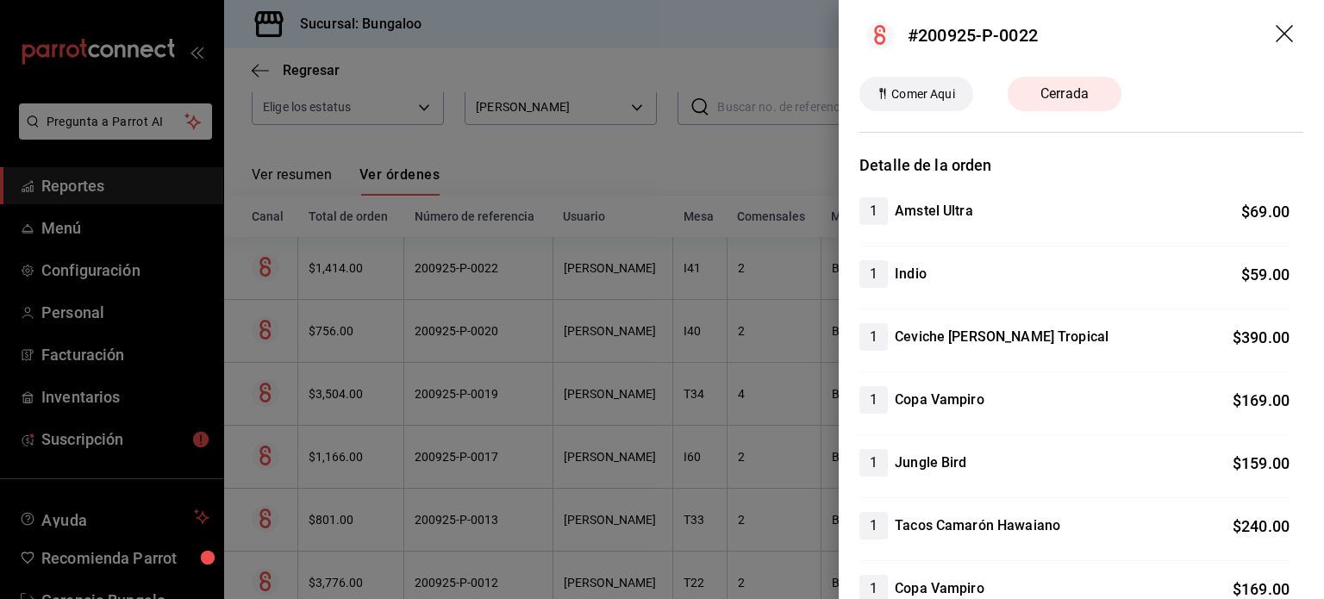
scroll to position [0, 0]
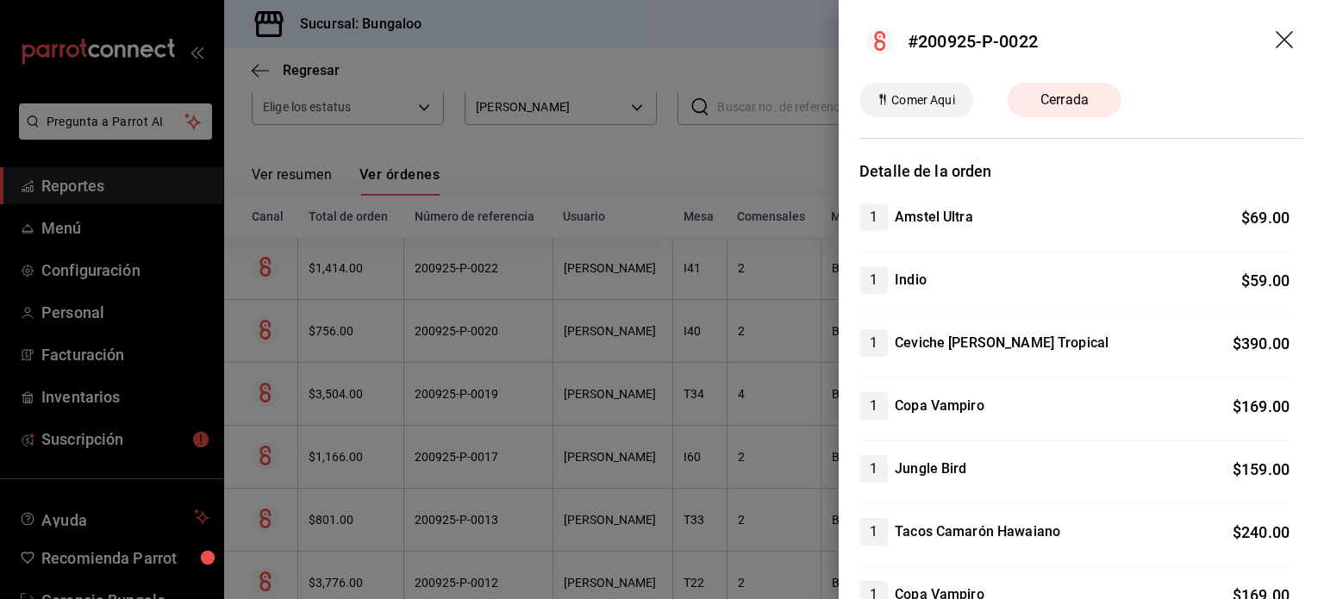
click at [1279, 34] on icon "drag" at bounding box center [1286, 41] width 21 height 21
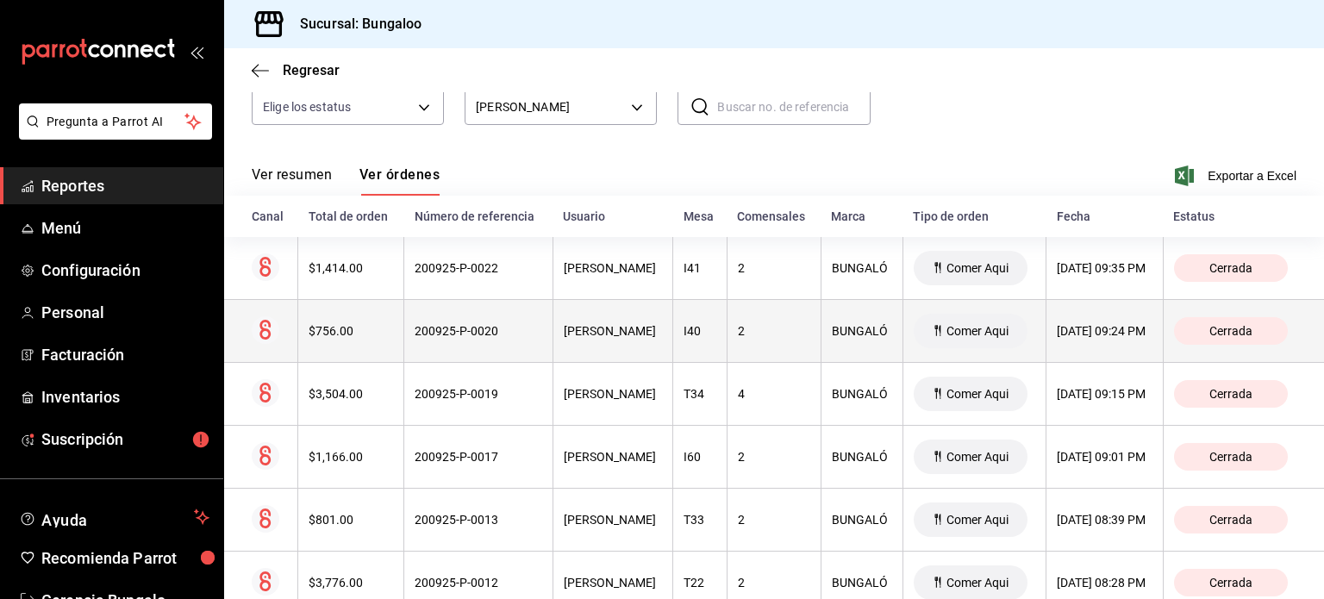
click at [641, 338] on div "[PERSON_NAME]" at bounding box center [613, 331] width 99 height 14
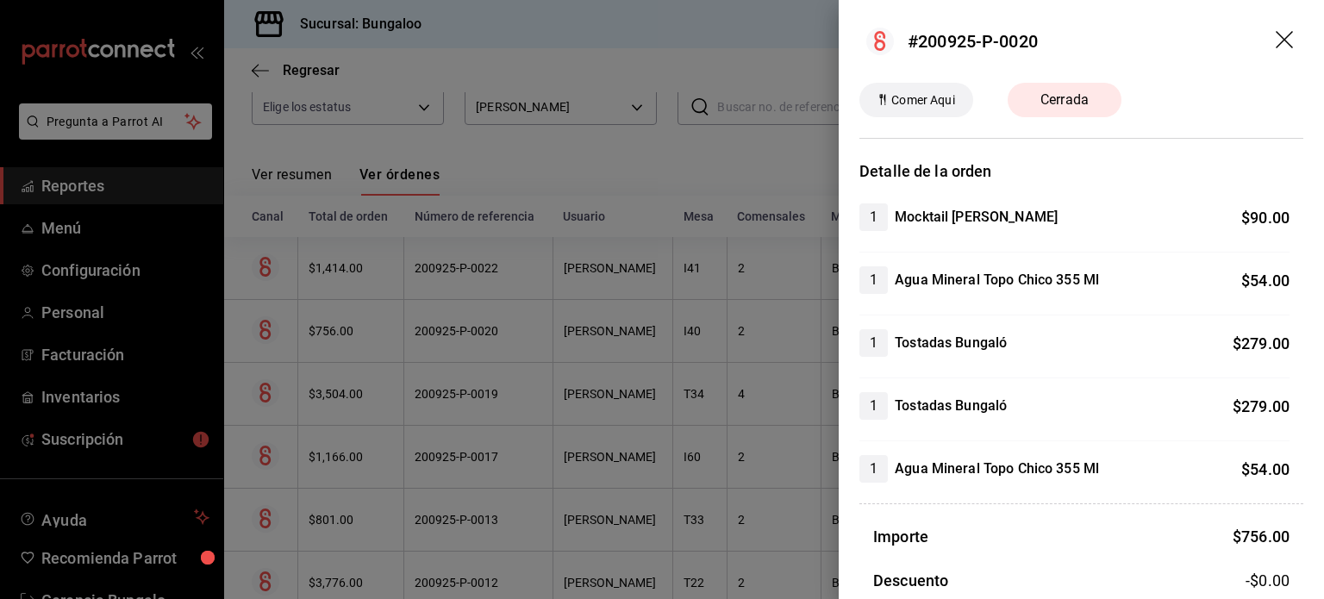
click at [1279, 40] on icon "drag" at bounding box center [1286, 41] width 21 height 21
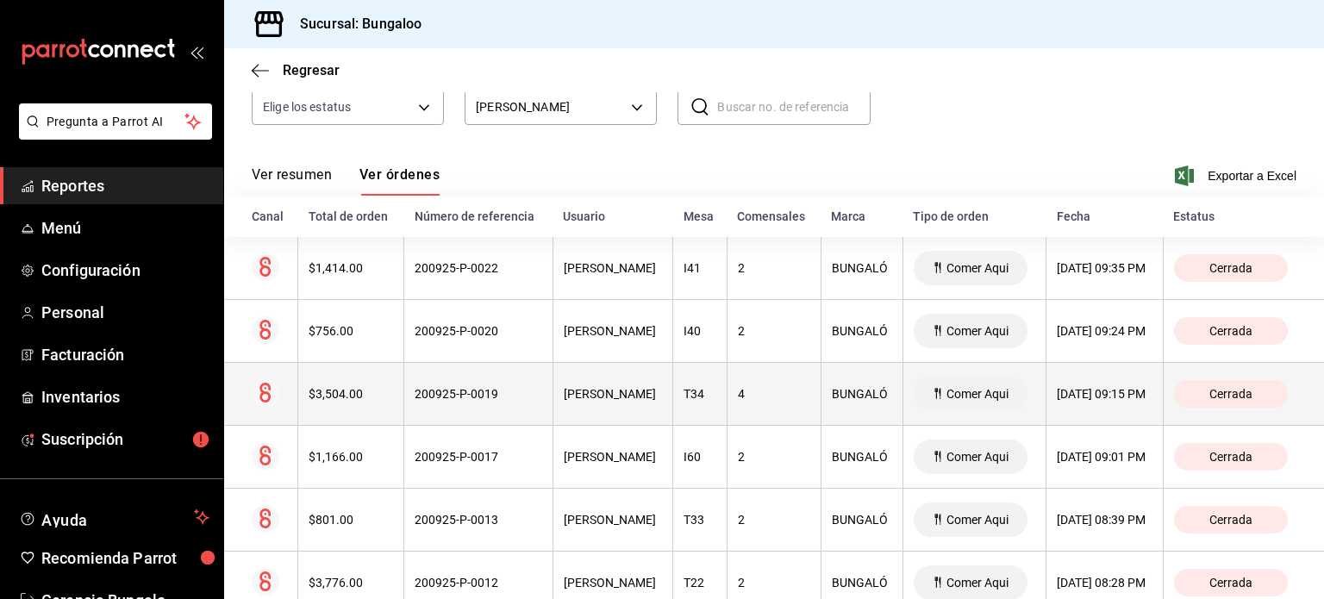
click at [652, 401] on div "[PERSON_NAME]" at bounding box center [613, 394] width 99 height 14
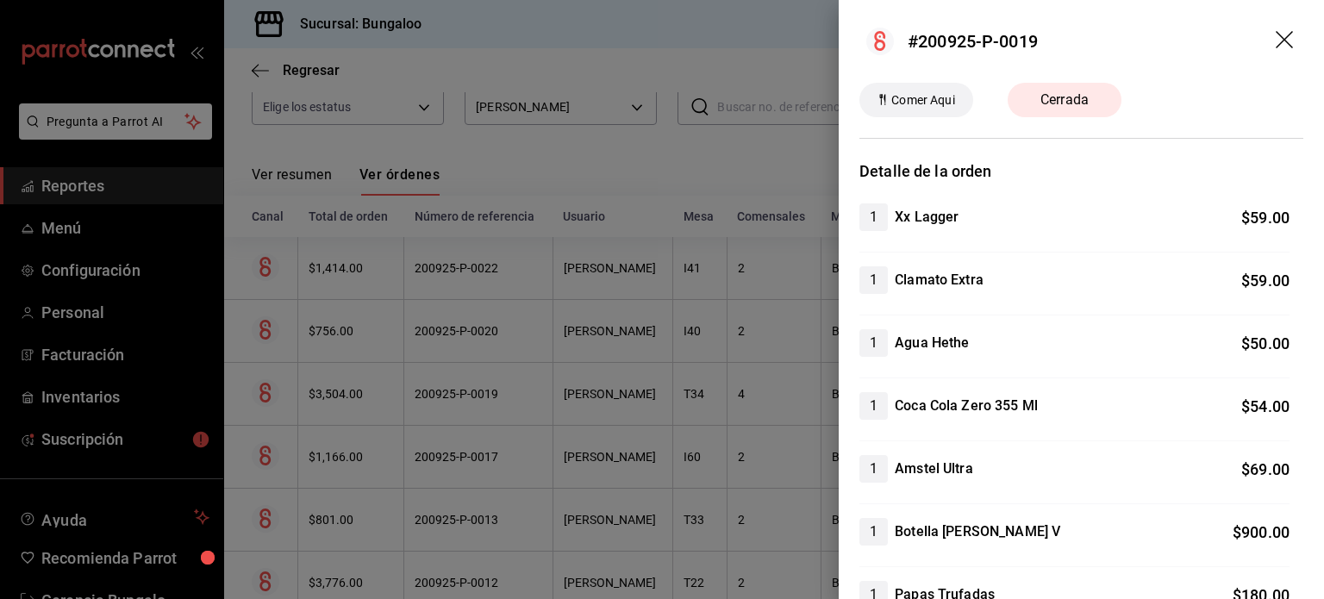
click at [1276, 31] on icon "drag" at bounding box center [1286, 41] width 21 height 21
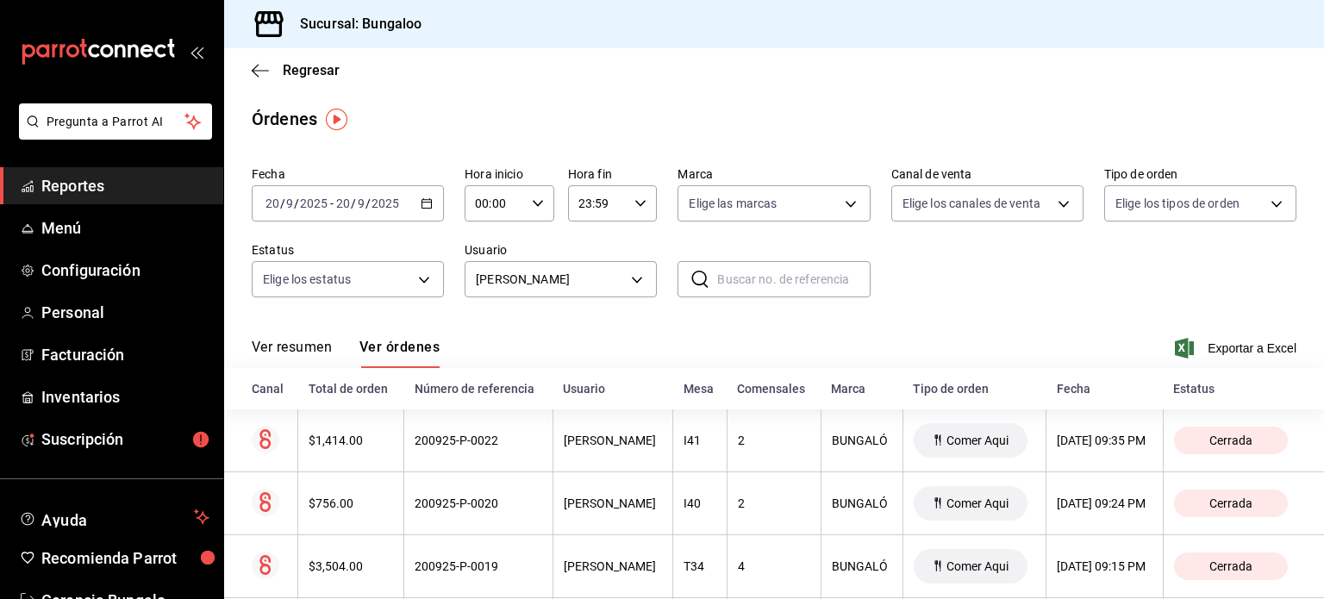
click at [296, 361] on button "Ver resumen" at bounding box center [292, 353] width 80 height 29
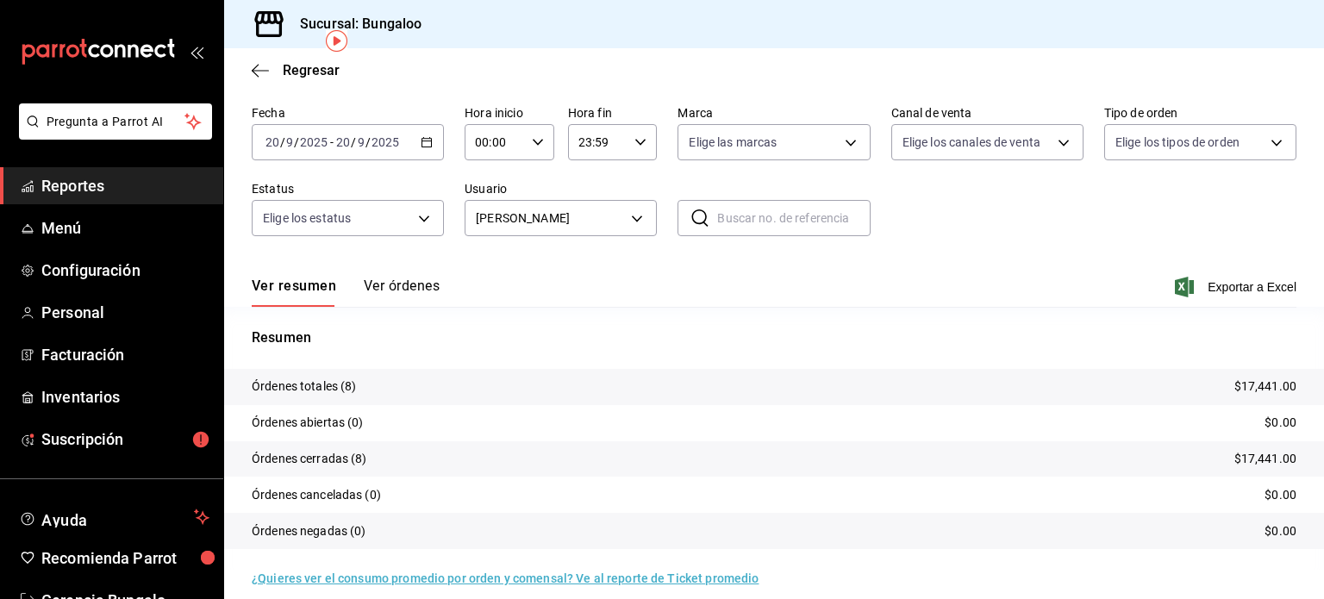
scroll to position [78, 0]
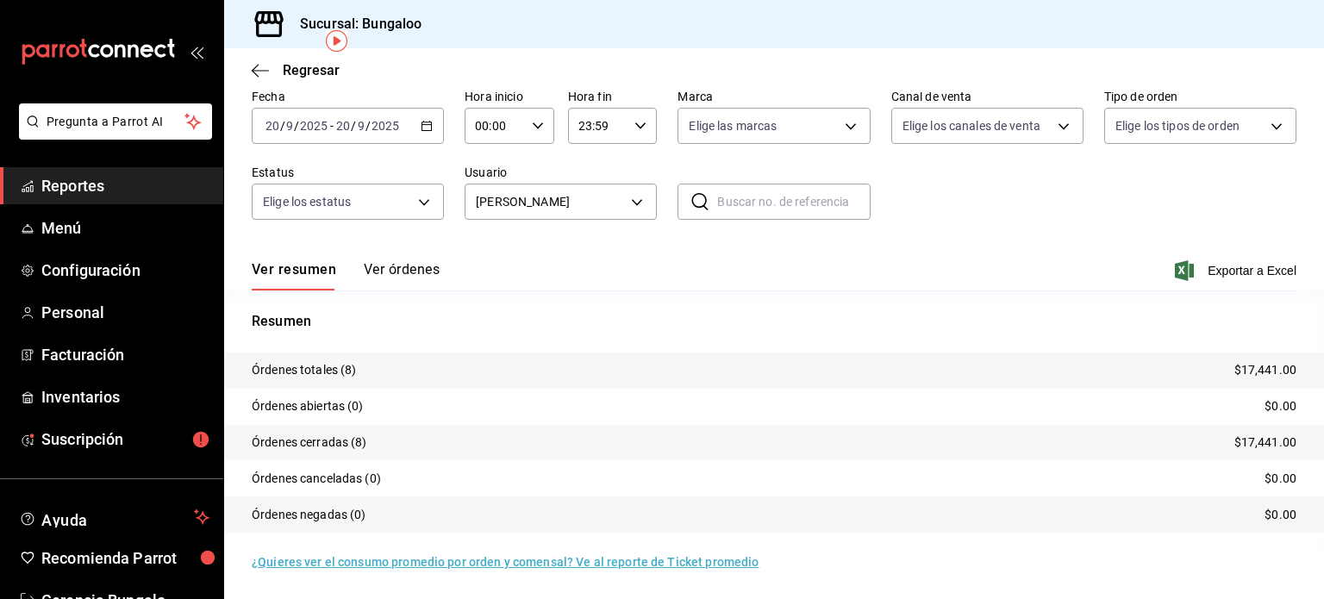
click at [425, 123] on icon "button" at bounding box center [427, 126] width 12 height 12
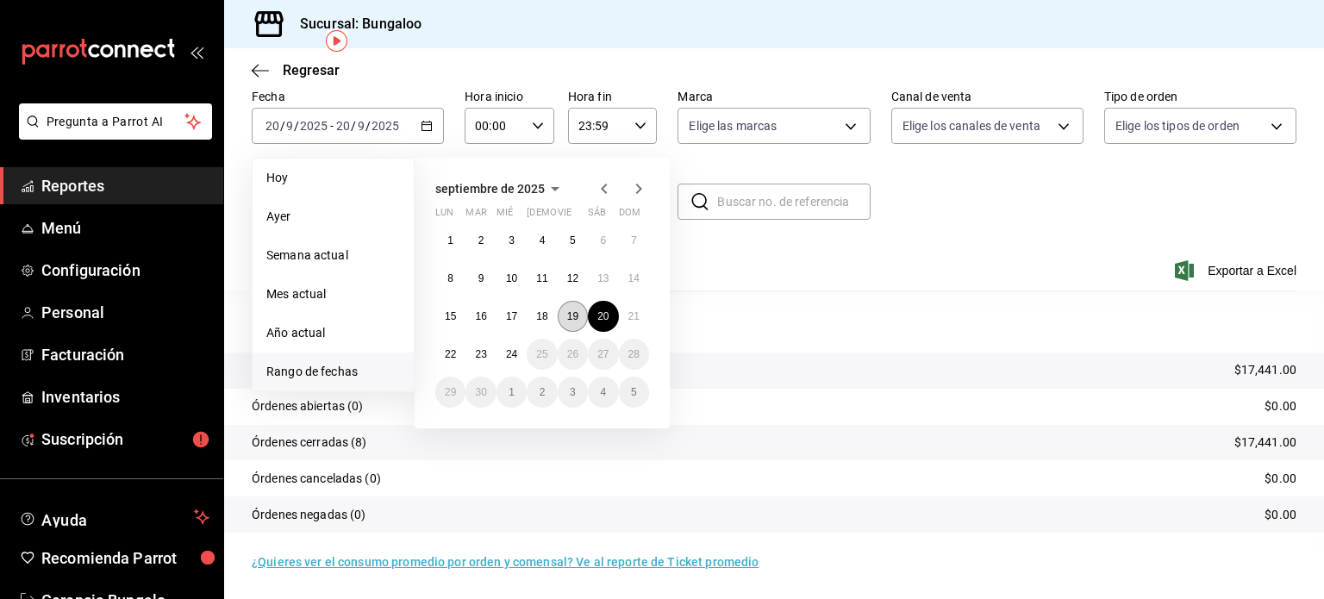
click at [567, 317] on abbr "19" at bounding box center [572, 316] width 11 height 12
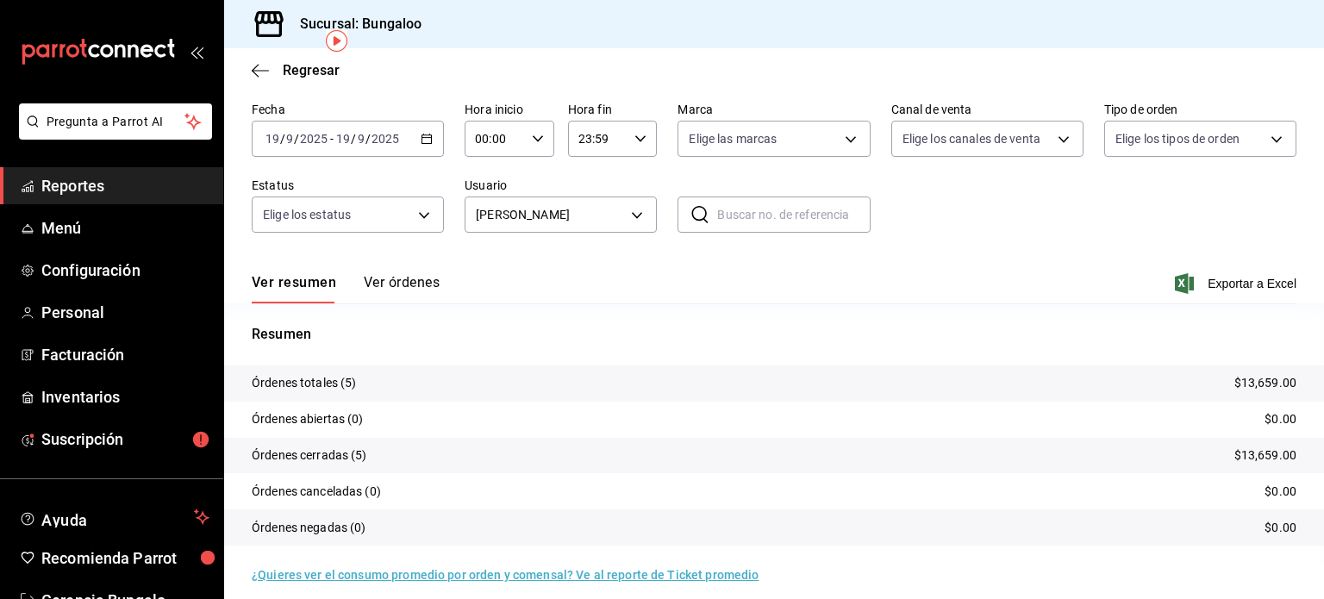
scroll to position [78, 0]
